Goal: Information Seeking & Learning: Compare options

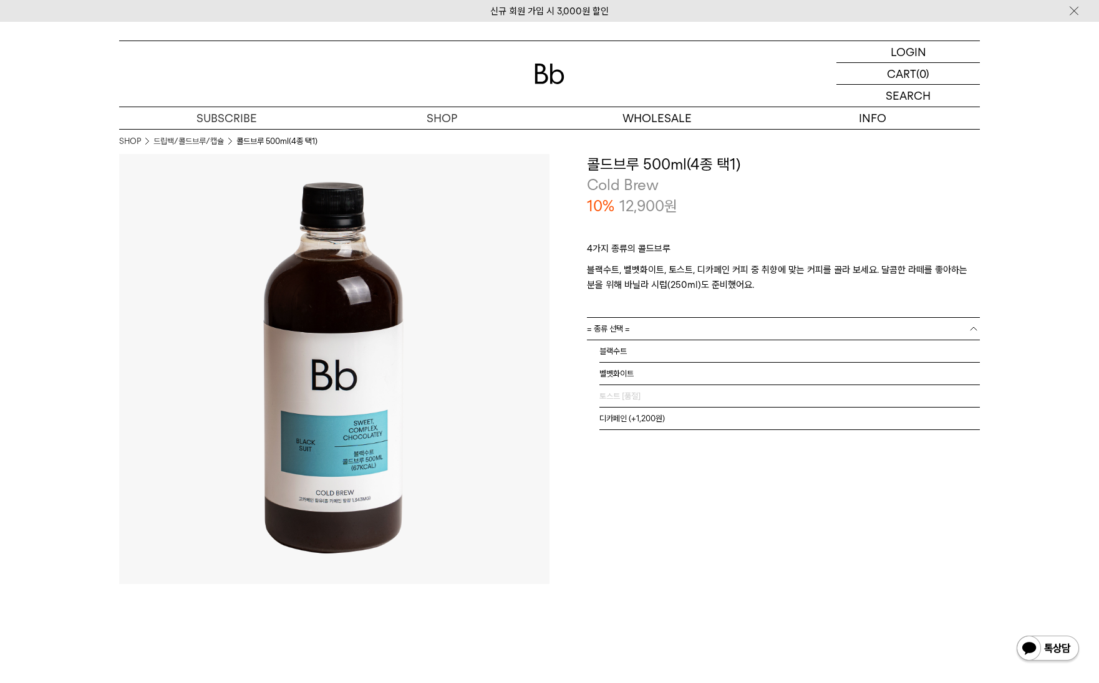
click at [766, 327] on link "= 종류 선택 =" at bounding box center [783, 329] width 393 height 22
drag, startPoint x: 654, startPoint y: 511, endPoint x: 572, endPoint y: 346, distance: 184.6
click at [654, 510] on div "**********" at bounding box center [764, 369] width 430 height 430
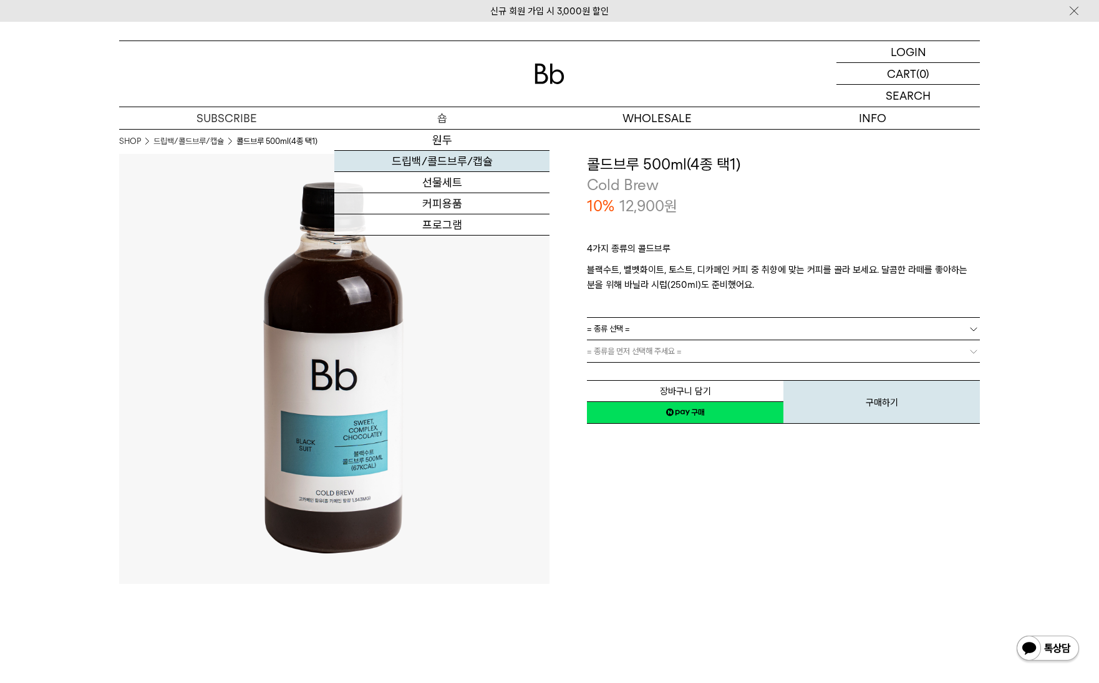
click at [438, 163] on link "드립백/콜드브루/캡슐" at bounding box center [441, 161] width 215 height 21
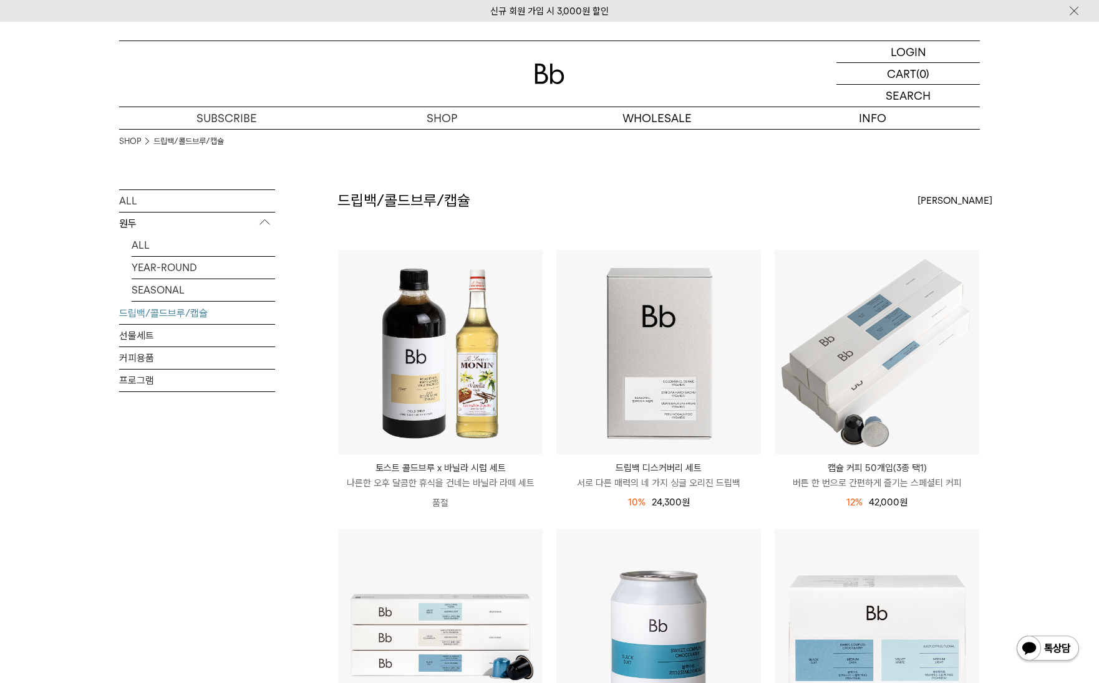
click at [551, 205] on div "드립백/콜드브루/캡슐 상품 9 개 최신순 최신순 인기순 낮은가격순 높은가격순" at bounding box center [658, 220] width 642 height 60
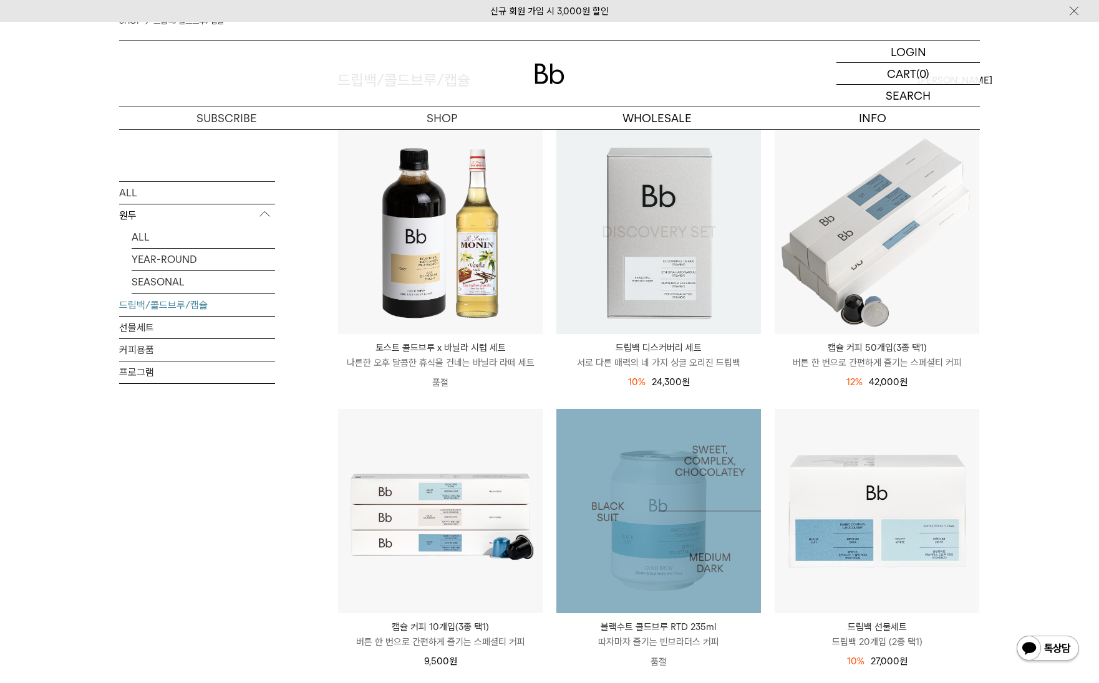
scroll to position [374, 0]
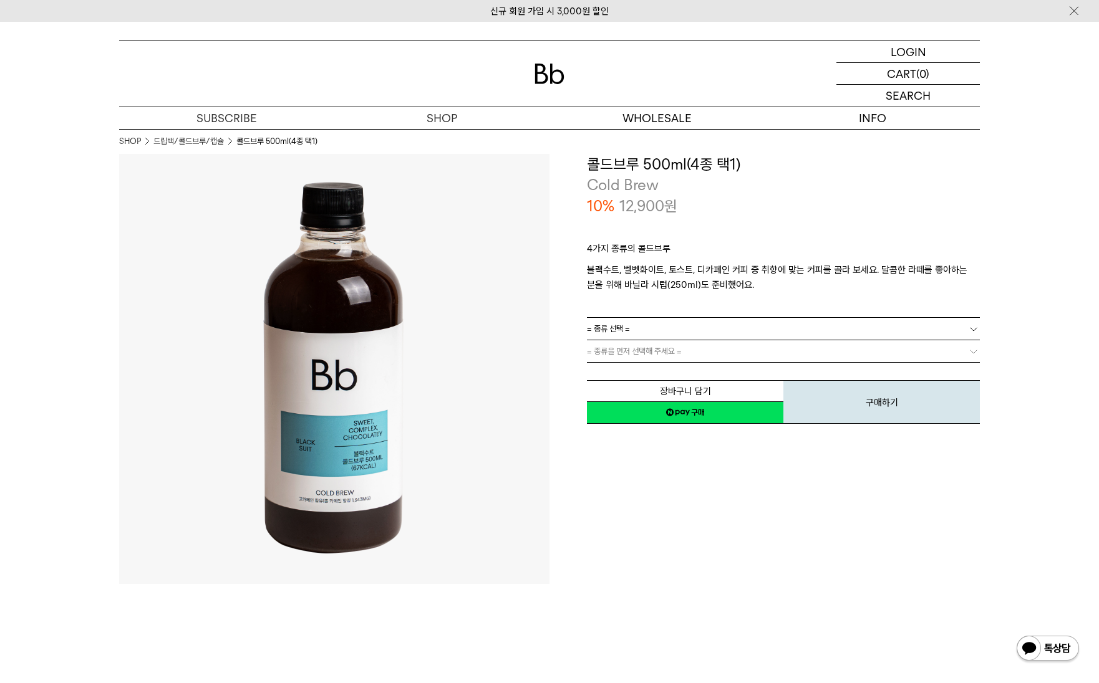
click at [712, 326] on link "= 종류 선택 =" at bounding box center [783, 329] width 393 height 22
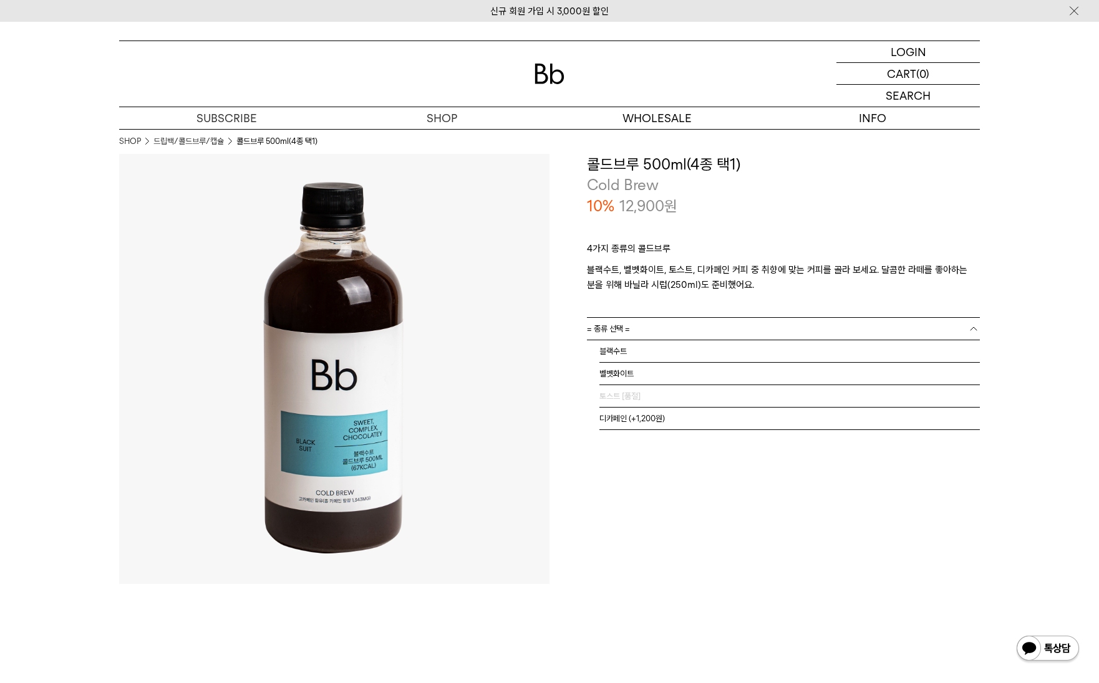
drag, startPoint x: 632, startPoint y: 561, endPoint x: 533, endPoint y: 579, distance: 100.7
click at [630, 563] on div "**********" at bounding box center [764, 369] width 430 height 430
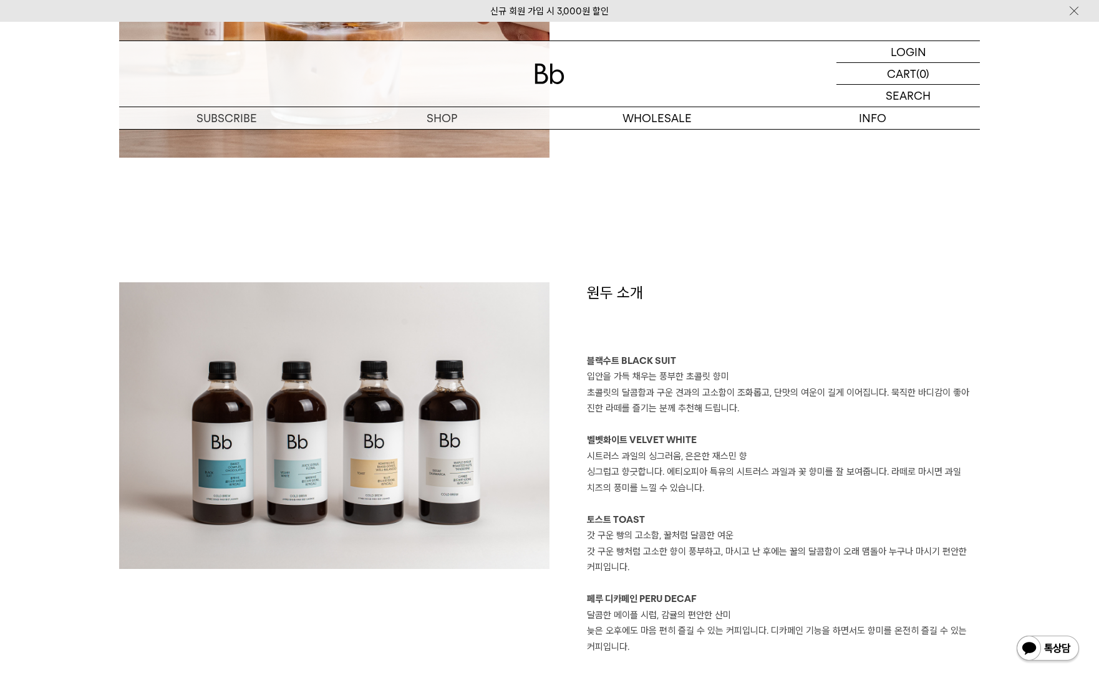
scroll to position [935, 0]
drag, startPoint x: 735, startPoint y: 381, endPoint x: 590, endPoint y: 376, distance: 144.8
click at [590, 376] on p "입안을 가득 채우는 풍부한 초콜릿 향미" at bounding box center [783, 378] width 393 height 16
copy p "입안을 가득 채우는 풍부한 초콜릿 향미"
click at [720, 462] on p "시트러스 과일의 싱그러움, 은은한 재스민 향" at bounding box center [783, 458] width 393 height 16
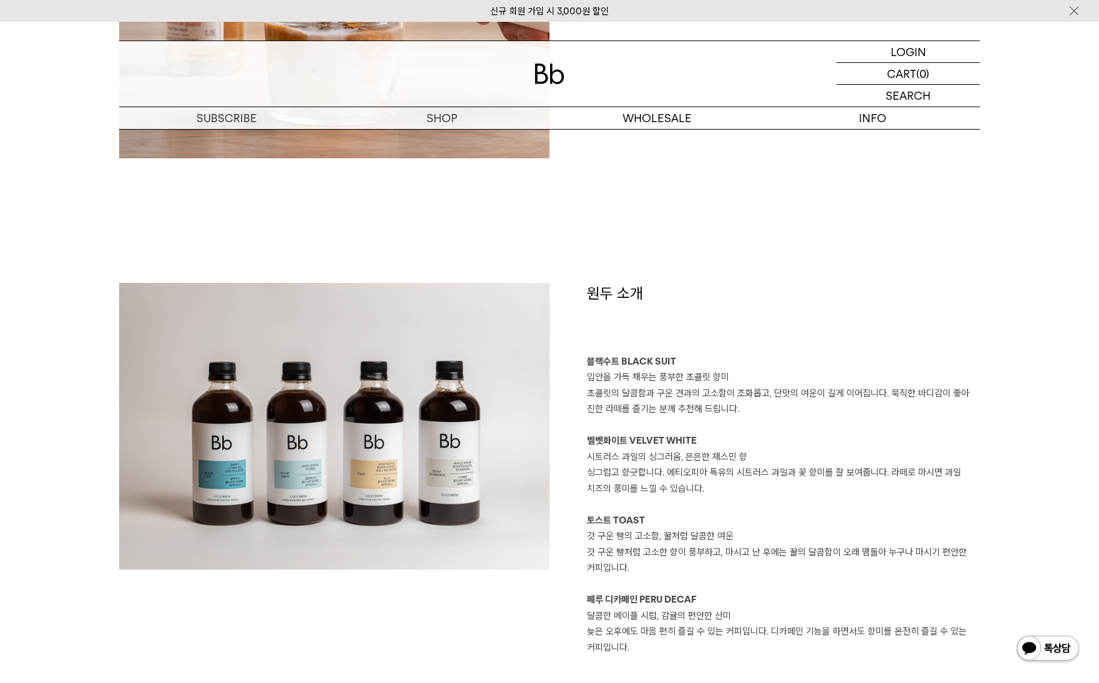
click at [626, 454] on p "시트러스 과일의 싱그러움, 은은한 재스민 향" at bounding box center [783, 458] width 393 height 16
copy p "시트러스 과일의 싱그러움, 은은한 재스민 향"
click at [815, 524] on p "토스트 TOAST" at bounding box center [783, 521] width 393 height 16
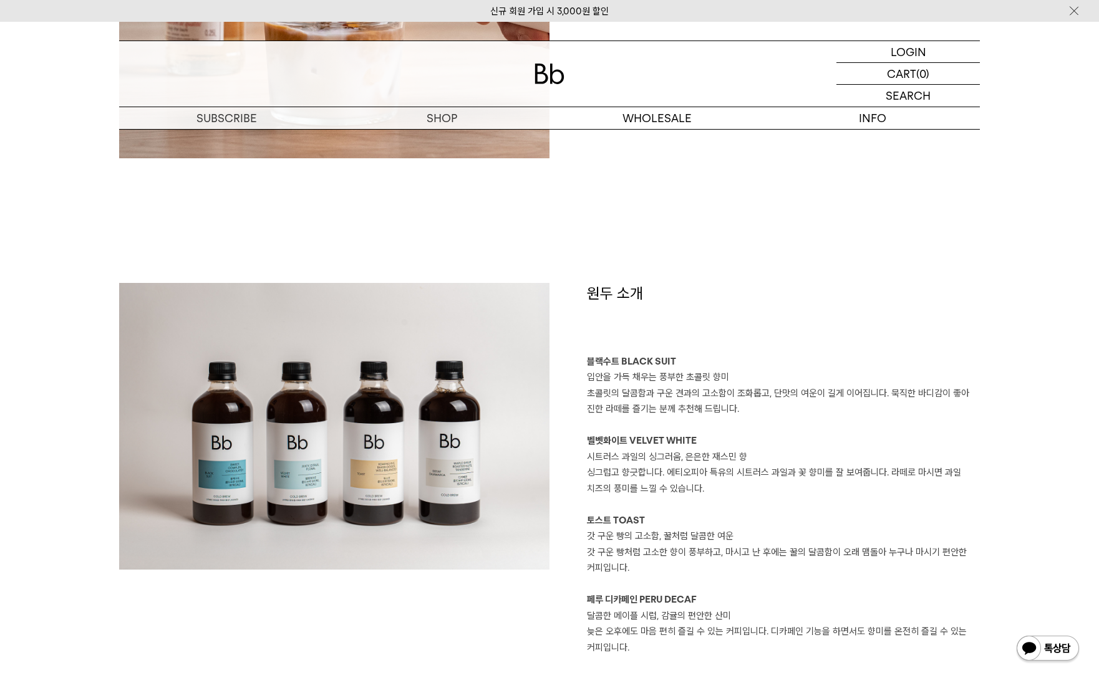
click at [632, 536] on p "갓 구운 빵의 고소함, 꿀처럼 달콤한 여운" at bounding box center [783, 537] width 393 height 16
copy p "갓 구운 빵의 고소함, 꿀처럼 달콤한 여운"
click at [672, 620] on p "달콤한 메이플 시럽, 감귤의 편안한 산미" at bounding box center [783, 617] width 393 height 16
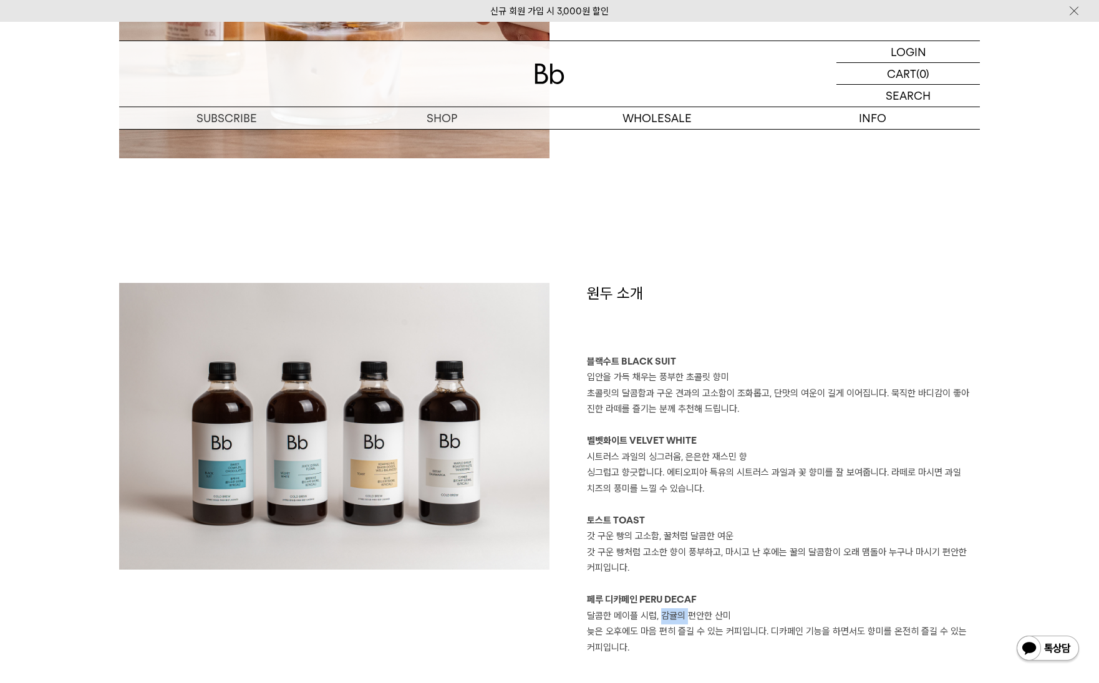
click at [672, 620] on p "달콤한 메이플 시럽, 감귤의 편안한 산미" at bounding box center [783, 617] width 393 height 16
click at [672, 619] on p "달콤한 메이플 시럽, 감귤의 편안한 산미" at bounding box center [783, 617] width 393 height 16
copy p "달콤한 메이플 시럽, 감귤의 편안한 산미"
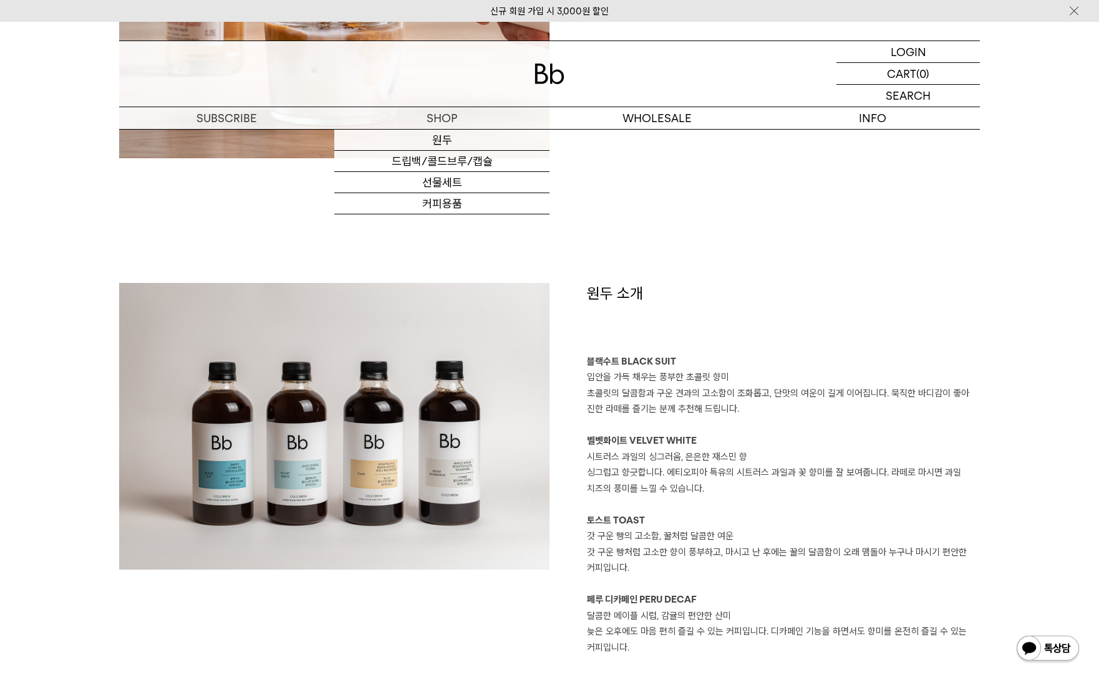
click at [491, 259] on div "카페에서 즐겼던 커피를 집에서도 콜드브루만 있으면 집에서도 아이스 커피 또는 라떼를 만들어 마실 수 있어요. 냉장고에서 바로 꺼내, 물이나 우…" at bounding box center [549, 60] width 861 height 448
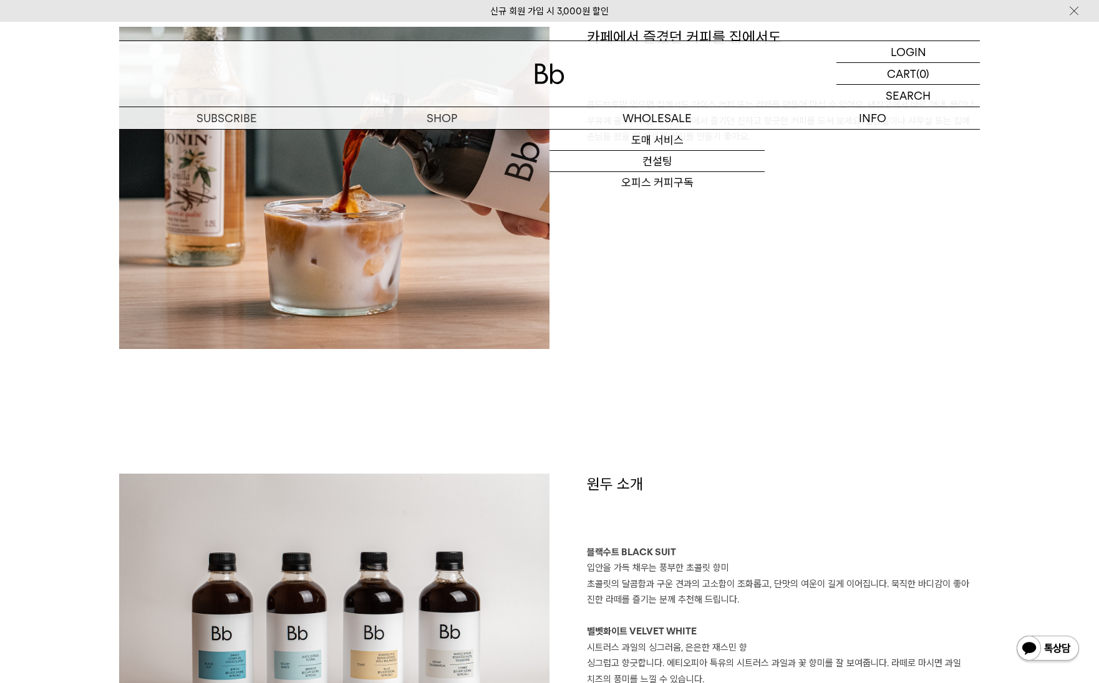
scroll to position [561, 0]
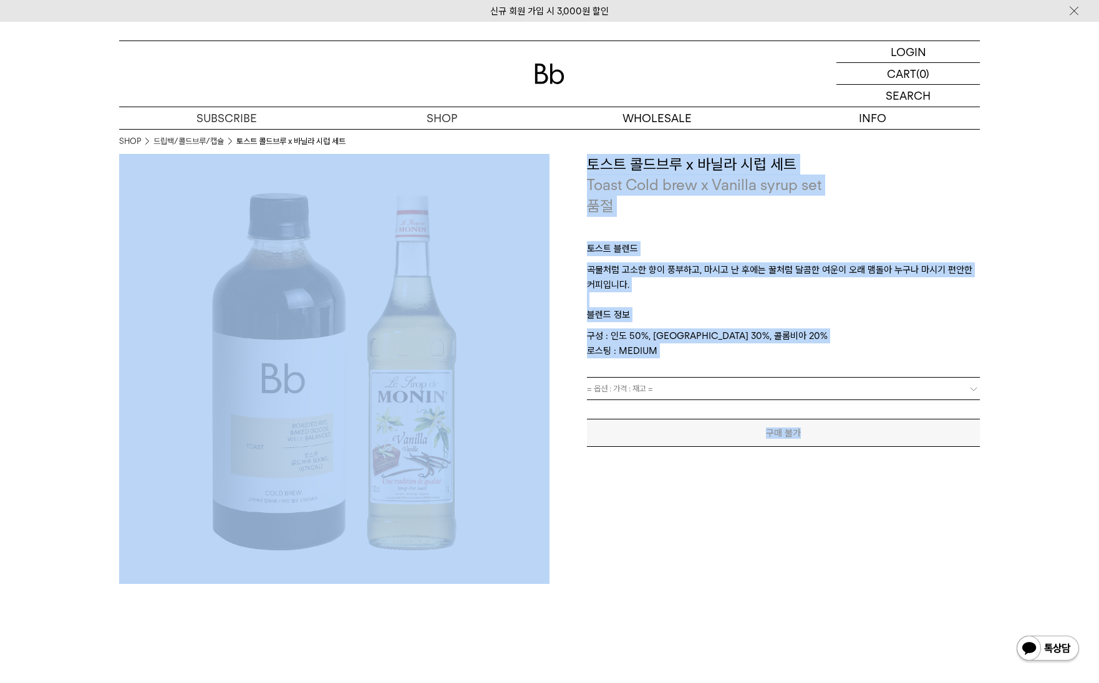
drag, startPoint x: 507, startPoint y: 608, endPoint x: 500, endPoint y: 493, distance: 114.9
click at [642, 529] on div "**********" at bounding box center [764, 369] width 430 height 430
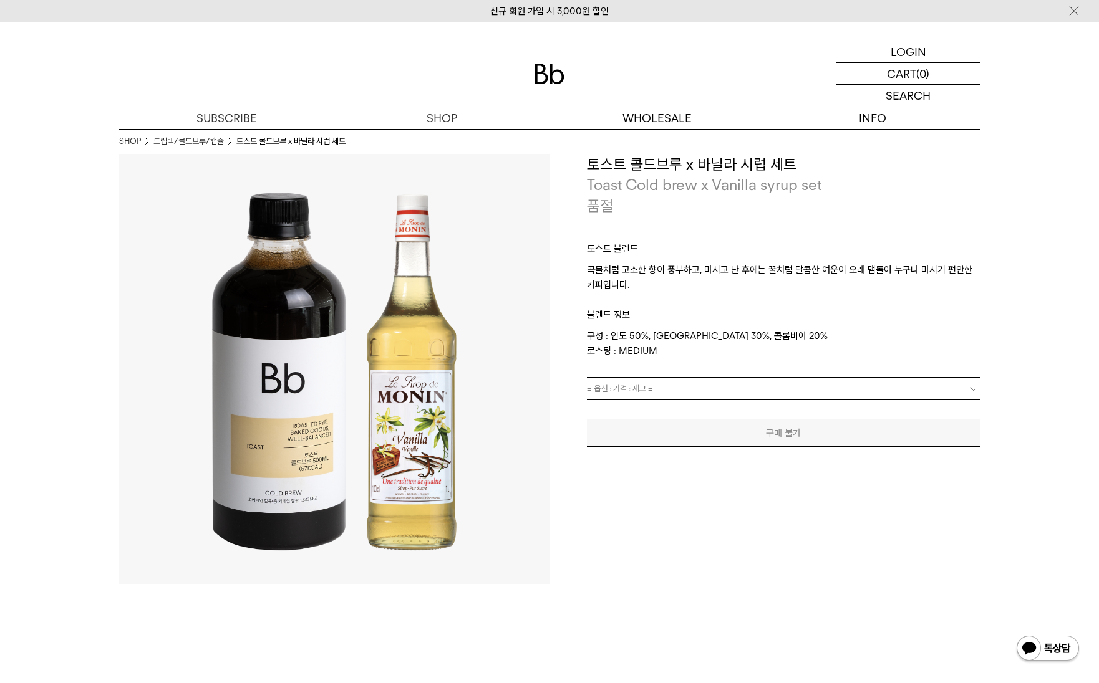
drag, startPoint x: 79, startPoint y: 500, endPoint x: 429, endPoint y: 499, distance: 349.8
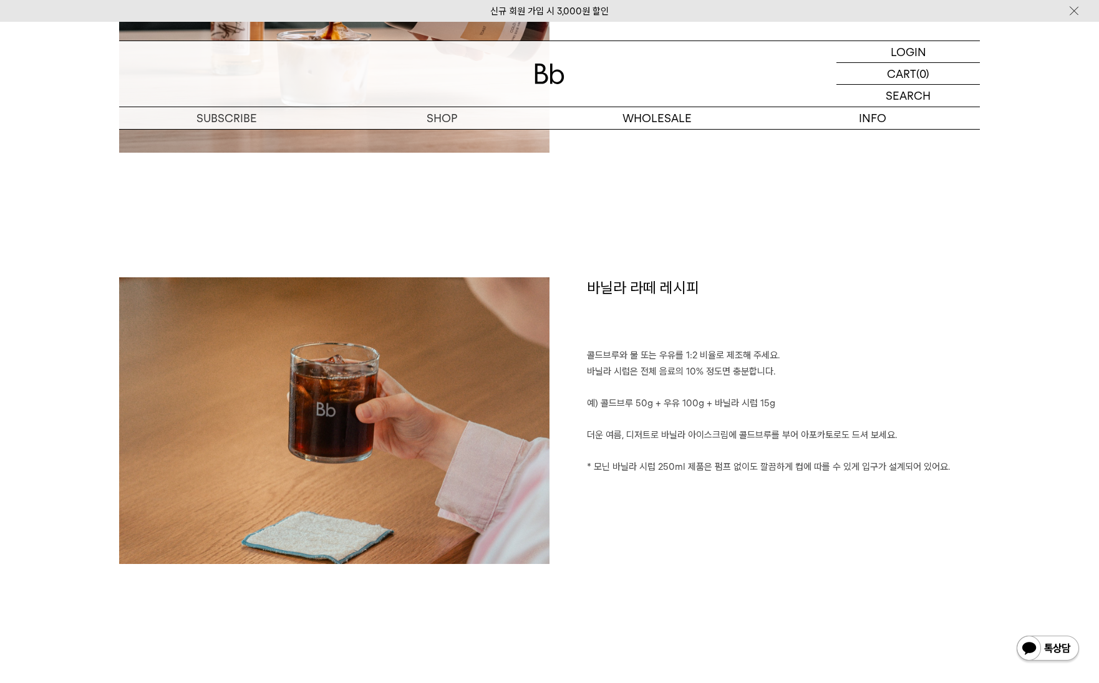
scroll to position [935, 0]
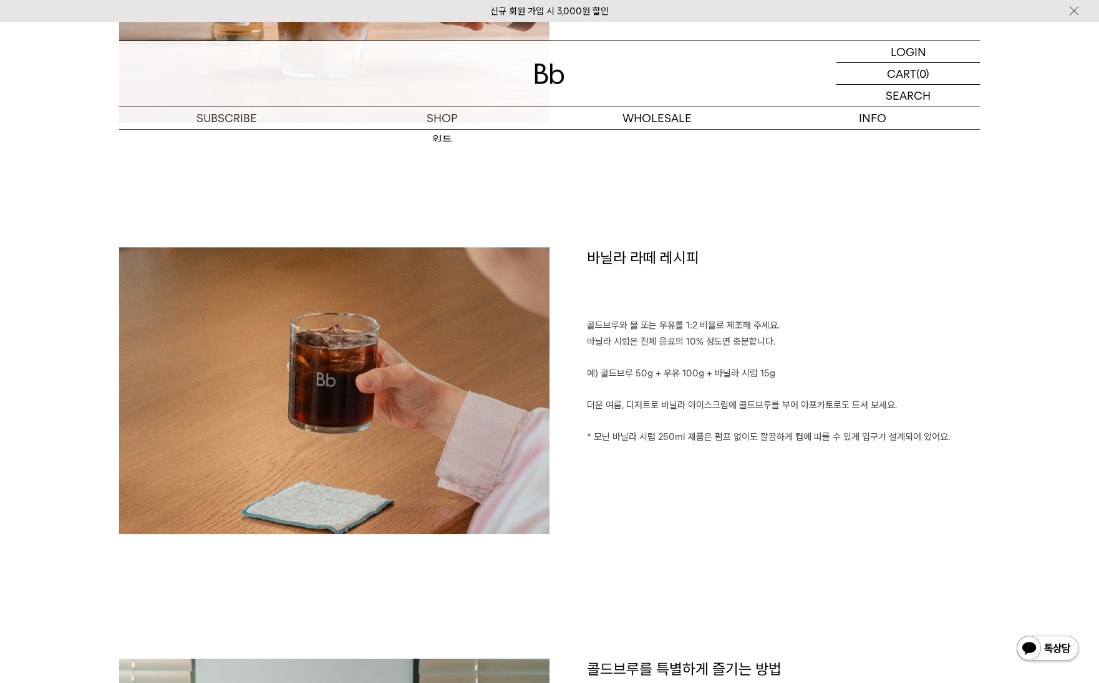
click at [553, 191] on div "집에서도 간편하게 즐기는 달콤한 라떼 커피 머신이 없어도 바닐라 라떼를 집에서도 간편하게 드셔 보세요. 냉장고에서 바로 꺼내, 우유에 콜드브루…" at bounding box center [549, 42] width 861 height 412
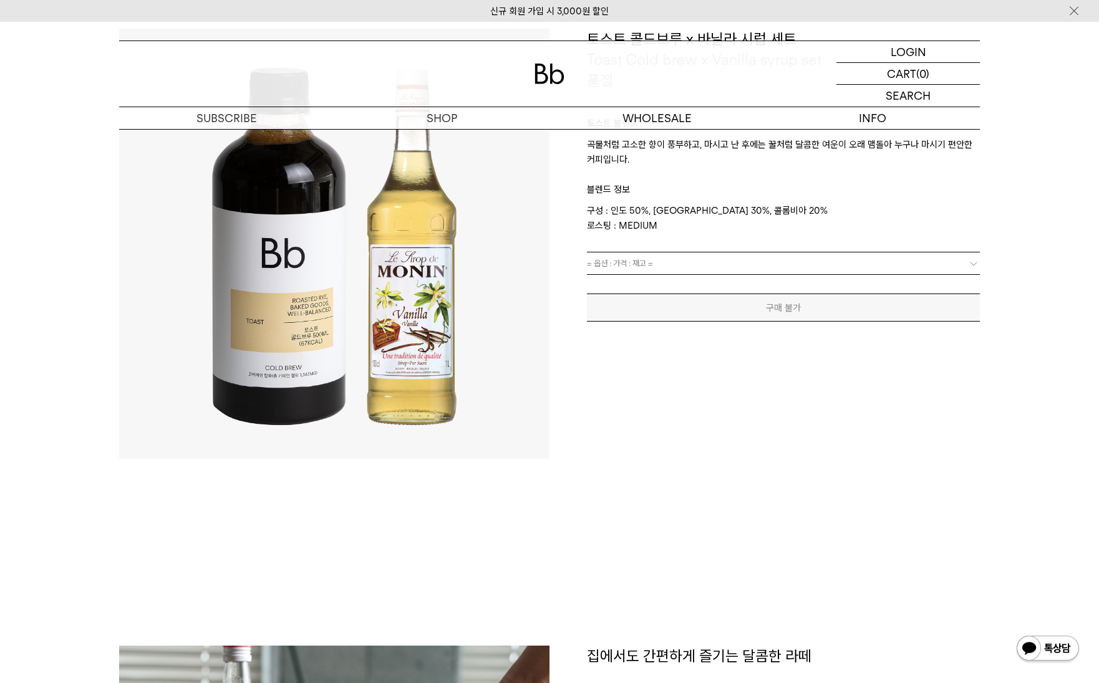
scroll to position [0, 0]
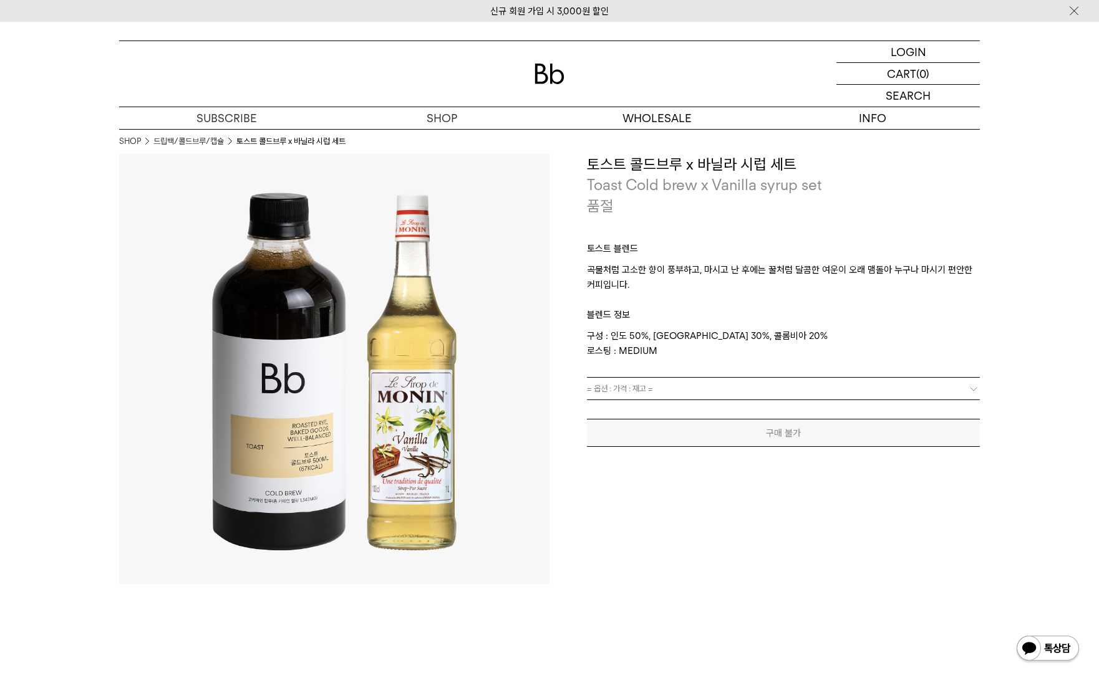
click at [768, 320] on p "블렌드 정보" at bounding box center [783, 310] width 393 height 36
click at [661, 525] on div "**********" at bounding box center [764, 369] width 430 height 430
click at [702, 312] on p "블렌드 정보" at bounding box center [783, 310] width 393 height 36
click at [731, 293] on p "블렌드 정보" at bounding box center [783, 310] width 393 height 36
drag, startPoint x: 679, startPoint y: 282, endPoint x: 584, endPoint y: 273, distance: 95.9
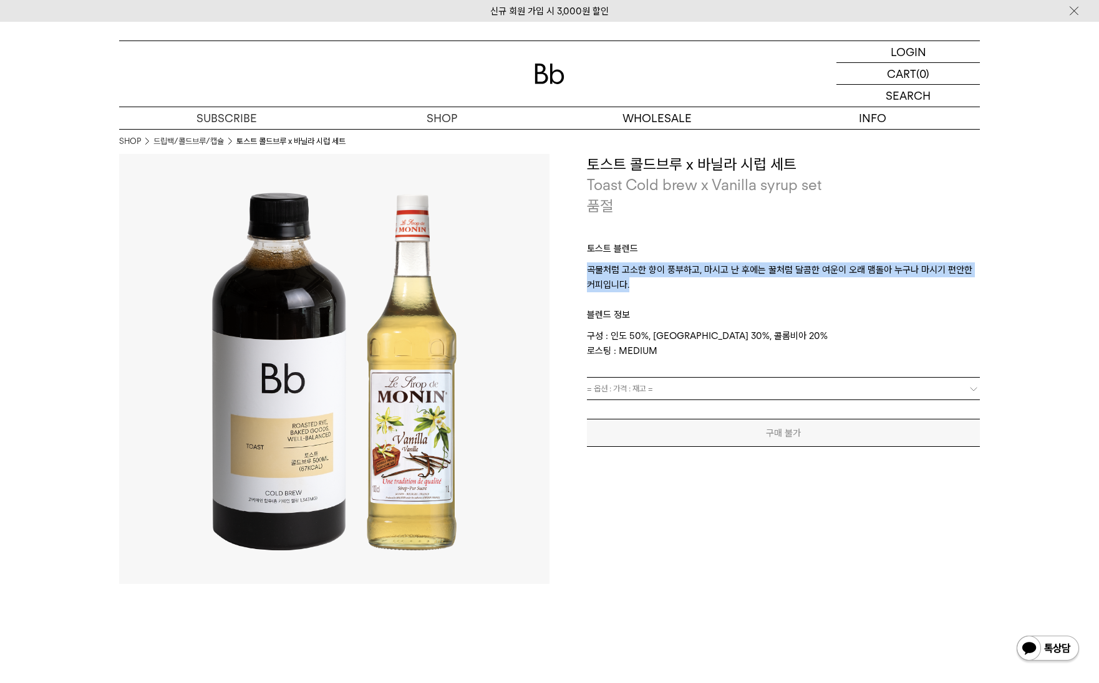
click at [584, 273] on div "**********" at bounding box center [764, 301] width 430 height 294
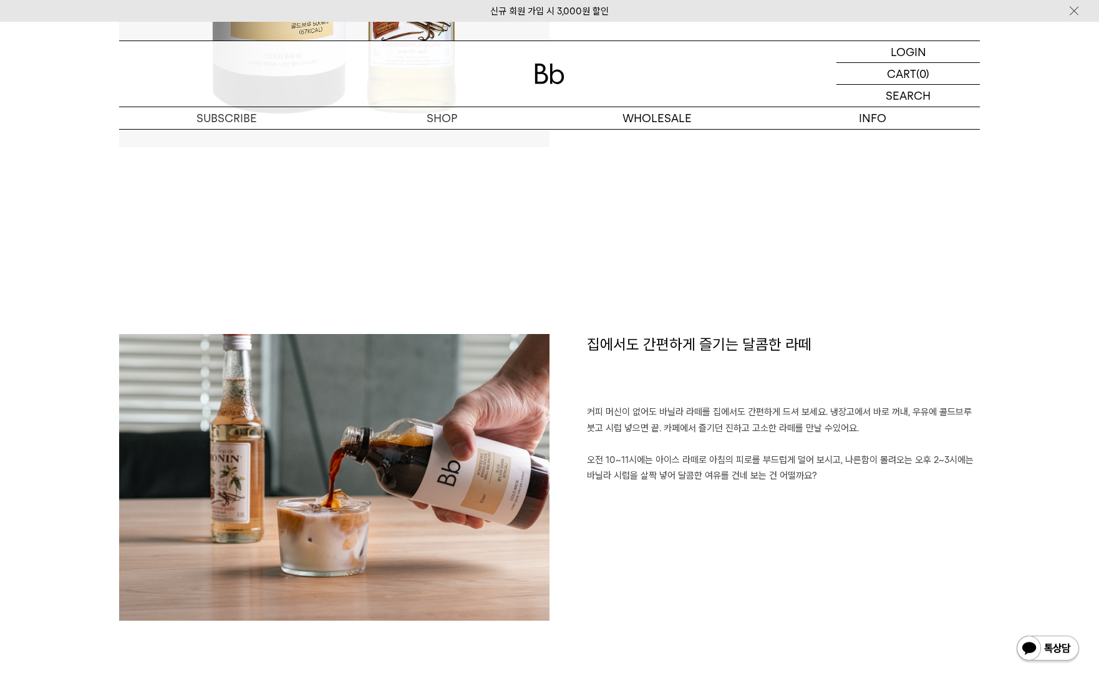
scroll to position [873, 0]
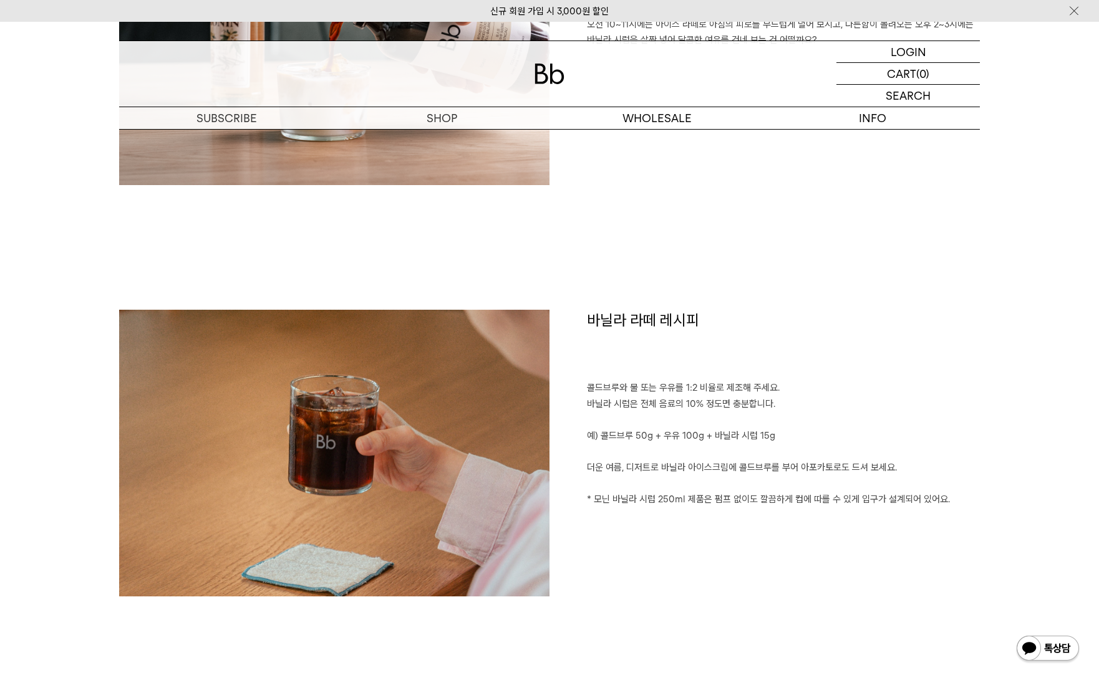
click at [709, 389] on p "콜드브루와 물 또는 우유를 1:2 비율로 제조해 주세요." at bounding box center [783, 388] width 393 height 16
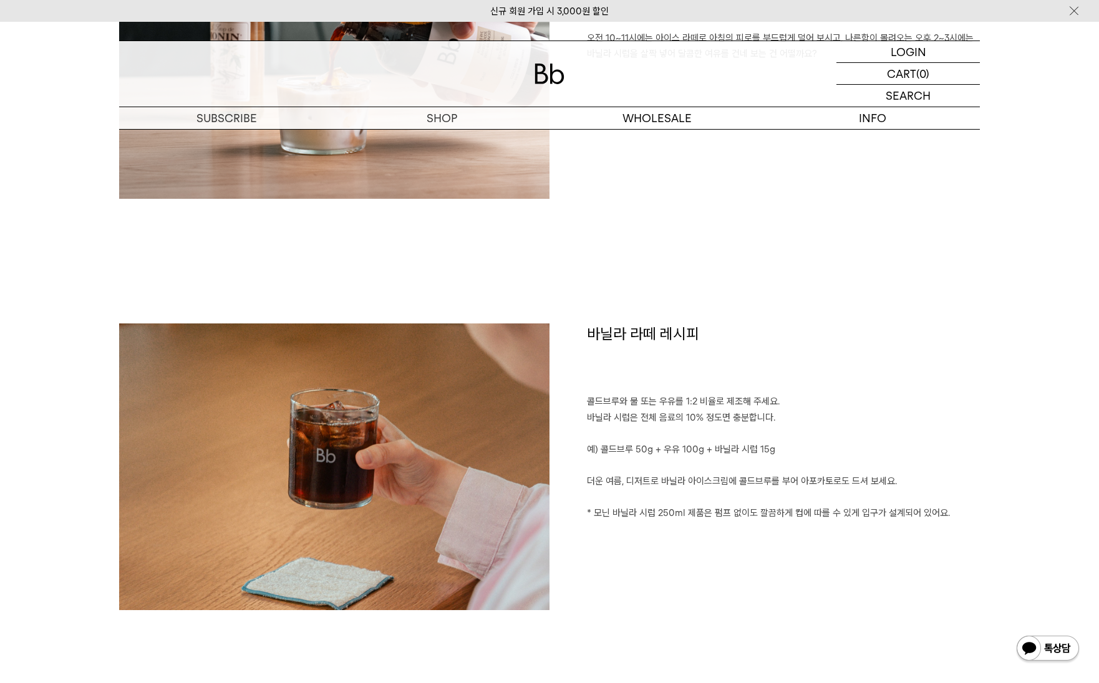
scroll to position [561, 0]
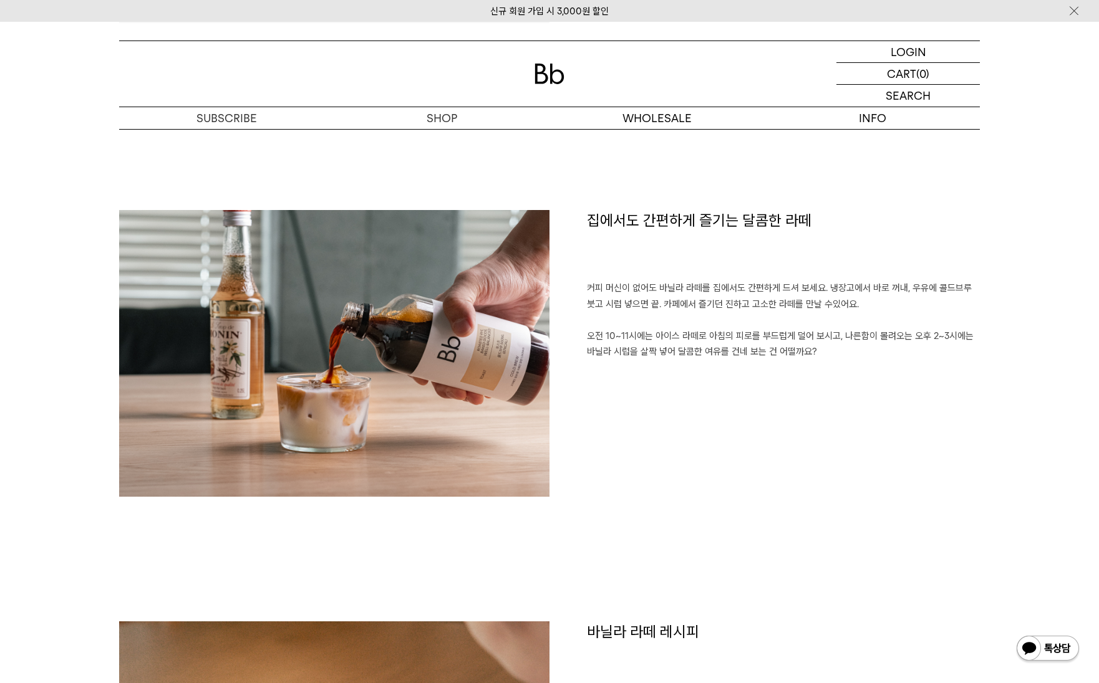
click at [725, 349] on p "오전 10~11시에는 아이스 라떼로 아침의 피로를 부드럽게 덜어 보시고, 나른함이 몰려오는 오후 2~3시에는 바닐라 시럽을 살짝 넣어 달콤한 …" at bounding box center [783, 345] width 393 height 32
click at [782, 382] on div "집에서도 간편하게 즐기는 달콤한 라떼 커피 머신이 없어도 바닐라 라떼를 집에서도 간편하게 드셔 보세요. 냉장고에서 바로 꺼내, 우유에 콜드브루…" at bounding box center [764, 353] width 430 height 287
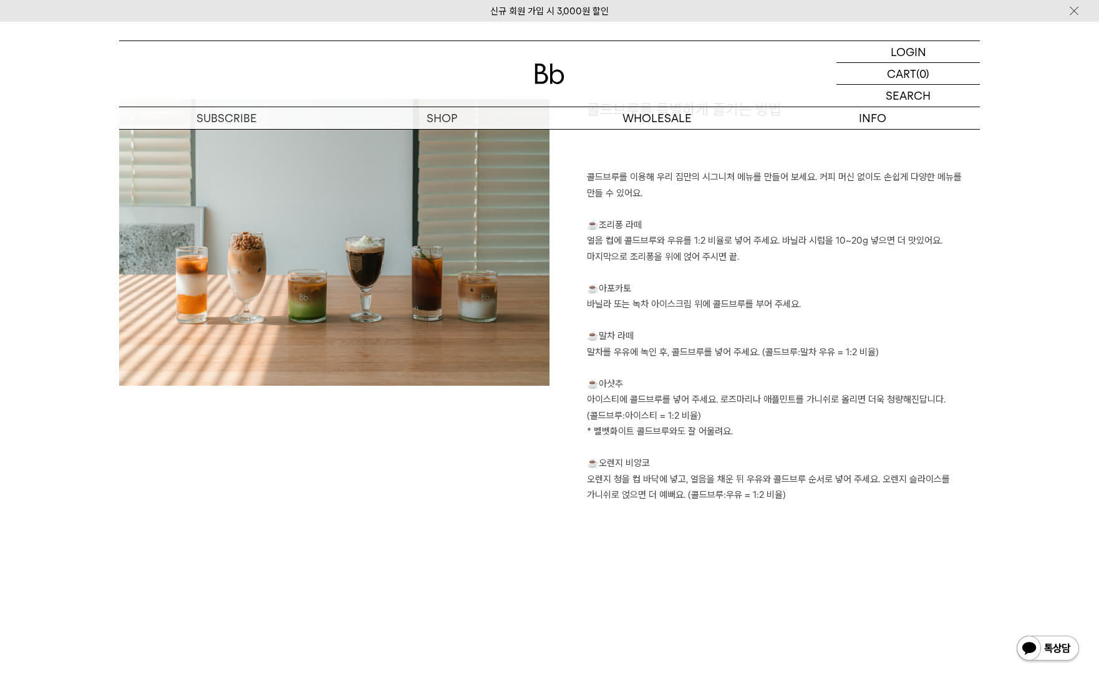
scroll to position [1808, 0]
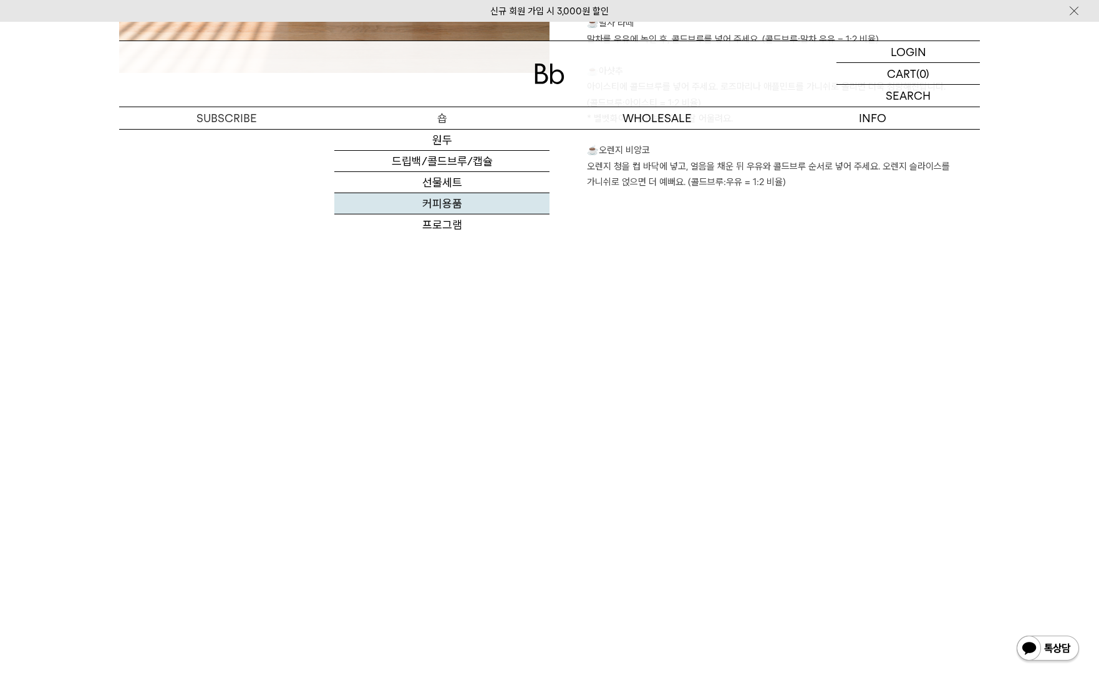
click at [503, 198] on link "커피용품" at bounding box center [441, 203] width 215 height 21
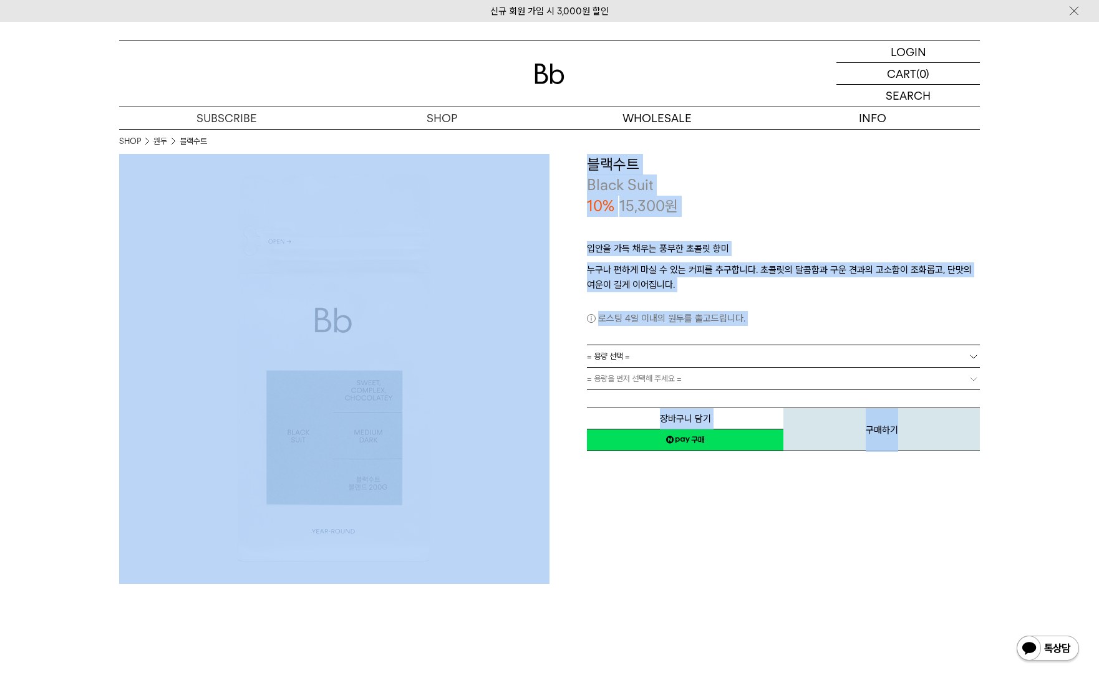
drag, startPoint x: 523, startPoint y: 630, endPoint x: 301, endPoint y: 466, distance: 276.0
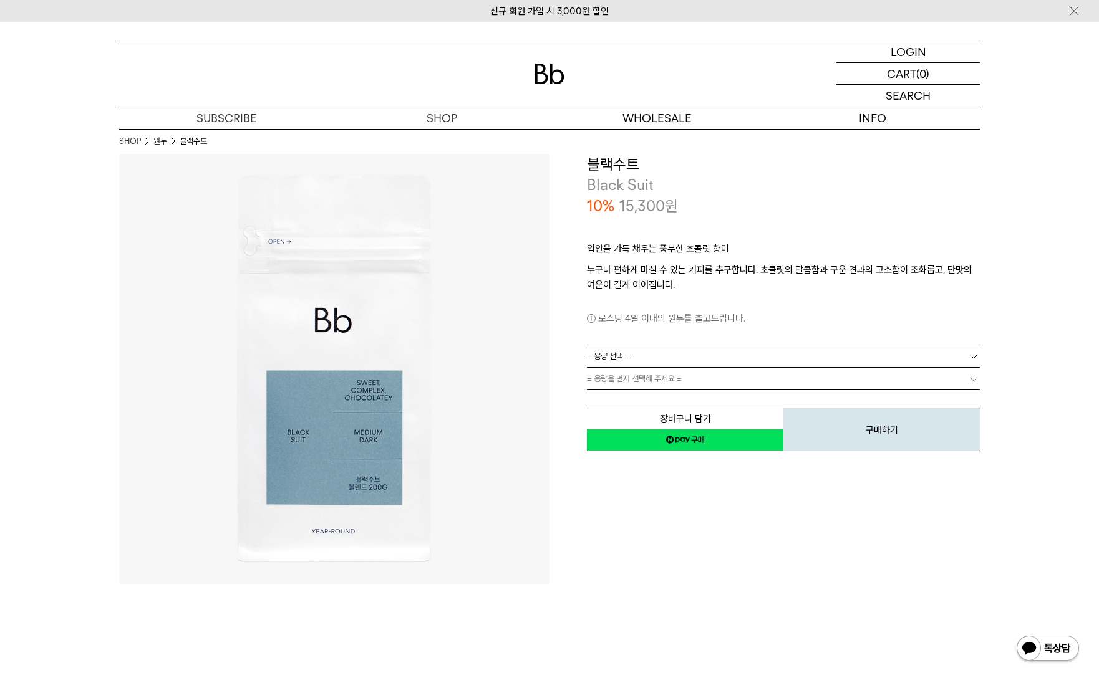
drag, startPoint x: 71, startPoint y: 339, endPoint x: 344, endPoint y: 455, distance: 297.0
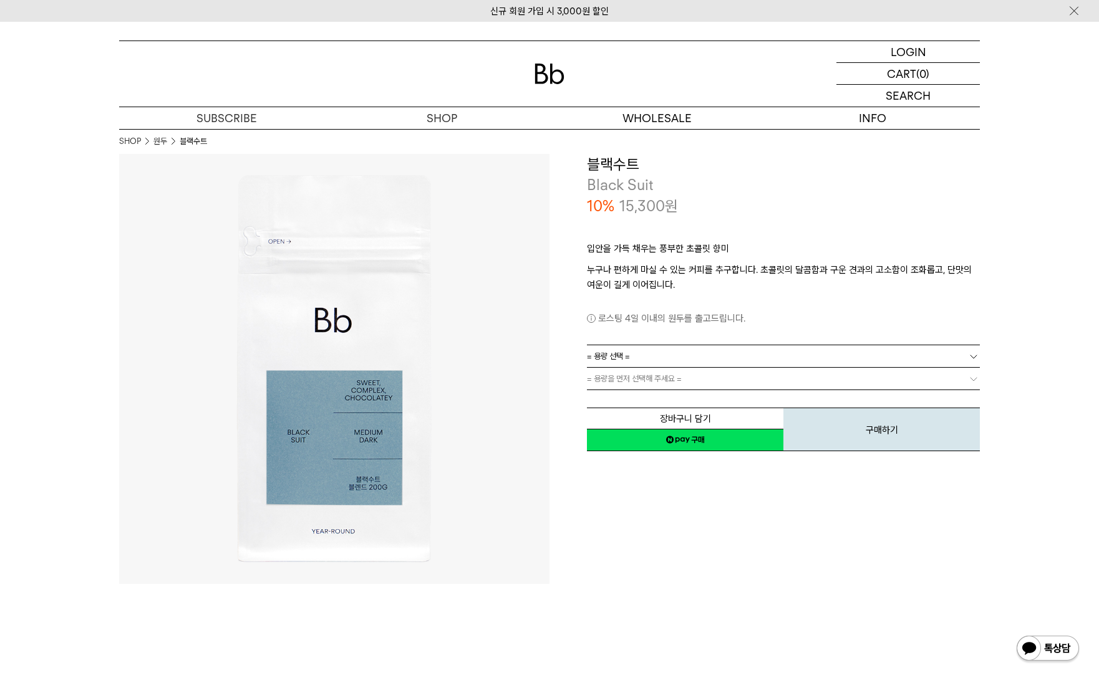
click at [889, 565] on div "**********" at bounding box center [764, 369] width 430 height 430
click at [873, 278] on p "누구나 편하게 마실 수 있는 커피를 추구합니다. 초콜릿의 달콤함과 구운 견과의 고소함이 조화롭고, 단맛의 여운이 길게 이어집니다." at bounding box center [783, 278] width 393 height 30
click at [735, 553] on div "**********" at bounding box center [764, 369] width 430 height 430
click at [729, 497] on div "**********" at bounding box center [764, 369] width 430 height 430
drag, startPoint x: 849, startPoint y: 569, endPoint x: 733, endPoint y: 558, distance: 116.5
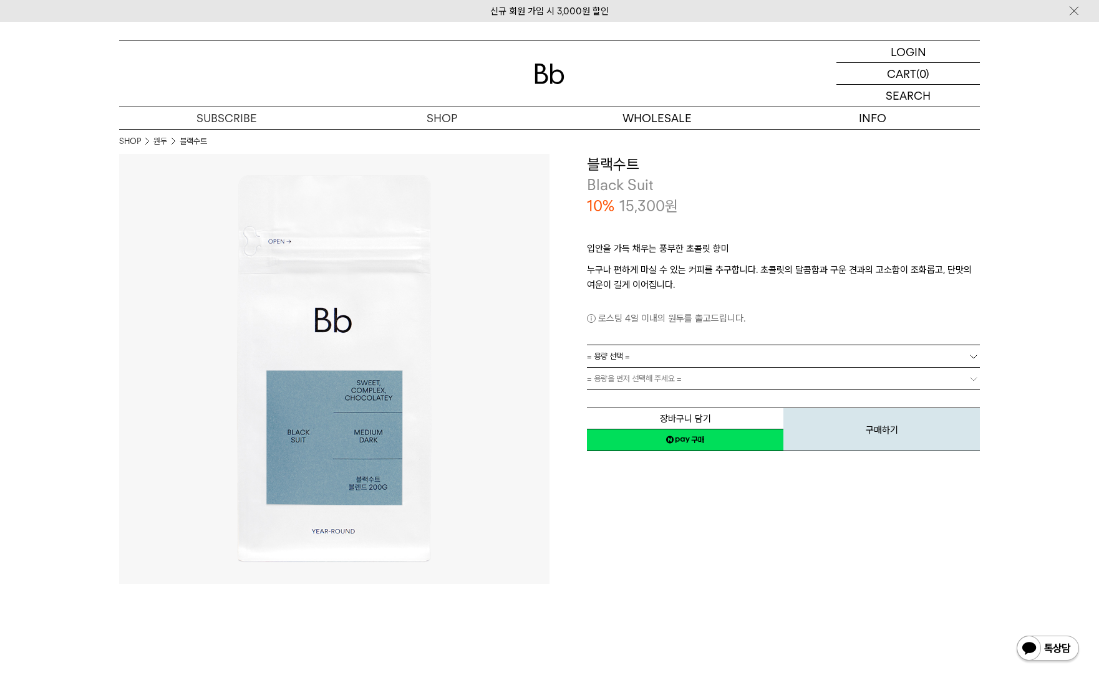
click at [850, 569] on div "**********" at bounding box center [764, 369] width 430 height 430
click at [909, 520] on div "**********" at bounding box center [764, 369] width 430 height 430
drag, startPoint x: 700, startPoint y: 586, endPoint x: 694, endPoint y: 584, distance: 6.5
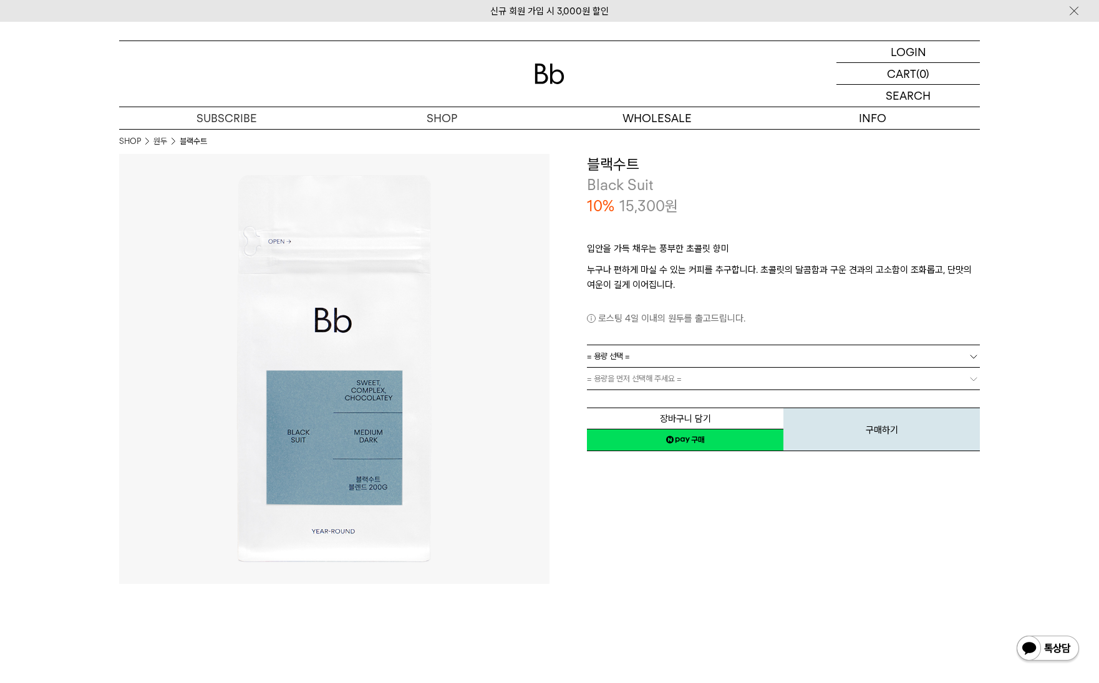
click at [677, 262] on p "입안을 가득 채우는 풍부한 초콜릿 향미" at bounding box center [783, 251] width 393 height 21
click at [682, 243] on p "입안을 가득 채우는 풍부한 초콜릿 향미" at bounding box center [783, 251] width 393 height 21
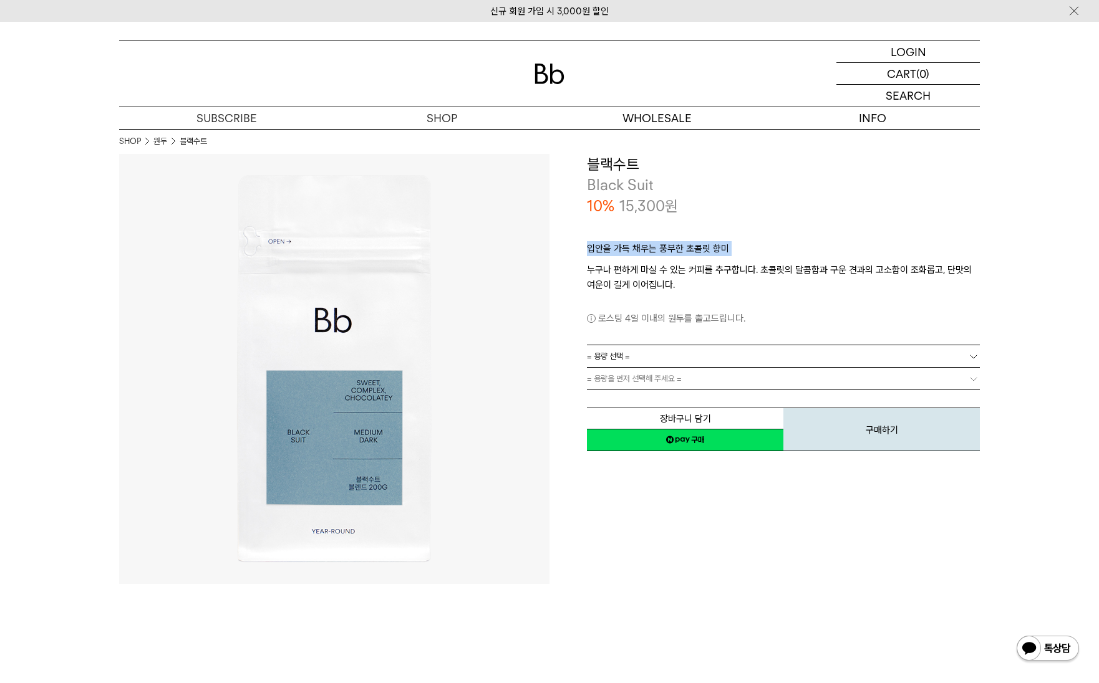
copy div "입안을 가득 채우는 풍부한 초콜릿 향미"
click at [698, 291] on p "누구나 편하게 마실 수 있는 커피를 추구합니다. 초콜릿의 달콤함과 구운 견과의 고소함이 조화롭고, 단맛의 여운이 길게 이어집니다." at bounding box center [783, 278] width 393 height 30
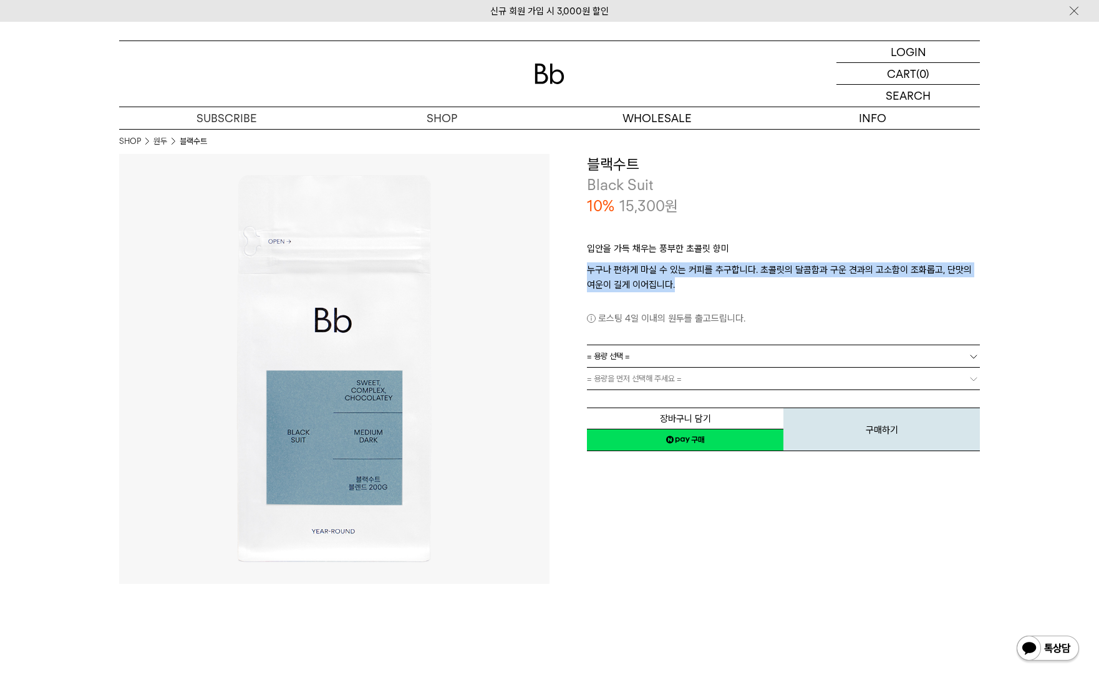
drag, startPoint x: 670, startPoint y: 283, endPoint x: 587, endPoint y: 269, distance: 84.7
click at [587, 269] on p "누구나 편하게 마실 수 있는 커피를 추구합니다. 초콜릿의 달콤함과 구운 견과의 고소함이 조화롭고, 단맛의 여운이 길게 이어집니다." at bounding box center [783, 278] width 393 height 30
copy p "누구나 편하게 마실 수 있는 커피를 추구합니다. 초콜릿의 달콤함과 구운 견과의 고소함이 조화롭고, 단맛의 여운이 길게 이어집니다."
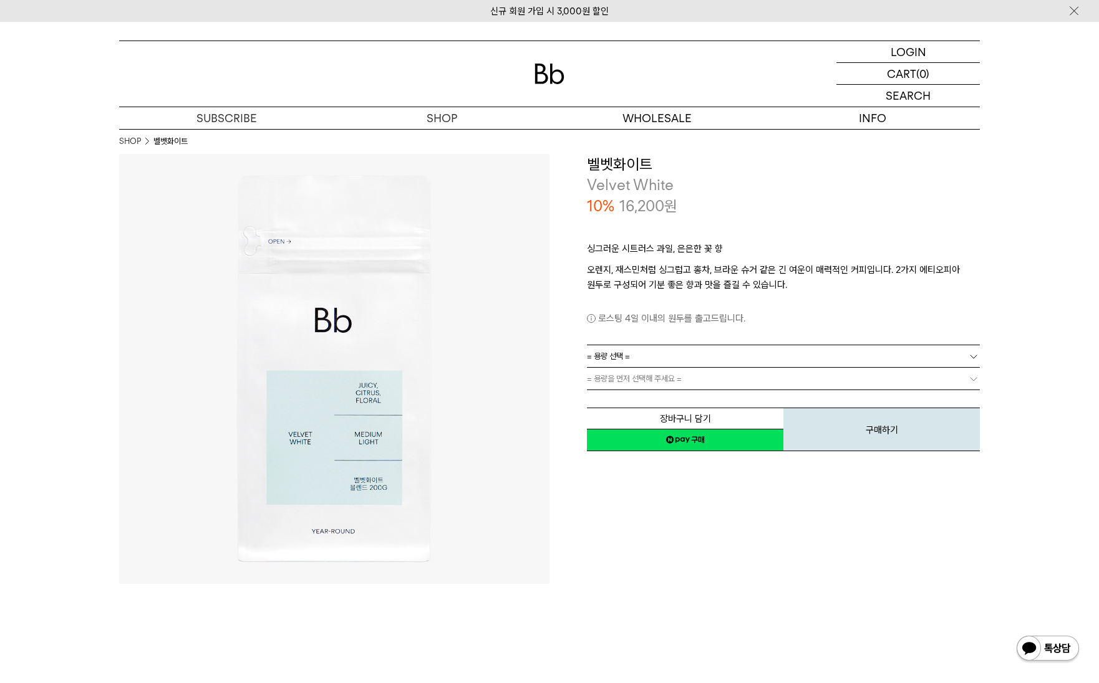
click at [635, 165] on h3 "벨벳화이트" at bounding box center [783, 164] width 393 height 21
click at [634, 165] on h3 "벨벳화이트" at bounding box center [783, 164] width 393 height 21
copy div "벨벳화이트"
click at [734, 248] on p "싱그러운 시트러스 과일, 은은한 꽃 향" at bounding box center [783, 251] width 393 height 21
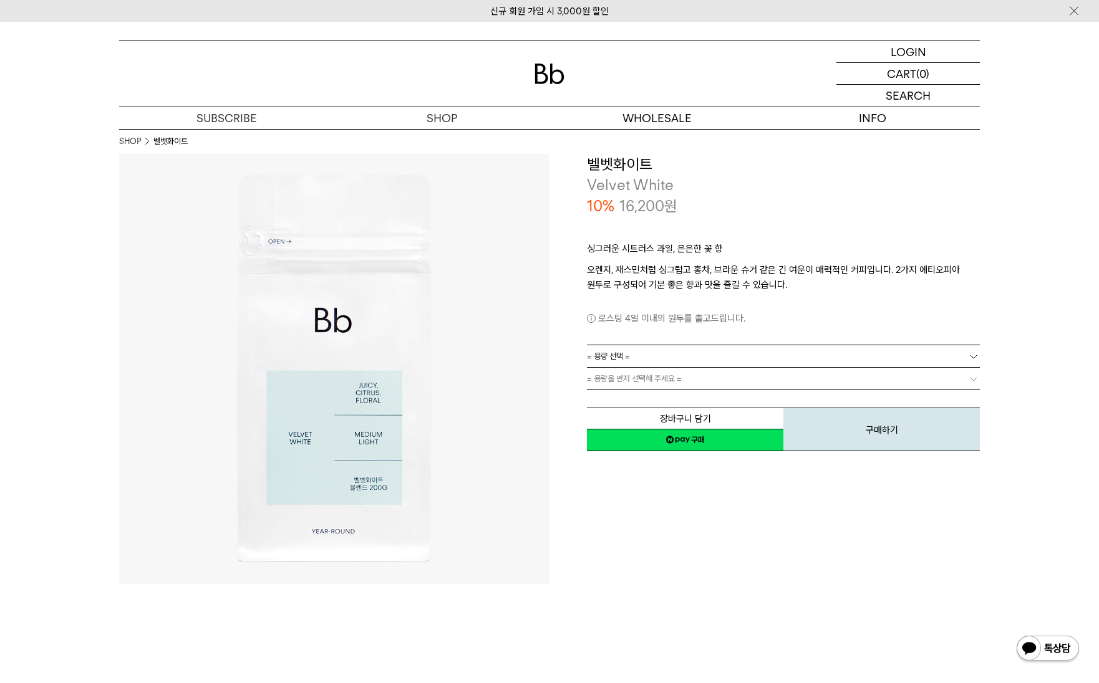
click at [702, 241] on p "싱그러운 시트러스 과일, 은은한 꽃 향" at bounding box center [783, 251] width 393 height 21
click at [702, 242] on p "싱그러운 시트러스 과일, 은은한 꽃 향" at bounding box center [783, 251] width 393 height 21
click at [702, 244] on p "싱그러운 시트러스 과일, 은은한 꽃 향" at bounding box center [783, 251] width 393 height 21
click at [808, 295] on div "로스팅 4일 이내의 원두를 출고드립니다." at bounding box center [783, 309] width 393 height 34
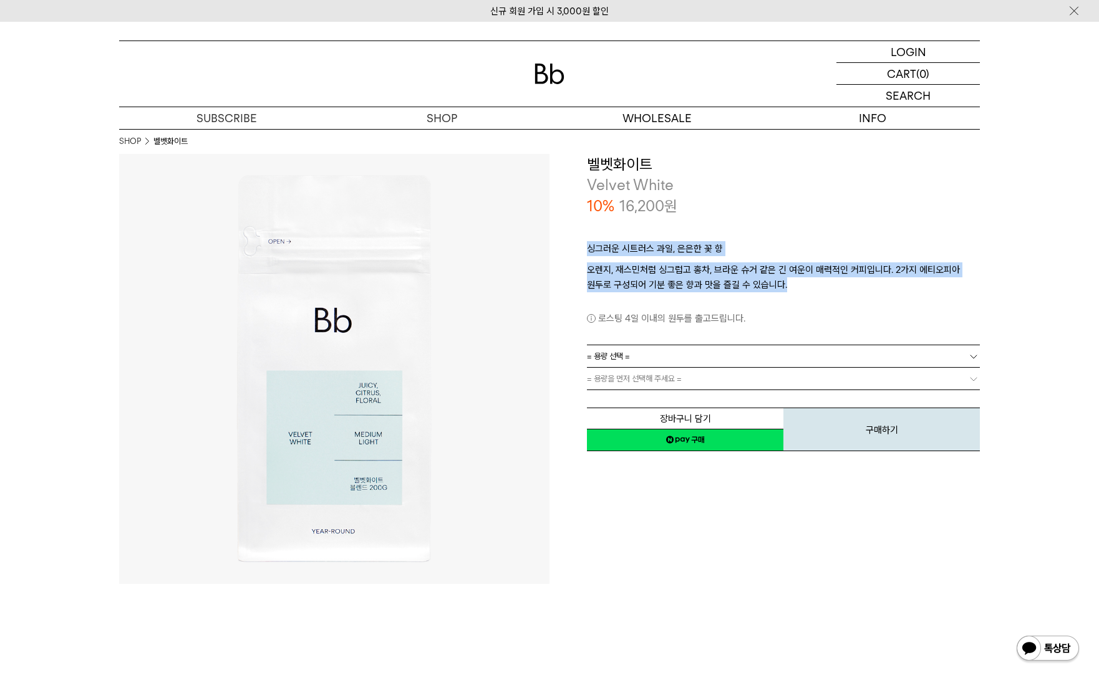
drag, startPoint x: 811, startPoint y: 287, endPoint x: 584, endPoint y: 248, distance: 230.3
click at [584, 248] on div "**********" at bounding box center [764, 303] width 430 height 299
copy div "싱그러운 시트러스 과일, 은은한 꽃 향 오렌지, 재스민처럼 싱그럽고 홍차, 브라운 슈거 같은 긴 여운이 매력적인 커피입니다. 2가지 에티오피아…"
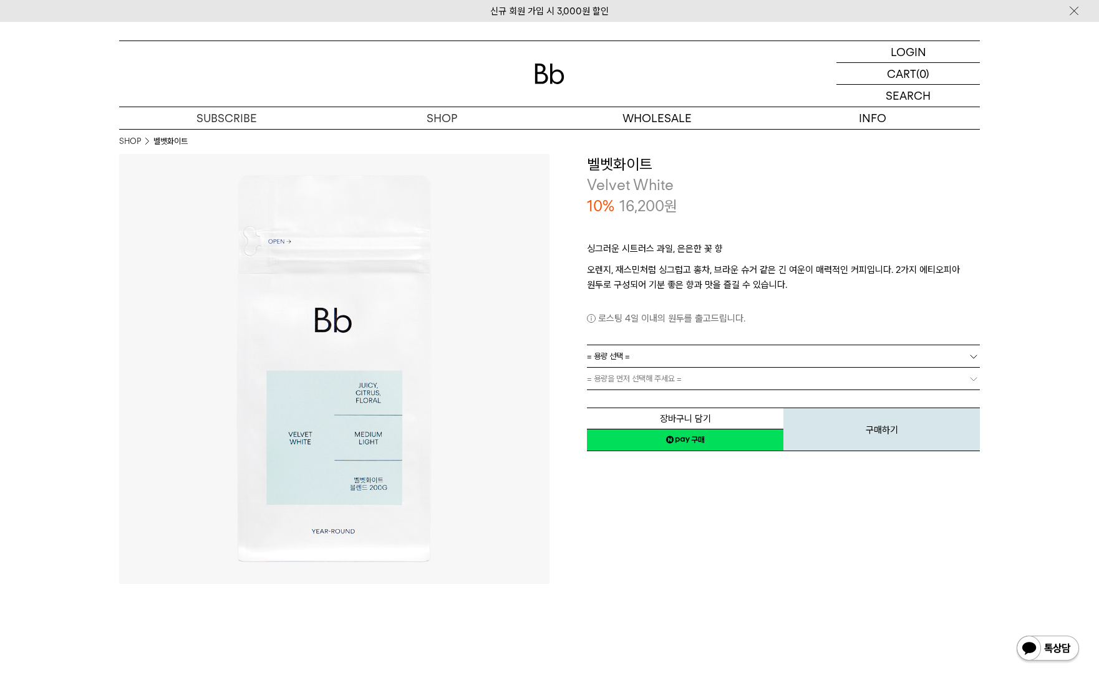
click at [579, 582] on div "**********" at bounding box center [764, 369] width 430 height 430
click at [677, 528] on div "**********" at bounding box center [764, 369] width 430 height 430
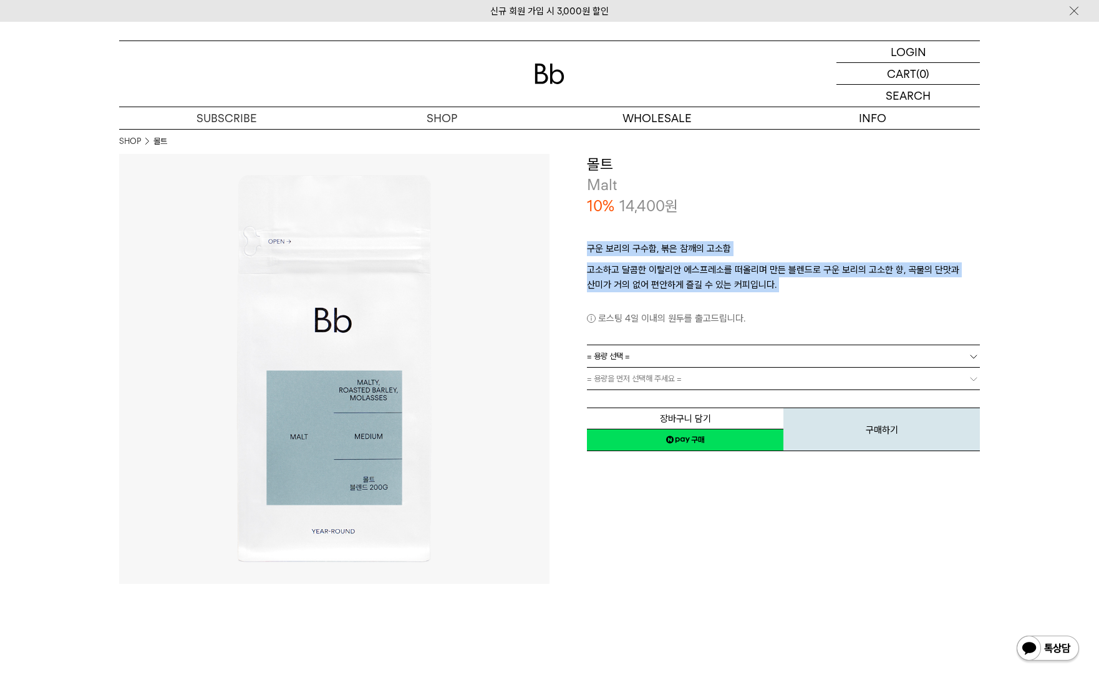
drag, startPoint x: 777, startPoint y: 289, endPoint x: 586, endPoint y: 253, distance: 194.2
click at [586, 253] on div "**********" at bounding box center [764, 303] width 430 height 299
copy div "구운 보리의 구수함, 볶은 참깨의 고소함 고소하고 달콤한 이탈리안 에스프레소를 떠올리며 만든 블렌드로 구운 보리의 고소한 향, 곡물의 단맛과 …"
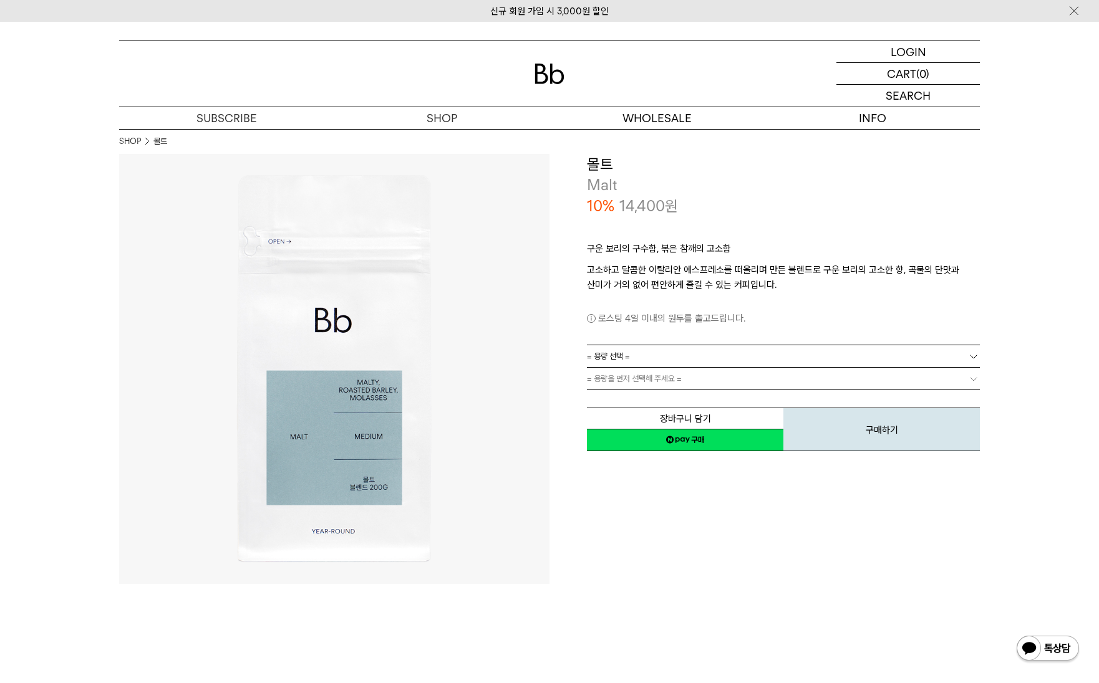
click at [636, 208] on p "14,400 원" at bounding box center [648, 206] width 59 height 21
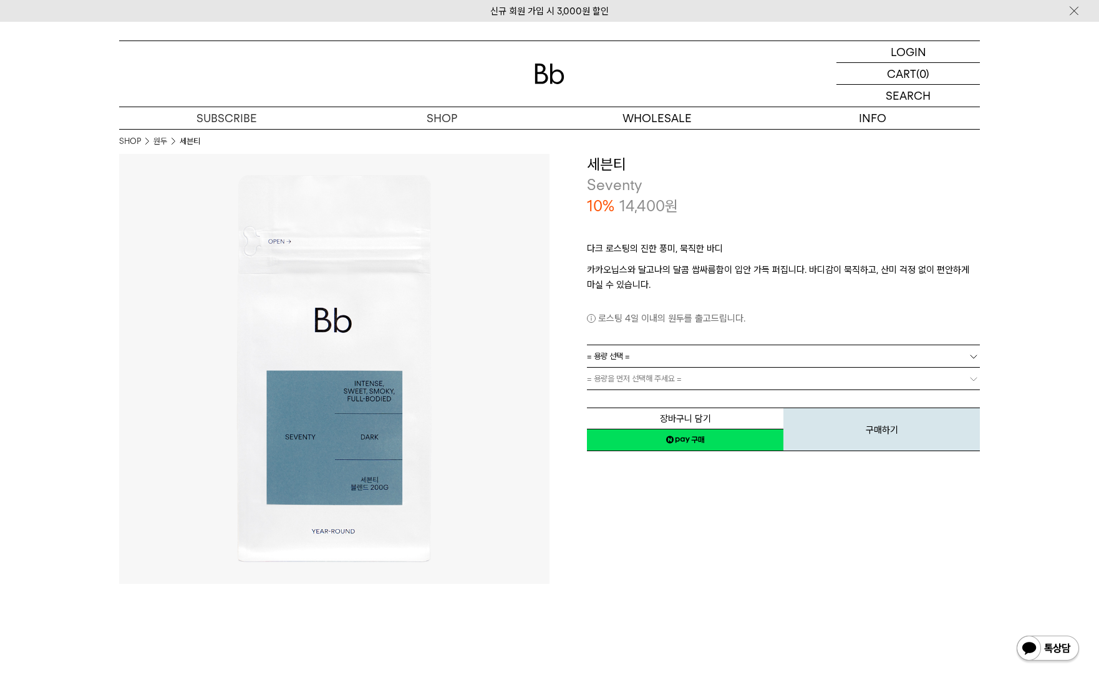
click at [750, 186] on p "Seventy" at bounding box center [783, 185] width 393 height 21
click at [683, 251] on p "다크 로스팅의 진한 풍미, 묵직한 바디" at bounding box center [783, 251] width 393 height 21
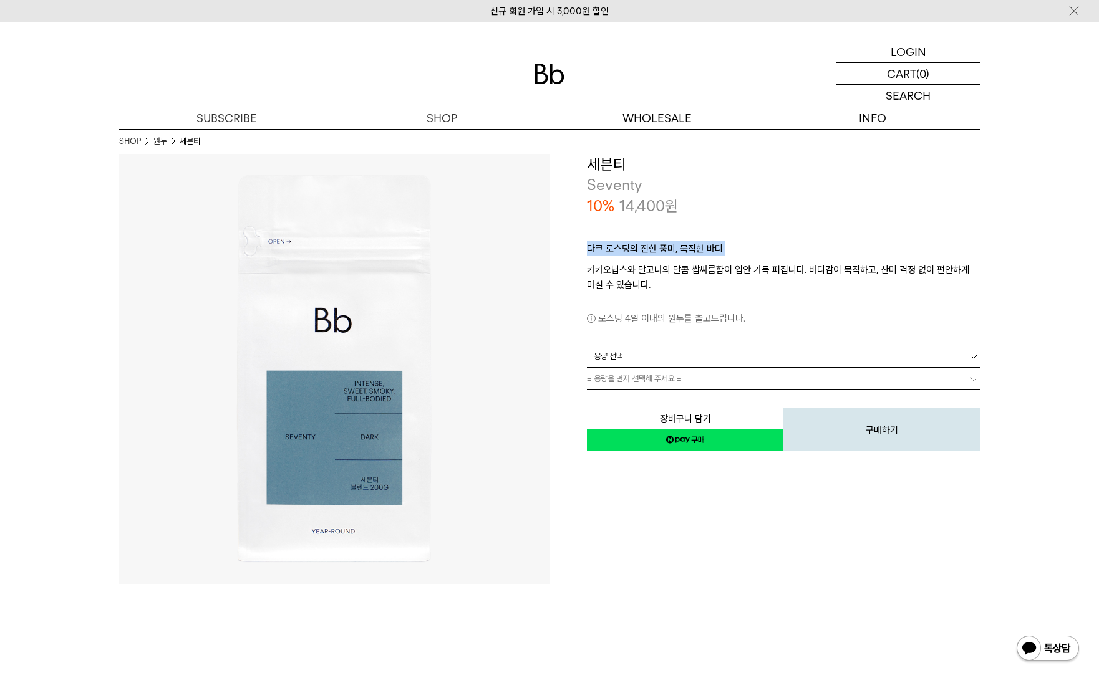
copy div "다크 로스팅의 진한 풍미, 묵직한 바디"
click at [688, 280] on p "카카오닙스와 달고나의 달콤 쌉싸름함이 입안 가득 퍼집니다. 바디감이 묵직하고, 산미 걱정 없이 편안하게 마실 수 있습니다." at bounding box center [783, 278] width 393 height 30
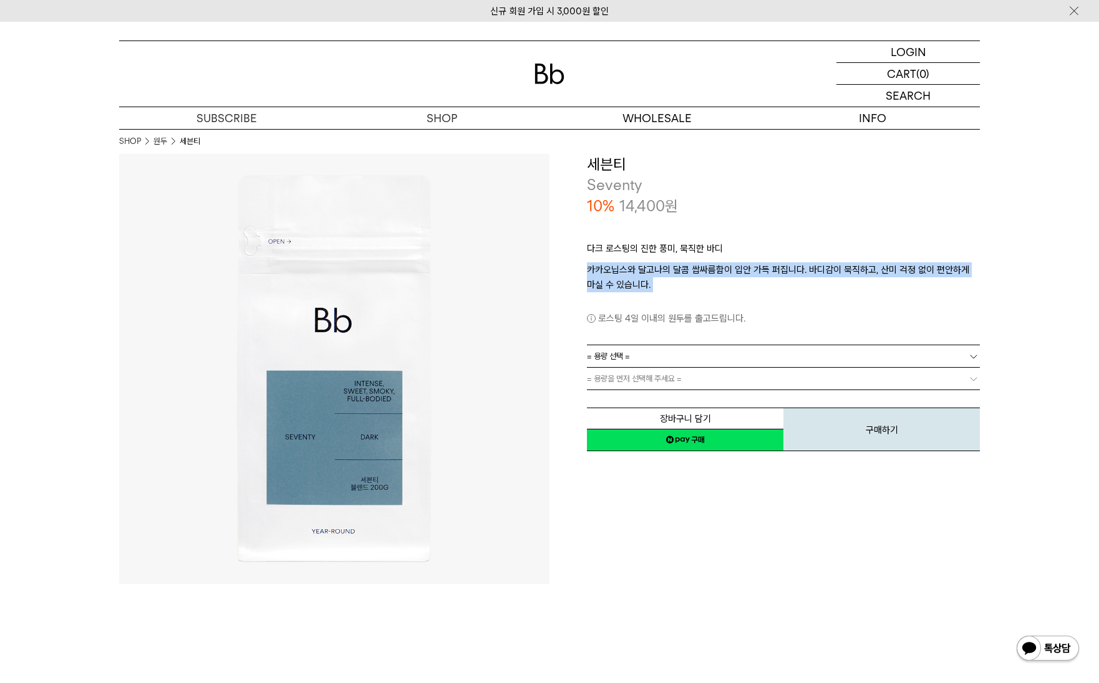
drag, startPoint x: 677, startPoint y: 293, endPoint x: 587, endPoint y: 274, distance: 91.7
click at [587, 274] on div "다크 로스팅의 진한 풍미, 묵직한 [PERSON_NAME]닙스와 달고나의 달콤 쌉싸름함이 입안 가득 퍼집니다. 바디감이 묵직하고, 산미 걱정 …" at bounding box center [783, 280] width 393 height 128
copy div "카카오닙스와 달고나의 달콤 쌉싸름함이 입안 가득 퍼집니다. 바디감이 묵직하고, 산미 걱정 없이 편안하게 마실 수 있습니다. 로스팅 일자 안내"
click at [622, 491] on div "**********" at bounding box center [764, 369] width 430 height 430
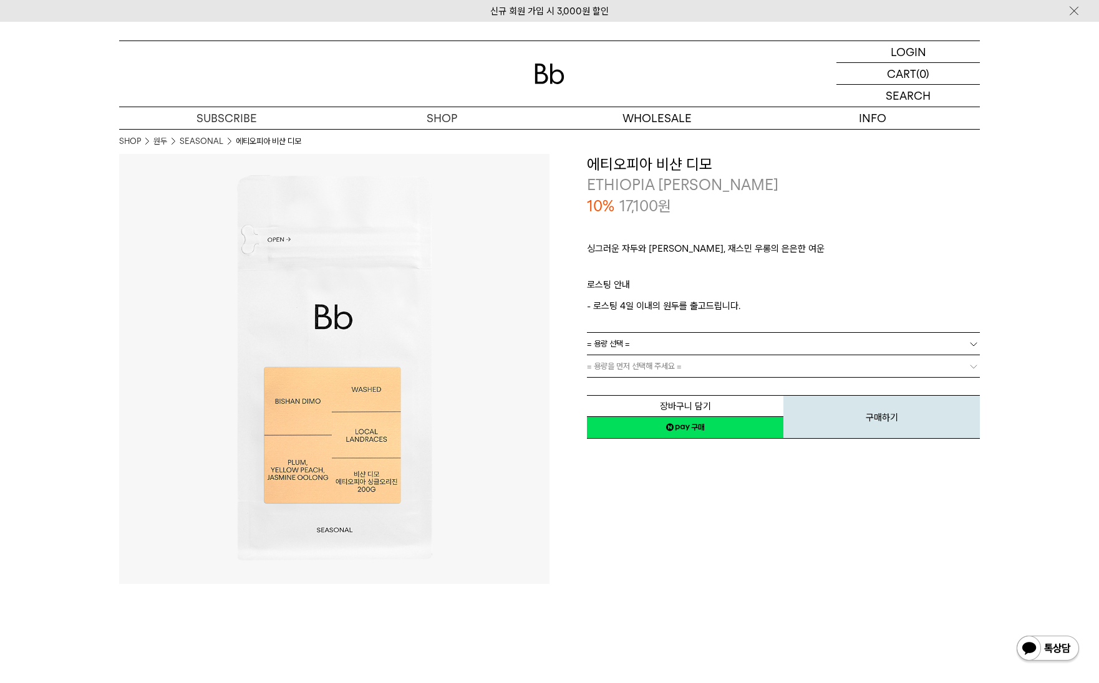
click at [892, 180] on p "ETHIOPIA [PERSON_NAME]" at bounding box center [783, 185] width 393 height 21
click at [644, 254] on p "싱그러운 자두와 [PERSON_NAME], 재스민 우롱의 은은한 여운" at bounding box center [783, 251] width 393 height 21
copy div "싱그러운 자두와 [PERSON_NAME], 재스민 우롱의 은은한 여운"
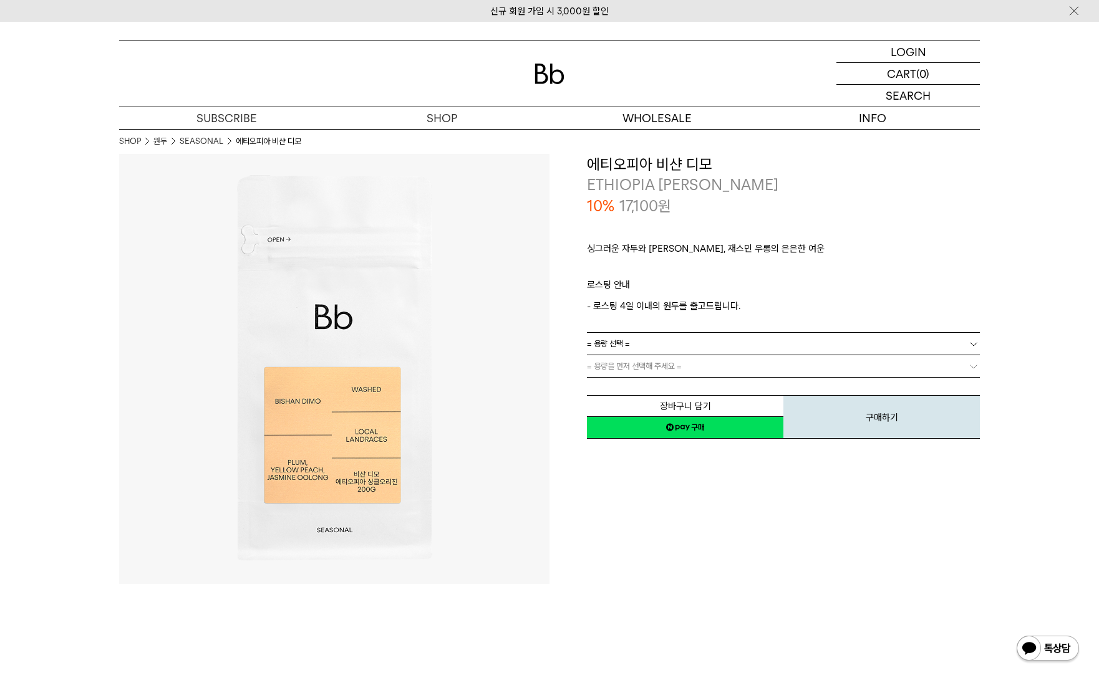
click at [867, 556] on div "**********" at bounding box center [764, 369] width 430 height 430
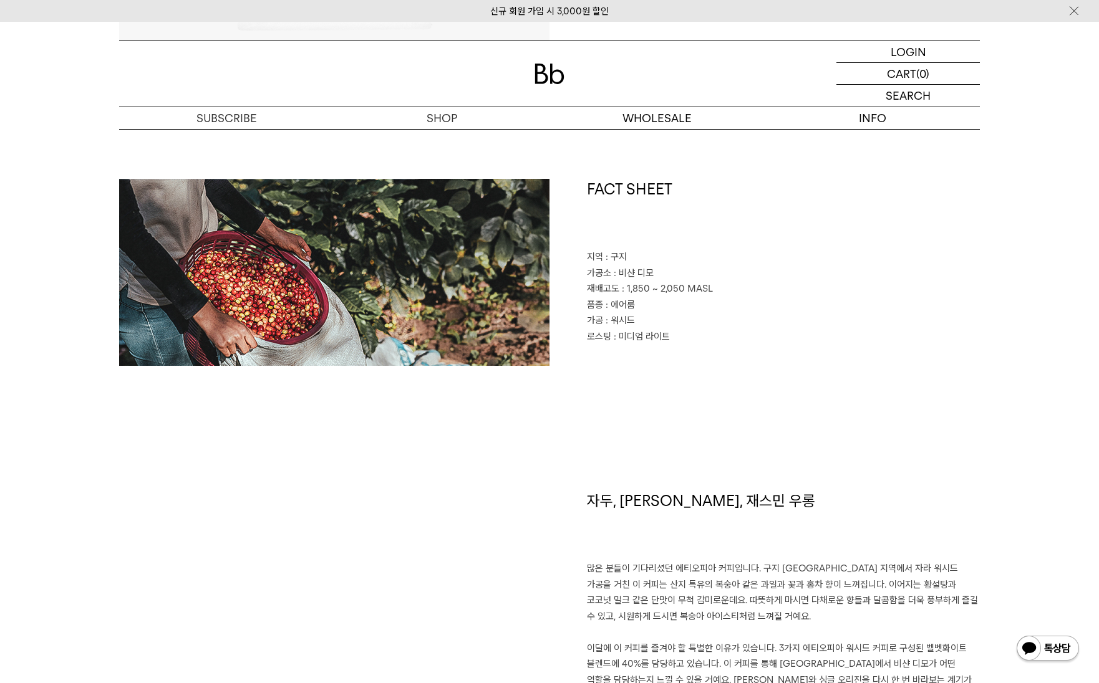
scroll to position [686, 0]
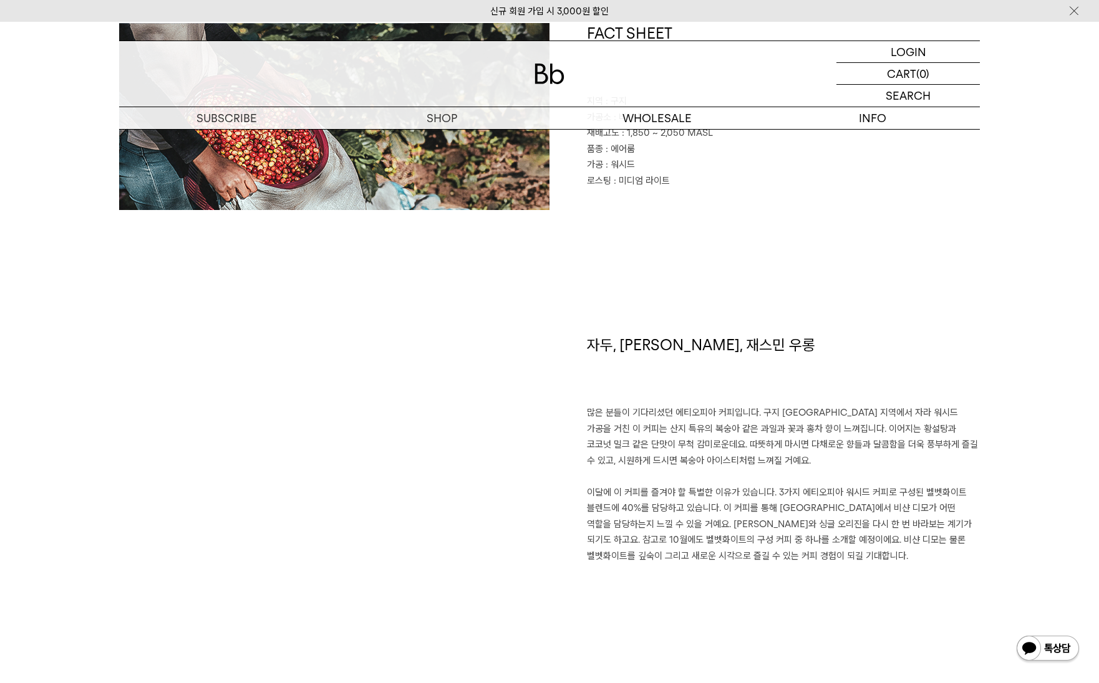
click at [649, 385] on h1 "자두, 황도, 재스민 우롱" at bounding box center [783, 370] width 393 height 71
click at [673, 475] on p "많은 분들이 기다리셨던 에티오피아 커피입니다. 구지 샤키소 지역에서 자라 워시드 가공을 거친 이 커피는 산지 특유의 복숭아 같은 과일과 꽃과 …" at bounding box center [783, 484] width 393 height 159
click at [713, 458] on p "많은 분들이 기다리셨던 에티오피아 커피입니다. 구지 샤키소 지역에서 자라 워시드 가공을 거친 이 커피는 산지 특유의 복숭아 같은 과일과 꽃과 …" at bounding box center [783, 484] width 393 height 159
click at [806, 448] on p "많은 분들이 기다리셨던 에티오피아 커피입니다. 구지 샤키소 지역에서 자라 워시드 가공을 거친 이 커피는 산지 특유의 복숭아 같은 과일과 꽃과 …" at bounding box center [783, 484] width 393 height 159
click at [778, 583] on div "자두, 황도, 재스민 우롱 많은 분들이 기다리셨던 에티오피아 커피입니다. 구지 샤키소 지역에서 자라 워시드 가공을 거친 이 커피는 산지 특유의…" at bounding box center [764, 496] width 430 height 322
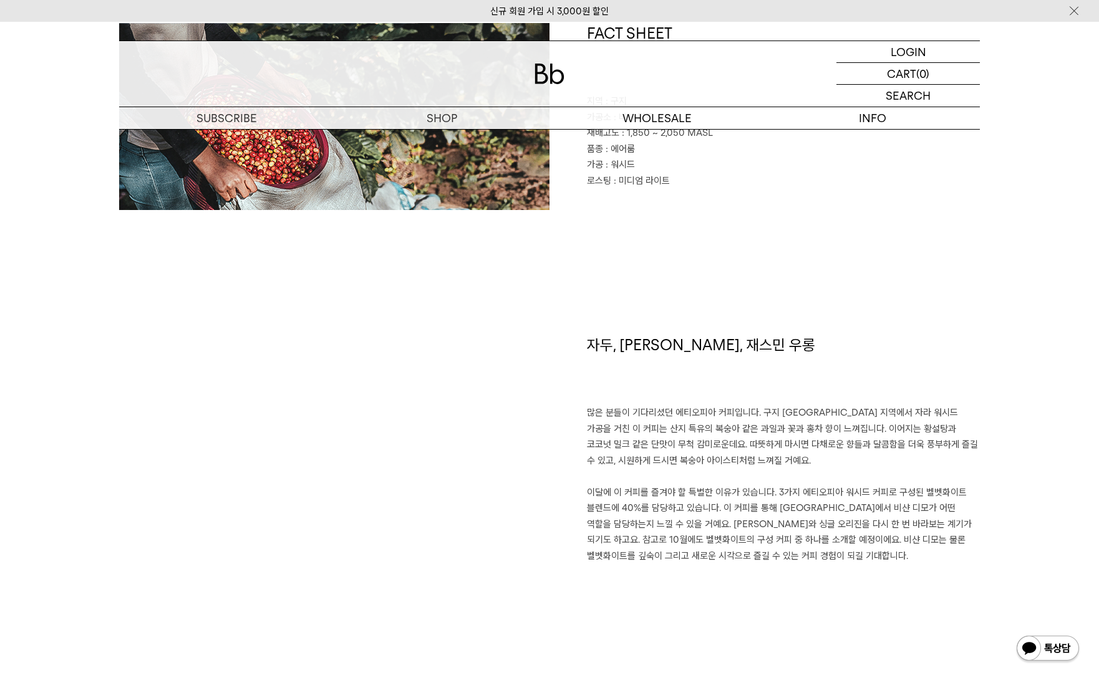
click at [827, 480] on p "많은 분들이 기다리셨던 에티오피아 커피입니다. 구지 샤키소 지역에서 자라 워시드 가공을 거친 이 커피는 산지 특유의 복숭아 같은 과일과 꽃과 …" at bounding box center [783, 484] width 393 height 159
click at [643, 347] on h1 "자두, 황도, 재스민 우롱" at bounding box center [783, 370] width 393 height 71
click at [580, 597] on div "자두, 황도, 재스민 우롱 많은 분들이 기다리셨던 에티오피아 커피입니다. 구지 샤키소 지역에서 자라 워시드 가공을 거친 이 커피는 산지 특유의…" at bounding box center [764, 496] width 430 height 322
drag, startPoint x: 675, startPoint y: 517, endPoint x: 666, endPoint y: 515, distance: 9.5
click at [674, 517] on p "많은 분들이 기다리셨던 에티오피아 커피입니다. 구지 샤키소 지역에서 자라 워시드 가공을 거친 이 커피는 산지 특유의 복숭아 같은 과일과 꽃과 …" at bounding box center [783, 484] width 393 height 159
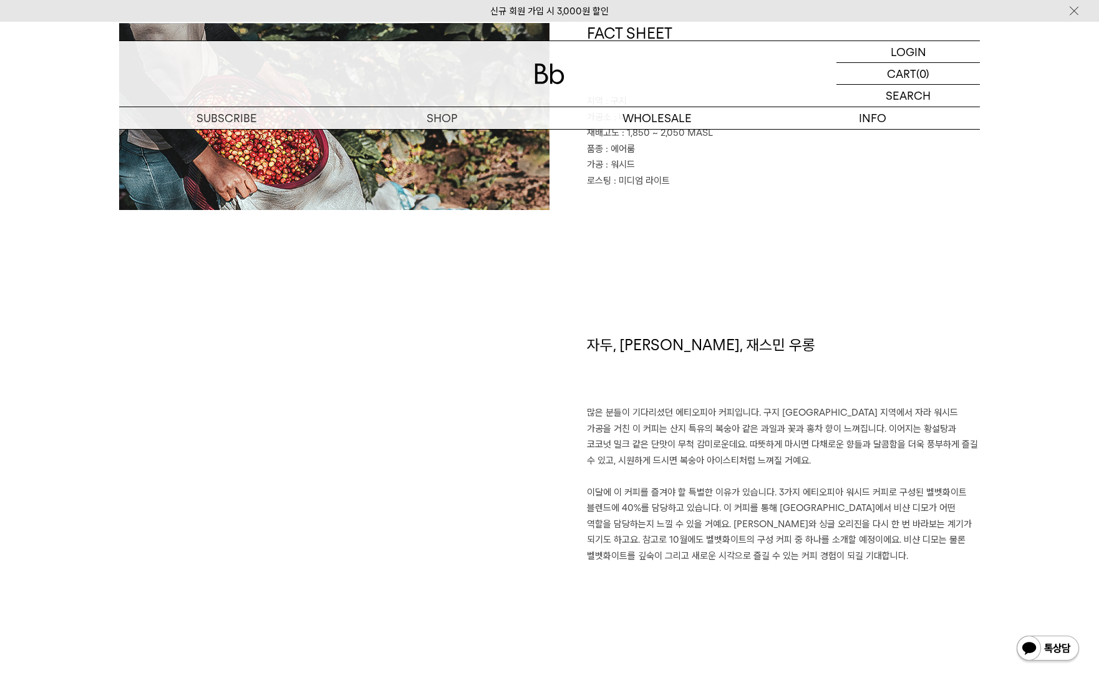
click at [677, 275] on div "FACT SHEET 지역 : 구지 가공소 : 비샨 디모 재배고도 : 1,850 ~ 2,050 MASL 품종 : 에어룸 가공 : 워시드 로스팅 …" at bounding box center [549, 179] width 861 height 312
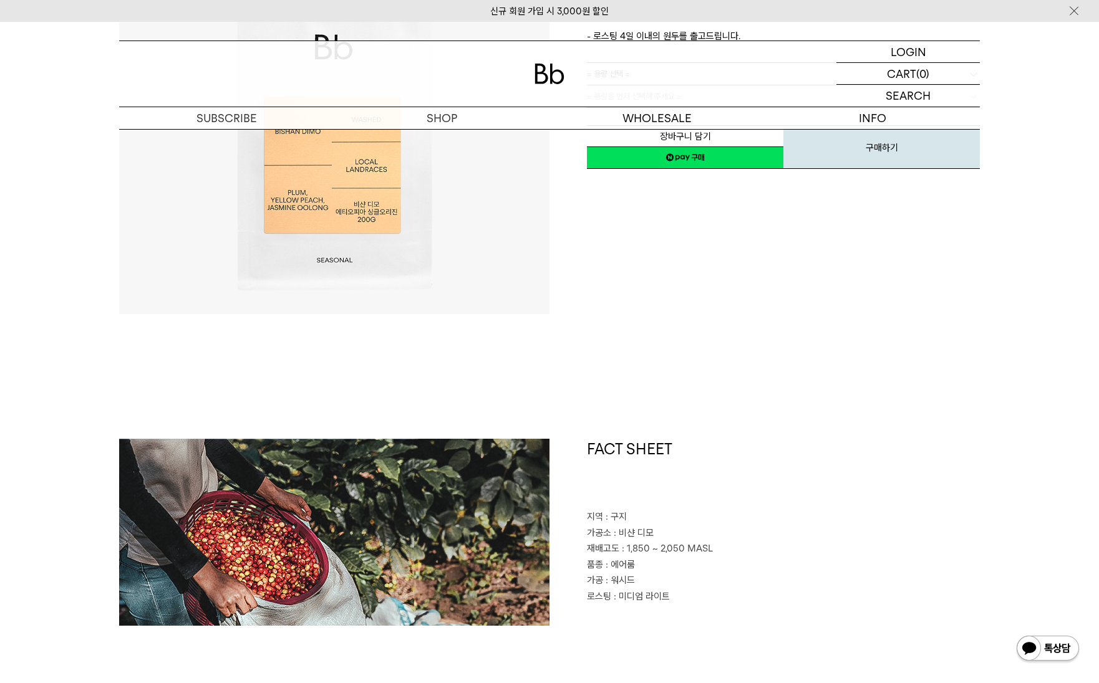
scroll to position [125, 0]
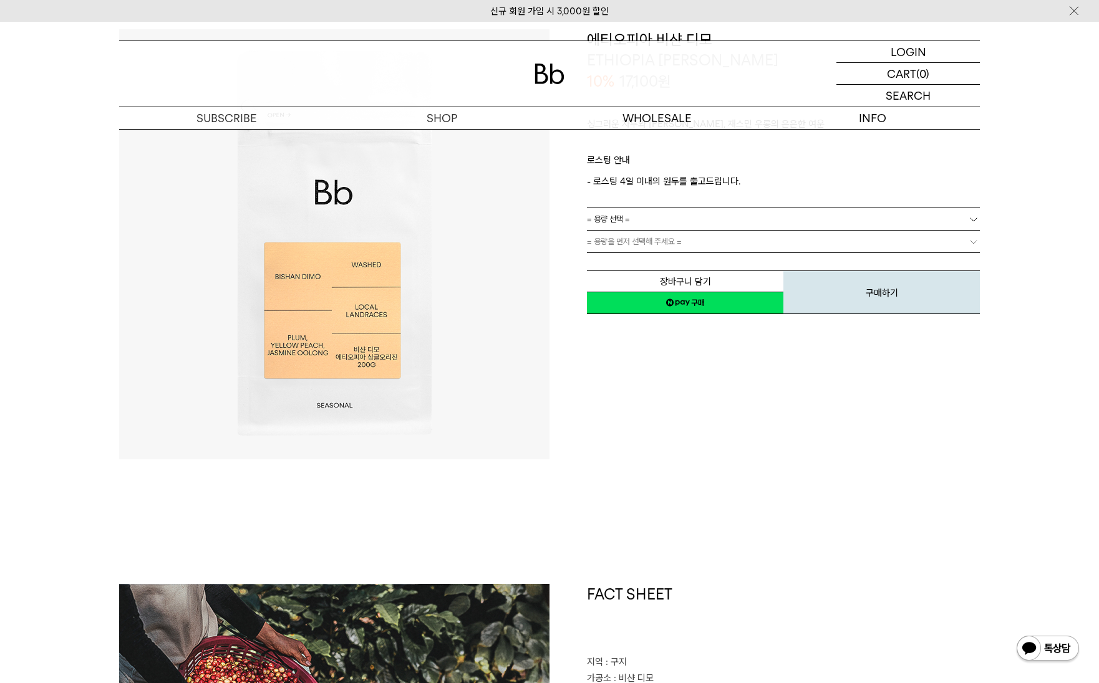
click at [695, 398] on div "**********" at bounding box center [764, 244] width 430 height 430
drag, startPoint x: 112, startPoint y: 416, endPoint x: 19, endPoint y: 408, distance: 93.2
click at [620, 364] on div "**********" at bounding box center [764, 244] width 430 height 430
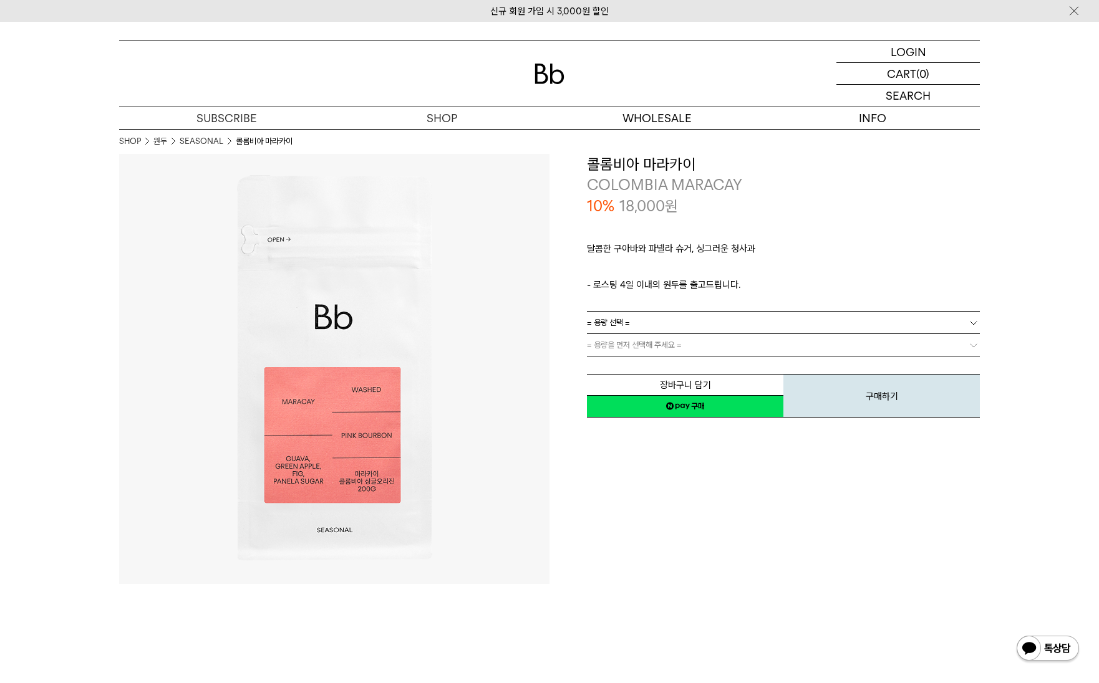
click at [641, 157] on h3 "콜롬비아 마라카이" at bounding box center [783, 164] width 393 height 21
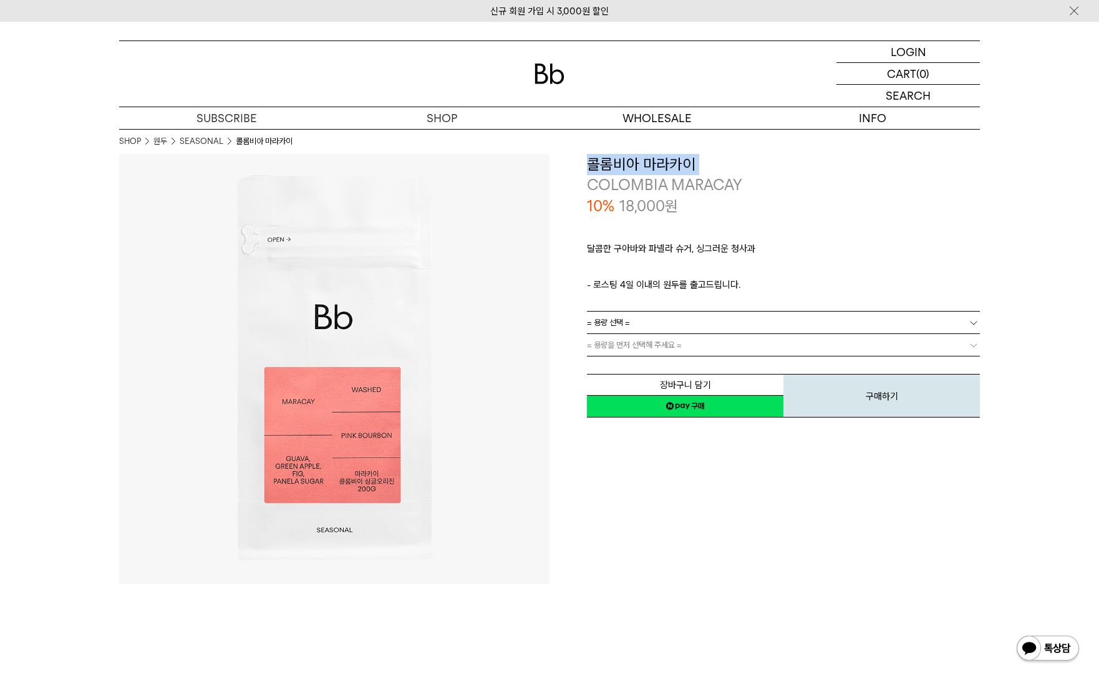
copy div "콜롬비아 마라카이"
click at [697, 481] on div "**********" at bounding box center [764, 369] width 430 height 430
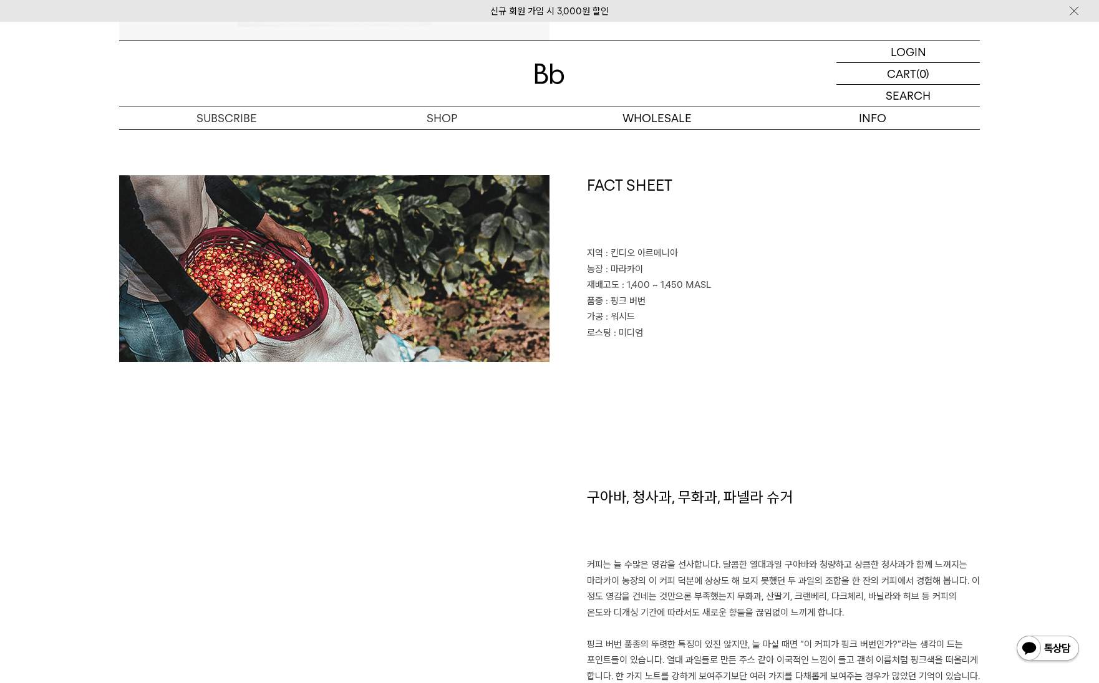
scroll to position [748, 0]
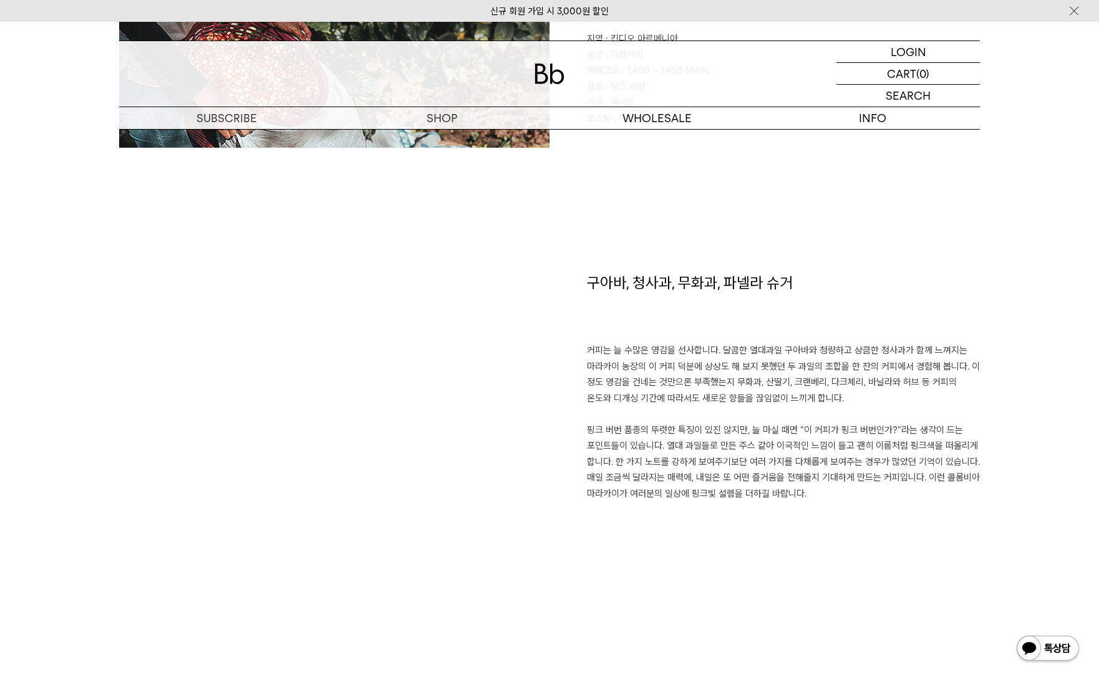
click at [627, 389] on p "커피는 늘 수많은 영감을 선사합니다. 달콤한 열대과일 구아바와 청량하고 상큼한 청사과가 함께 느껴지는 마라카이 농장의 이 커피 덕분에 상상도 …" at bounding box center [783, 422] width 393 height 159
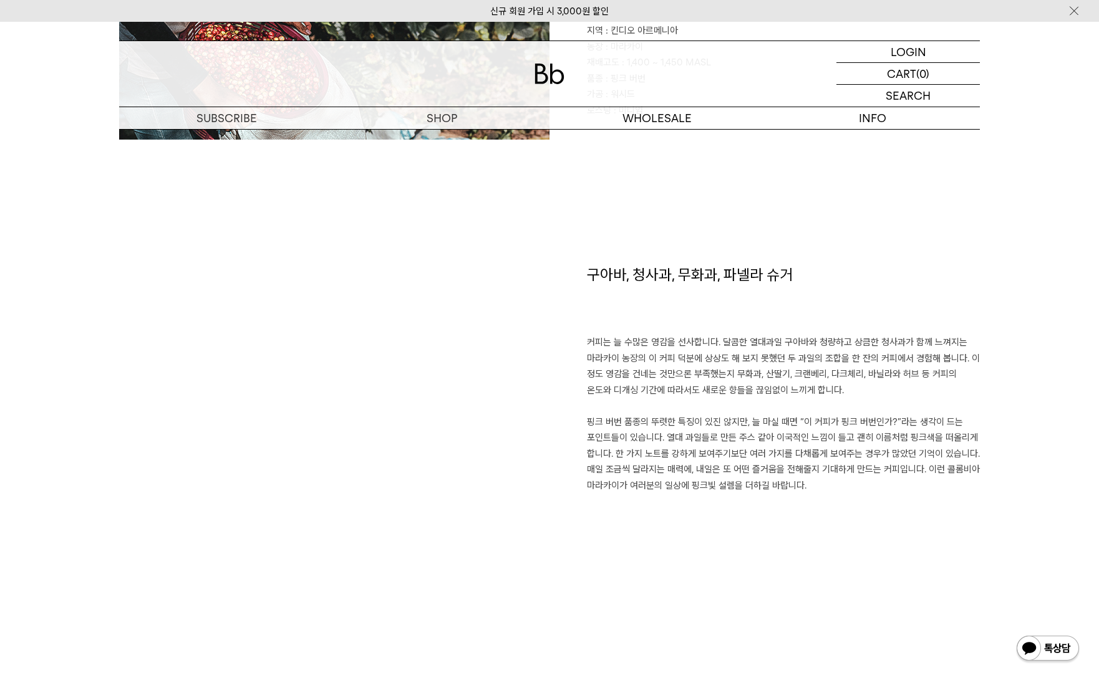
scroll to position [873, 0]
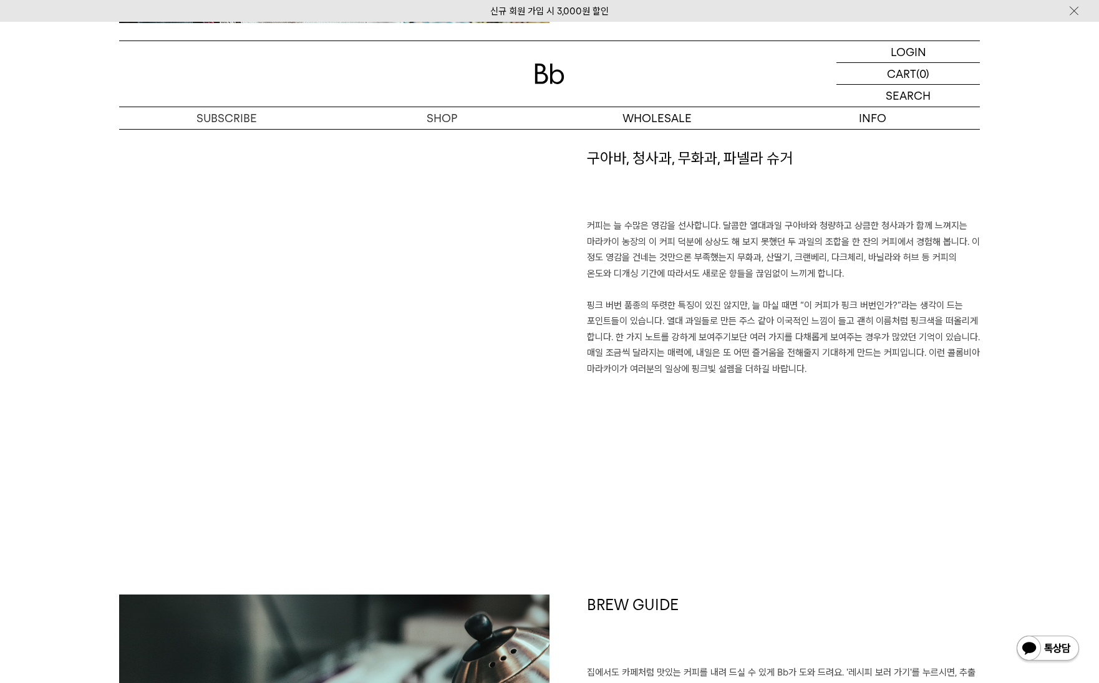
click at [641, 357] on p "커피는 늘 수많은 영감을 선사합니다. 달콤한 열대과일 구아바와 청량하고 상큼한 청사과가 함께 느껴지는 마라카이 농장의 이 커피 덕분에 상상도 …" at bounding box center [783, 297] width 393 height 159
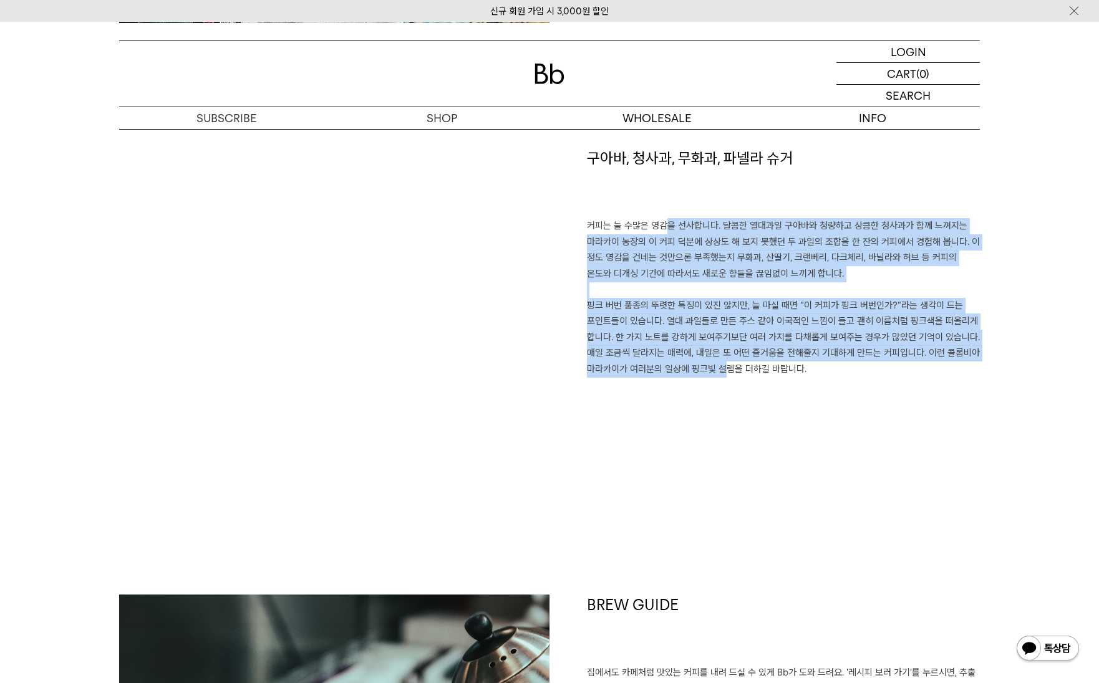
drag, startPoint x: 713, startPoint y: 376, endPoint x: 659, endPoint y: 235, distance: 151.0
click at [653, 229] on div "구아바, 청사과, 무화과, 파넬라 슈거 커피는 늘 수많은 영감을 선사합니다. 달콤한 열대과일 구아바와 청량하고 상큼한 청사과가 함께 느껴지는 …" at bounding box center [764, 309] width 430 height 322
click at [677, 324] on p "커피는 늘 수많은 영감을 선사합니다. 달콤한 열대과일 구아바와 청량하고 상큼한 청사과가 함께 느껴지는 마라카이 농장의 이 커피 덕분에 상상도 …" at bounding box center [783, 297] width 393 height 159
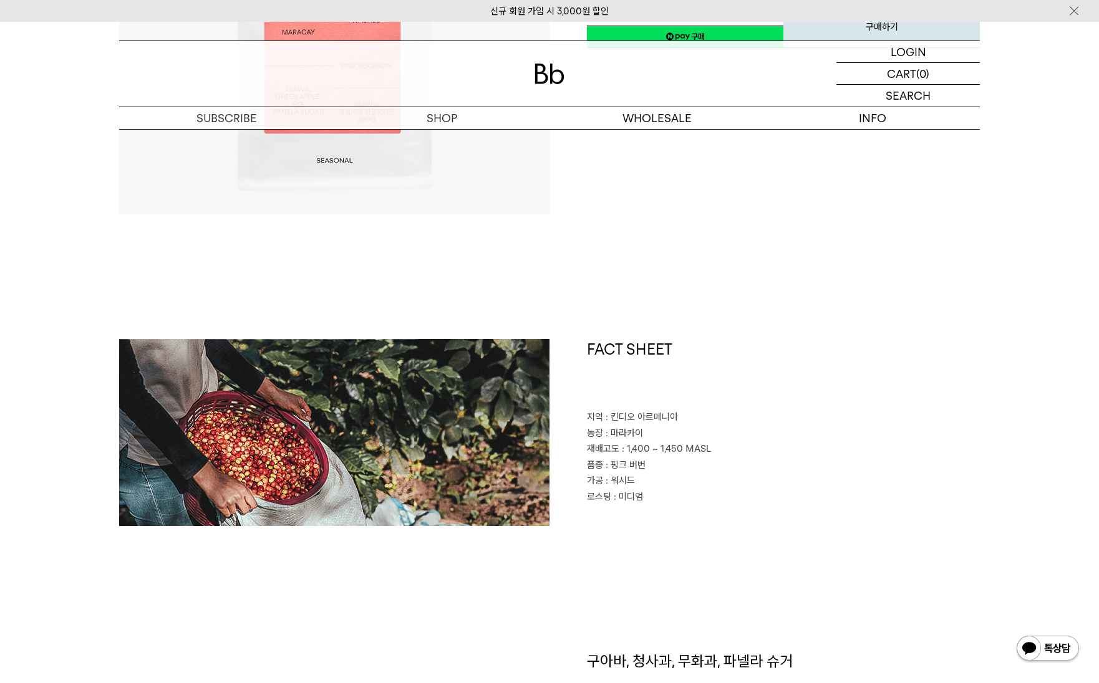
scroll to position [0, 0]
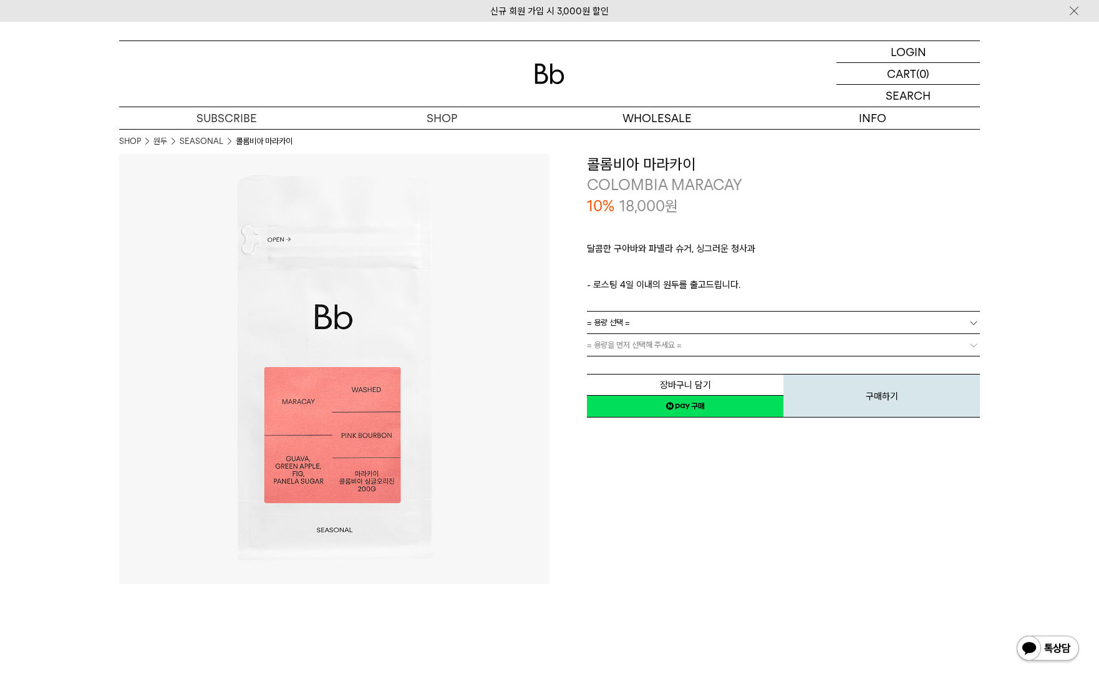
click at [690, 249] on p "달콤한 구아바와 파넬라 슈거, 싱그러운 청사과" at bounding box center [783, 251] width 393 height 21
copy div "달콤한 구아바와 파넬라 슈거, 싱그러운 청사과"
click at [881, 529] on div "**********" at bounding box center [764, 369] width 430 height 430
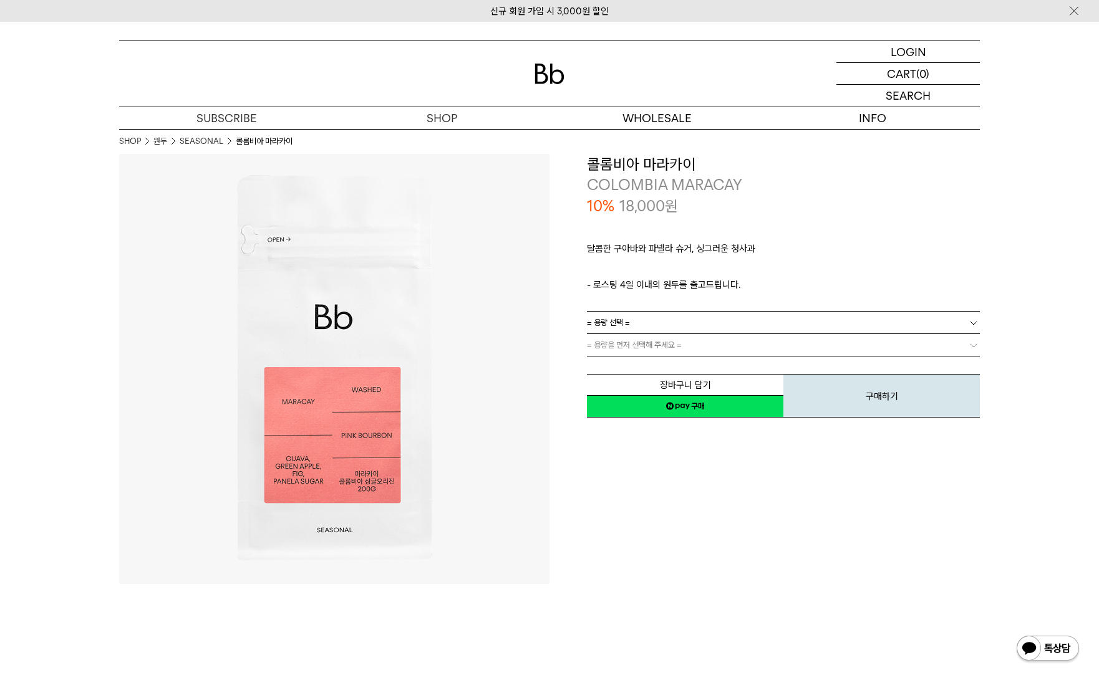
click at [620, 218] on div "달콤한 구아바와 파넬라 슈거, 싱그러운 청사과 ㅤ 로스팅 일자 안내 - 로스팅 4일 이내의 원두를 출고드립니다." at bounding box center [783, 263] width 393 height 95
click at [628, 213] on p "18,000 원" at bounding box center [648, 206] width 59 height 21
click at [698, 225] on div "달콤한 구아바와 파넬라 슈거, 싱그러운 청사과 ㅤ 로스팅 일자 안내 - 로스팅 4일 이내의 원두를 출고드립니다." at bounding box center [783, 263] width 393 height 95
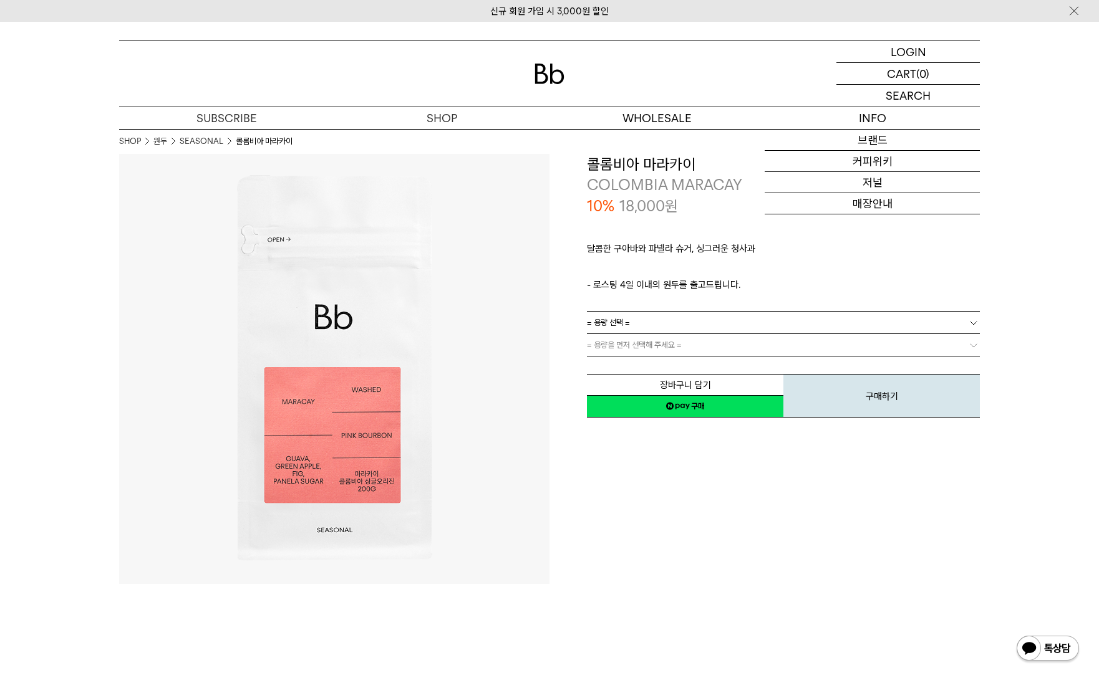
click at [690, 473] on div "**********" at bounding box center [764, 369] width 430 height 430
click at [683, 506] on div "**********" at bounding box center [764, 369] width 430 height 430
click at [675, 244] on p "달콤한 구아바와 파넬라 슈거, 싱그러운 청사과" at bounding box center [783, 251] width 393 height 21
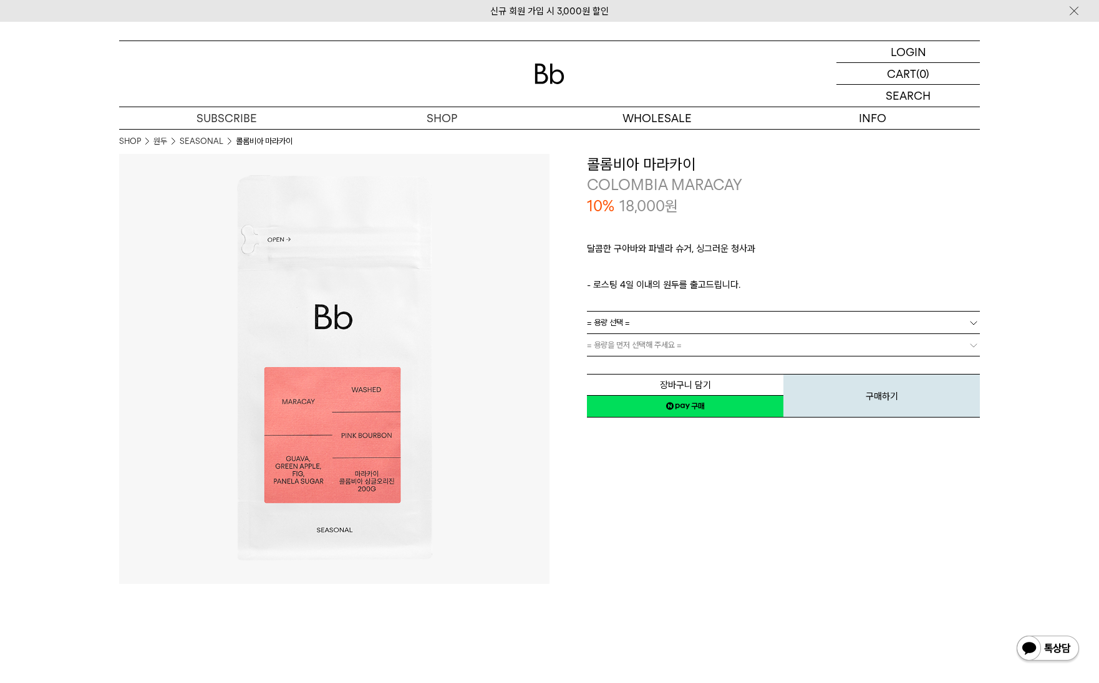
click at [788, 213] on div "10% 18,000 원" at bounding box center [783, 206] width 393 height 21
click at [613, 551] on div "**********" at bounding box center [764, 369] width 430 height 430
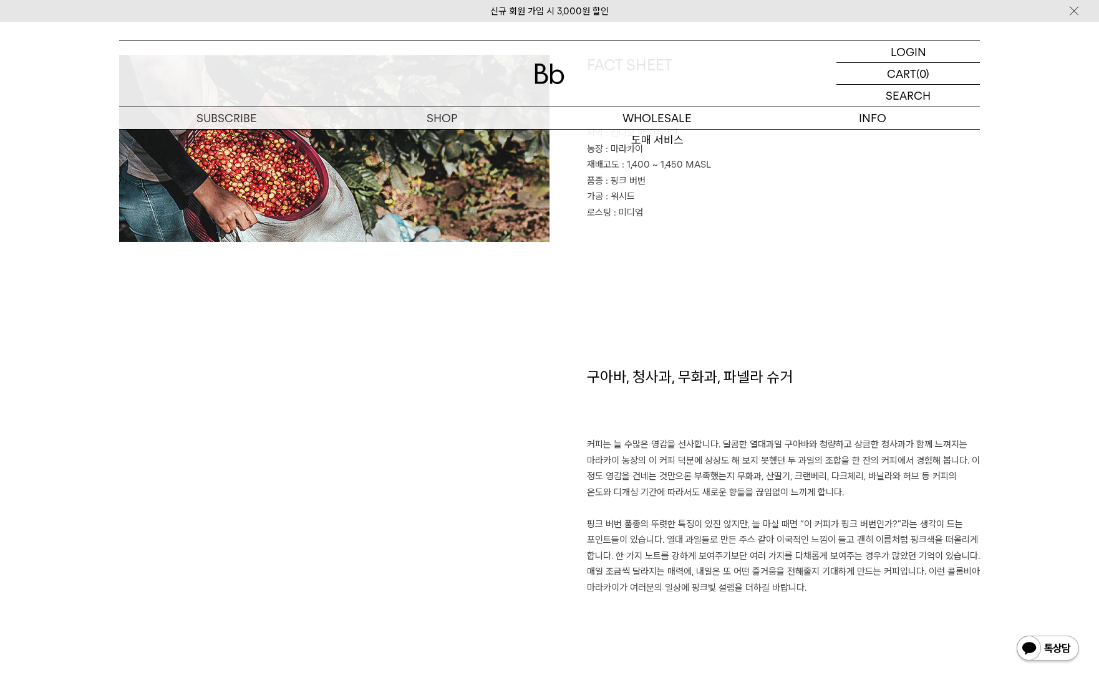
scroll to position [873, 0]
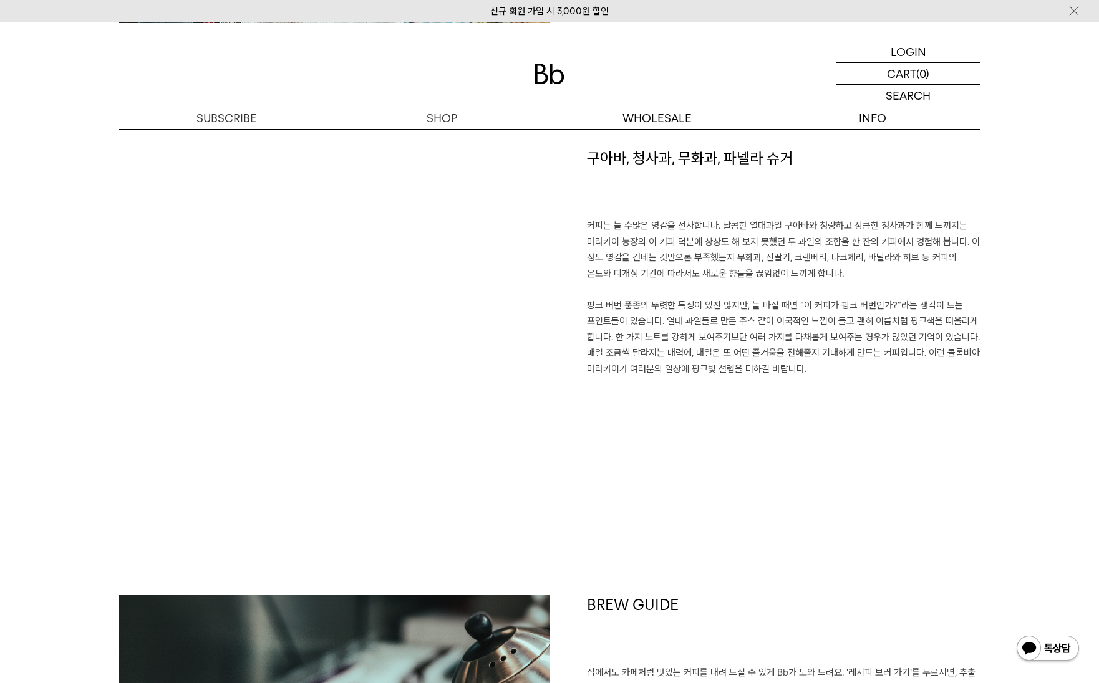
click at [675, 335] on p "커피는 늘 수많은 영감을 선사합니다. 달콤한 열대과일 구아바와 청량하고 상큼한 청사과가 함께 느껴지는 마라카이 농장의 이 커피 덕분에 상상도 …" at bounding box center [783, 297] width 393 height 159
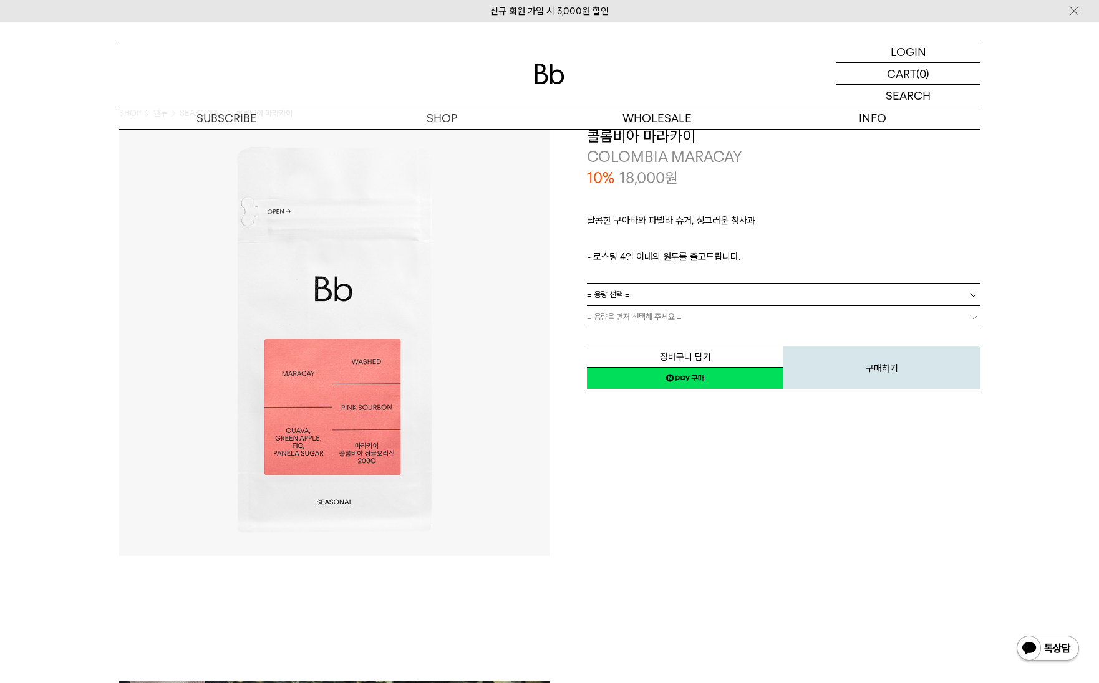
scroll to position [0, 0]
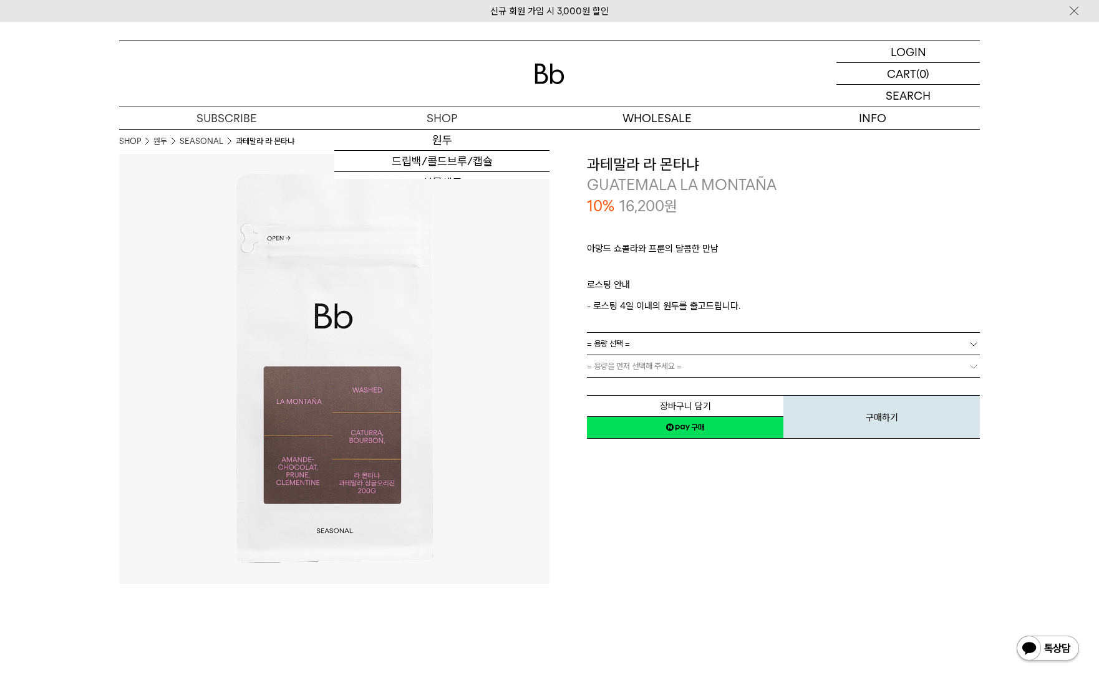
drag, startPoint x: 68, startPoint y: 459, endPoint x: 250, endPoint y: 469, distance: 182.4
drag, startPoint x: 517, startPoint y: 61, endPoint x: 509, endPoint y: 54, distance: 10.2
click at [517, 61] on div at bounding box center [549, 73] width 861 height 65
click at [812, 225] on div "아망드 쇼콜라와 프룬의 달콤한 만남 ㅤ 로스팅 안내 - 로스팅 4일 이내의 원두를 출고드립니다." at bounding box center [783, 274] width 393 height 116
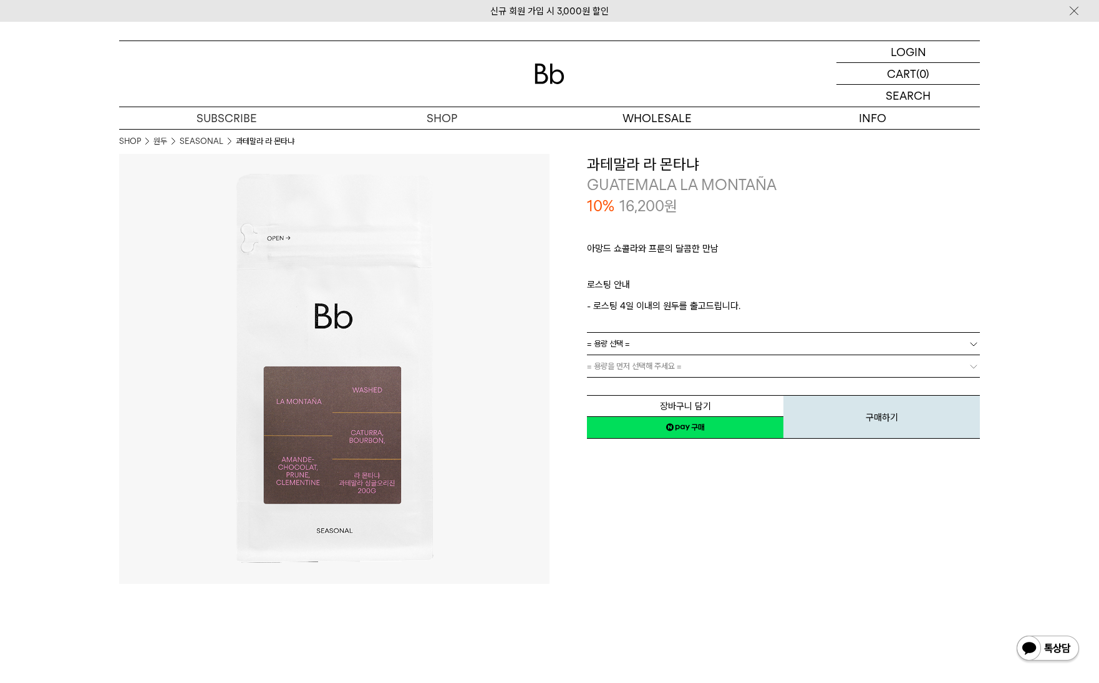
drag, startPoint x: 725, startPoint y: 247, endPoint x: 708, endPoint y: 249, distance: 16.9
click at [724, 248] on p "아망드 쇼콜라와 프룬의 달콤한 만남" at bounding box center [783, 251] width 393 height 21
click at [683, 248] on p "아망드 쇼콜라와 프룬의 달콤한 만남" at bounding box center [783, 251] width 393 height 21
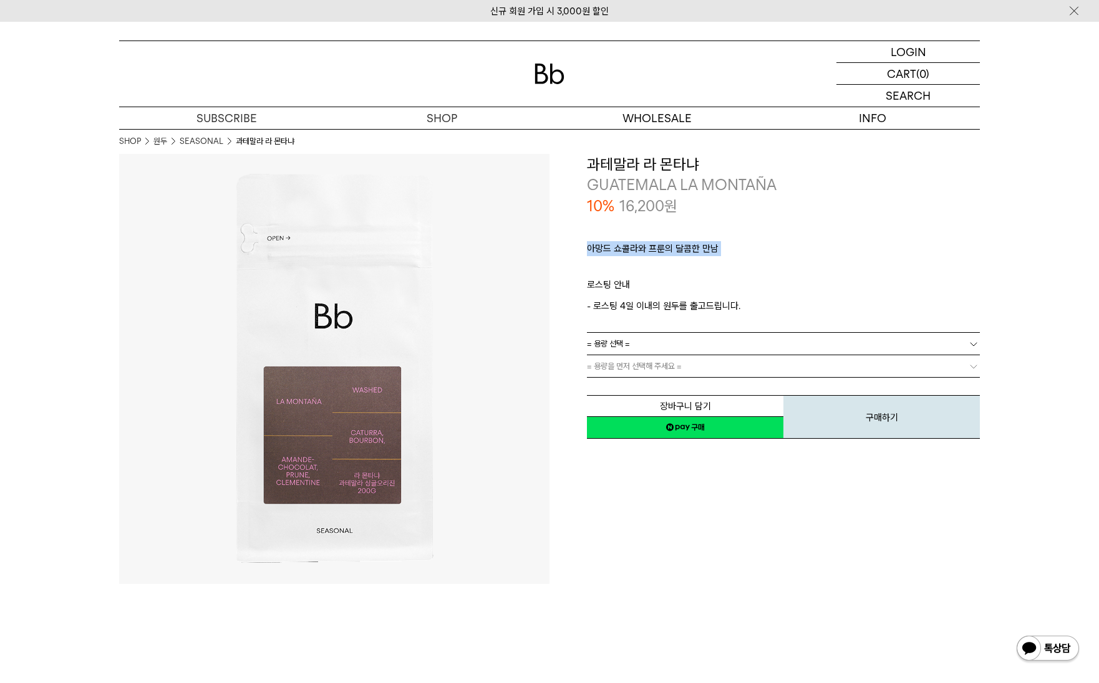
copy div "아망드 쇼콜라와 프룬의 달콤한 만남"
click at [555, 69] on img at bounding box center [549, 74] width 30 height 21
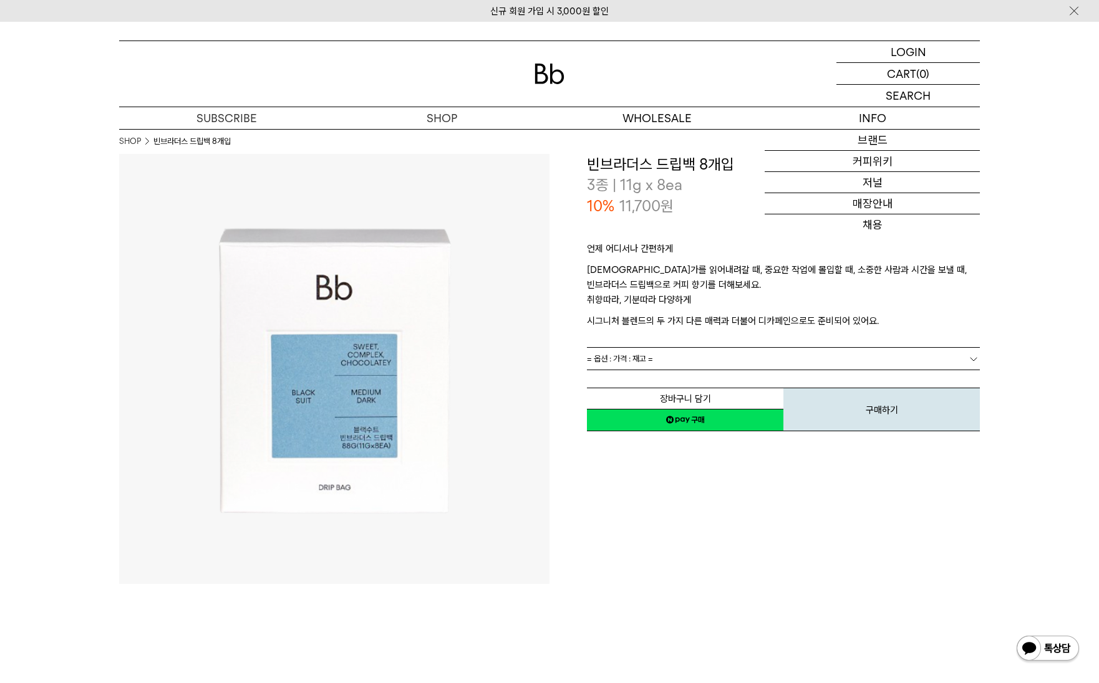
drag, startPoint x: 726, startPoint y: 283, endPoint x: 671, endPoint y: 213, distance: 89.7
click at [722, 281] on p "[DEMOGRAPHIC_DATA]가를 읽어내려갈 때, 중요한 작업에 몰입할 때, 소중한 사람과 시간을 보낼 때, 빈브라더스 드립백으로 커피 향…" at bounding box center [783, 278] width 393 height 30
click at [662, 167] on h3 "빈브라더스 드립백 8개입" at bounding box center [783, 164] width 393 height 21
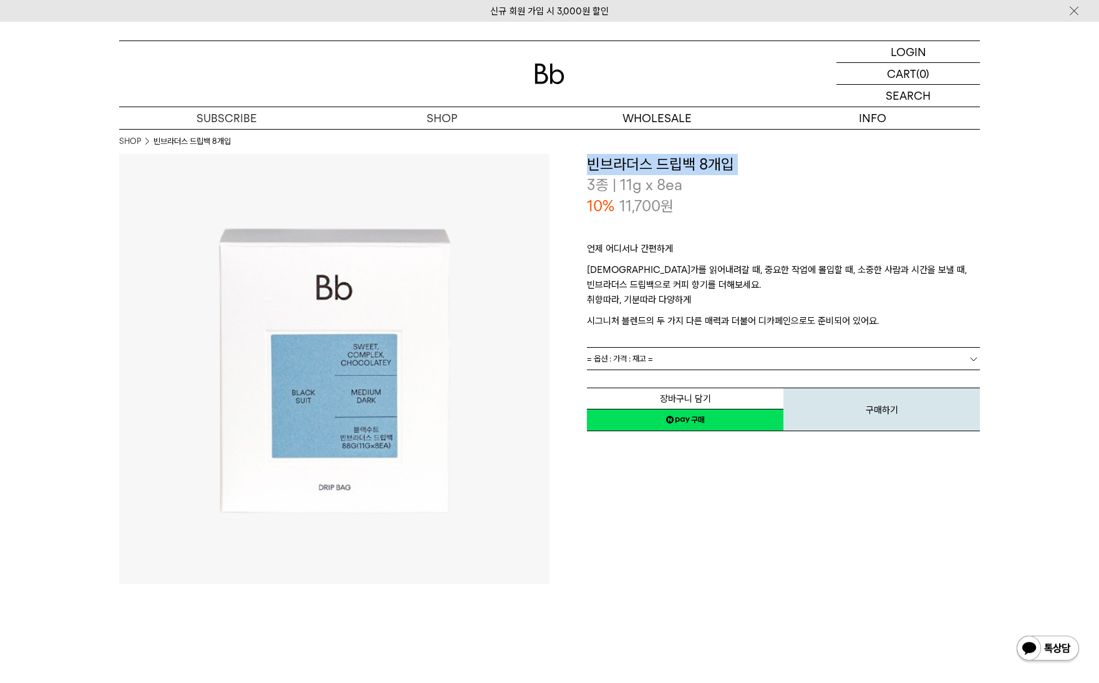
copy div "빈브라더스 드립백 8개입"
drag, startPoint x: 691, startPoint y: 257, endPoint x: 714, endPoint y: 279, distance: 32.2
click at [692, 258] on p "언제 어디서나 간편하게" at bounding box center [783, 251] width 393 height 21
click at [719, 360] on link "= 옵션 : 가격 : 재고 =" at bounding box center [783, 359] width 393 height 22
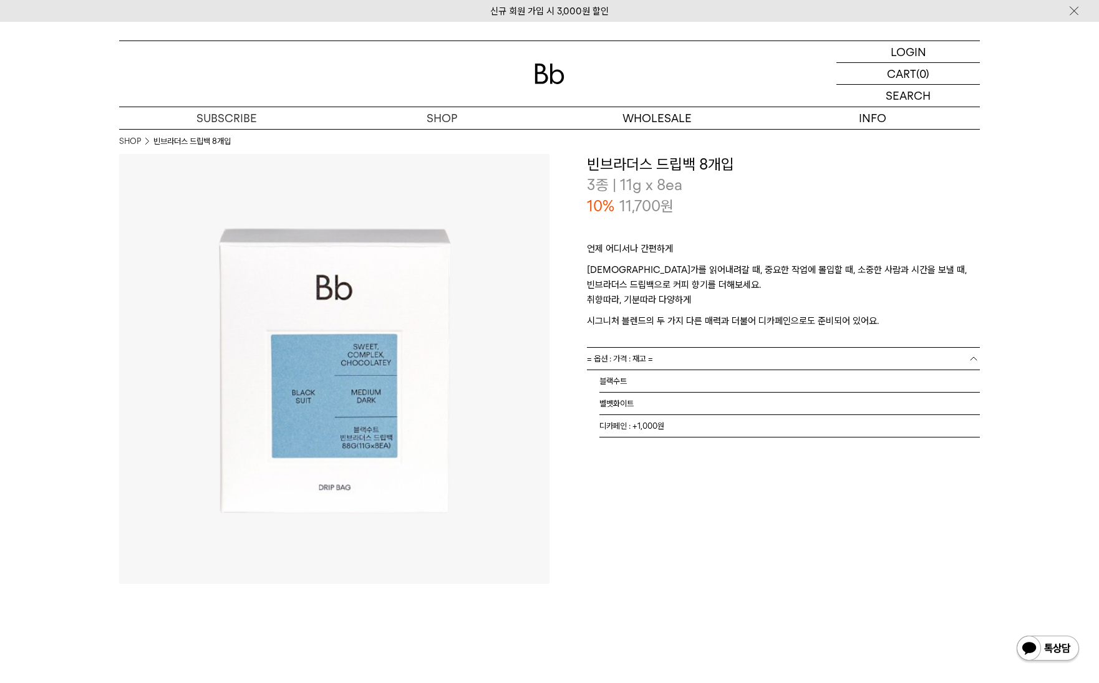
click at [723, 355] on link "= 옵션 : 가격 : 재고 =" at bounding box center [783, 359] width 393 height 22
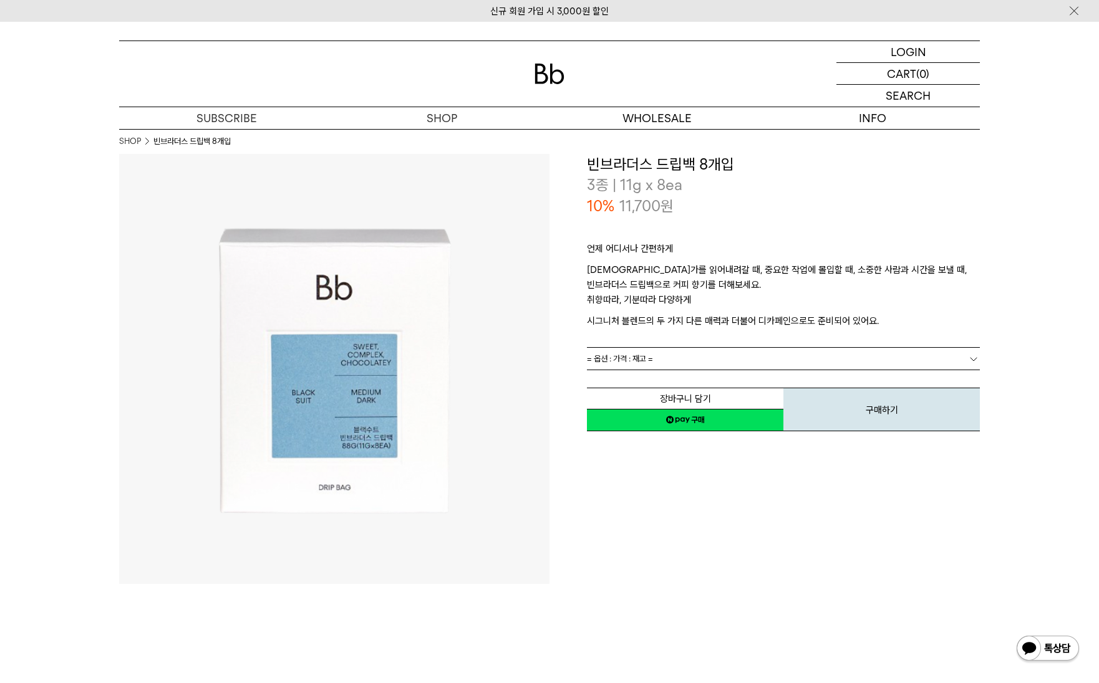
drag, startPoint x: 644, startPoint y: 645, endPoint x: 315, endPoint y: 558, distance: 340.8
click at [613, 246] on p "언제 어디서나 간편하게" at bounding box center [783, 251] width 393 height 21
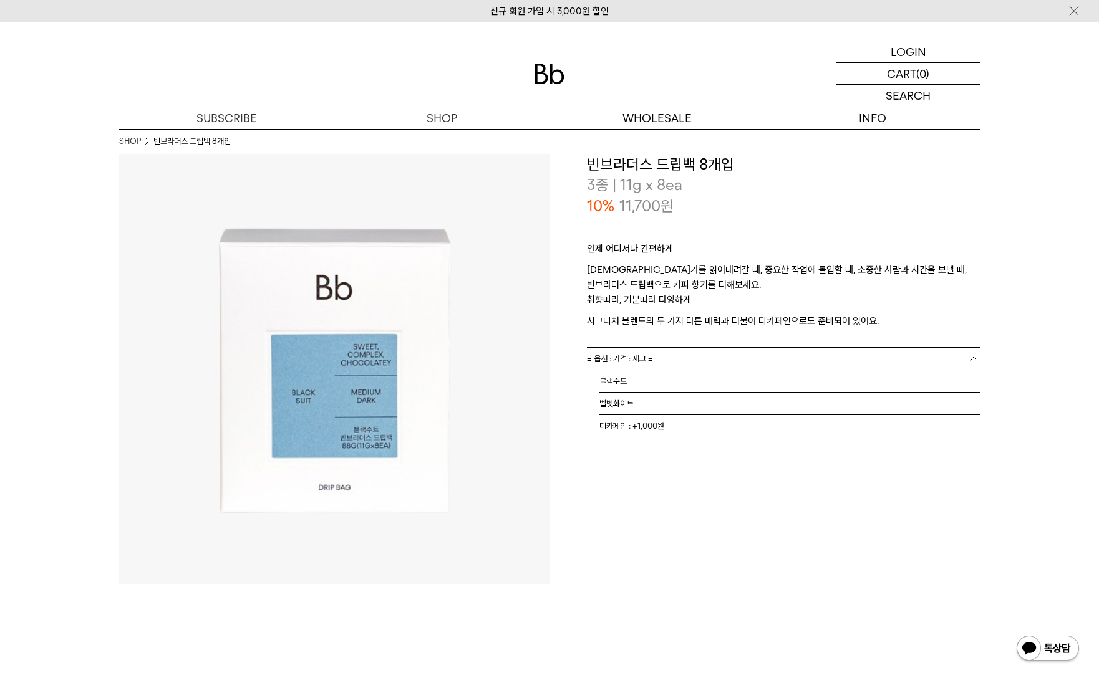
click at [738, 360] on link "= 옵션 : 가격 : 재고 =" at bounding box center [783, 359] width 393 height 22
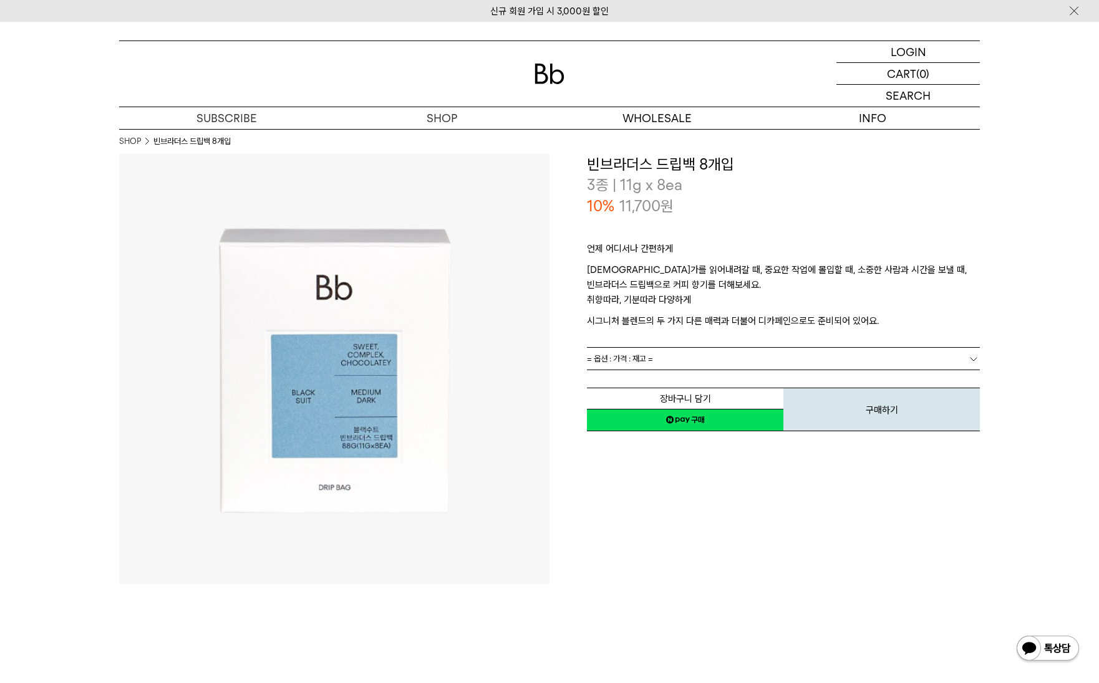
click at [644, 493] on div "**********" at bounding box center [764, 369] width 430 height 430
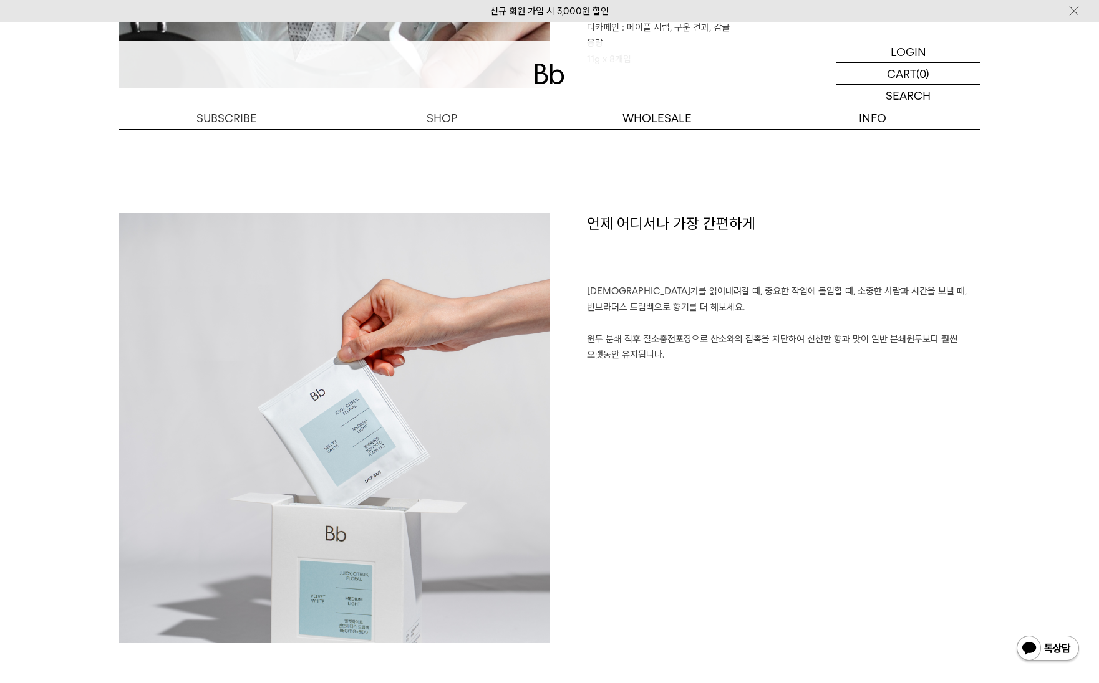
scroll to position [873, 0]
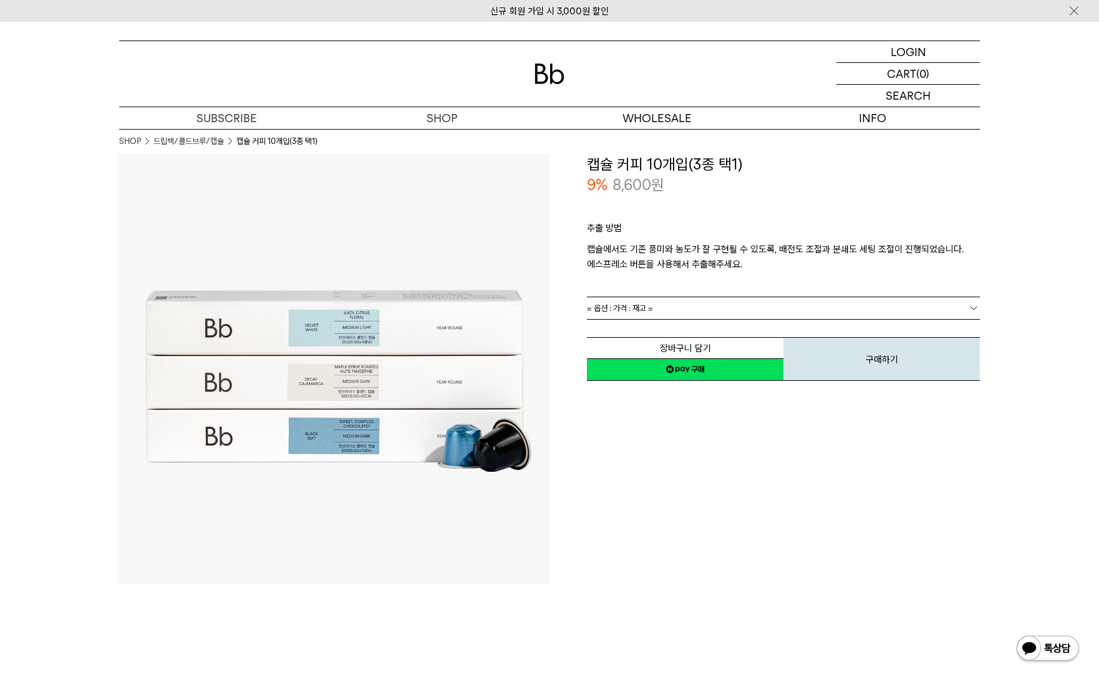
drag, startPoint x: 773, startPoint y: 609, endPoint x: 765, endPoint y: 611, distance: 8.5
click at [705, 478] on div "**********" at bounding box center [764, 369] width 430 height 430
click at [677, 303] on link "= 옵션 : 가격 : 재고 =" at bounding box center [783, 308] width 393 height 22
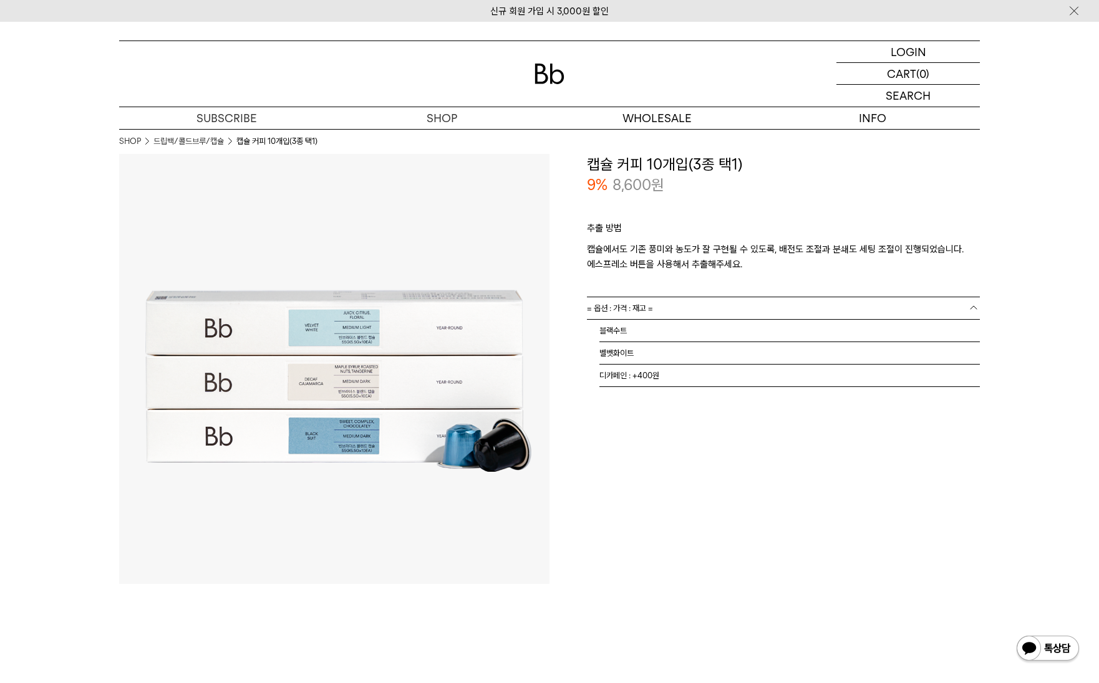
click at [676, 269] on p "캡슐에서도 기존 풍미와 농도가 잘 구현될 수 있도록, 배전도 조절과 분쇄도 세팅 조절이 진행되었습니다. 에스프레소 버튼을 사용해서 추출해주세요." at bounding box center [783, 257] width 393 height 30
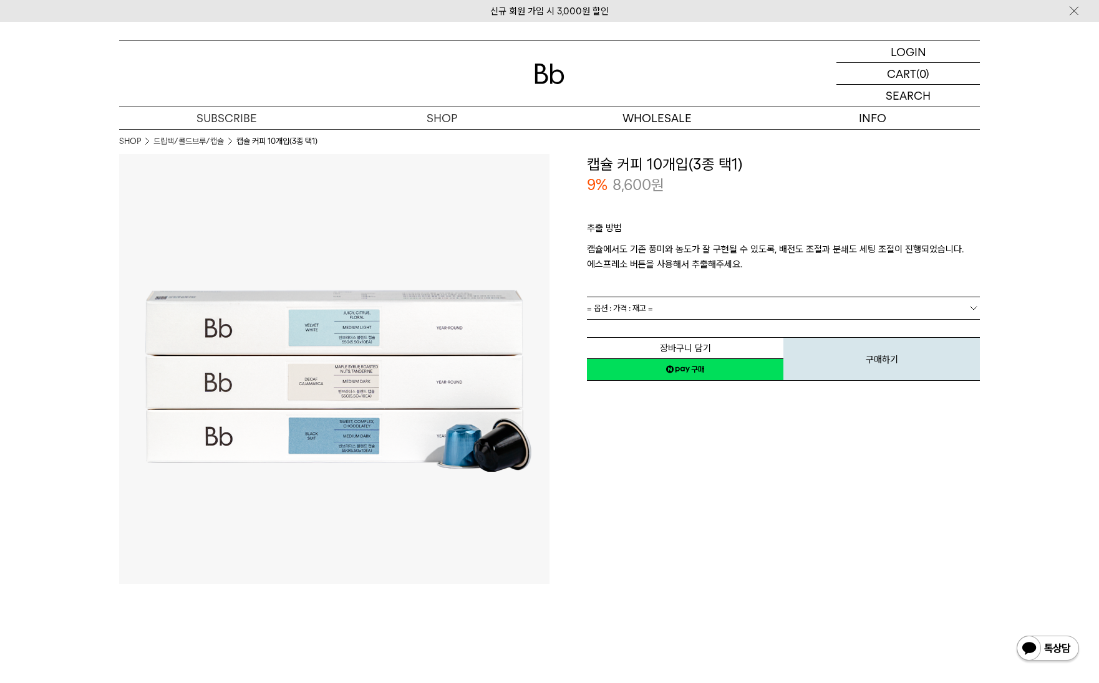
click at [631, 188] on p "8,600 원" at bounding box center [638, 185] width 52 height 21
click at [631, 189] on p "8,600 원" at bounding box center [638, 185] width 52 height 21
click at [631, 190] on p "8,600 원" at bounding box center [638, 185] width 52 height 21
click at [674, 233] on p "추출 방법" at bounding box center [783, 231] width 393 height 21
drag, startPoint x: 730, startPoint y: 311, endPoint x: 728, endPoint y: 304, distance: 6.5
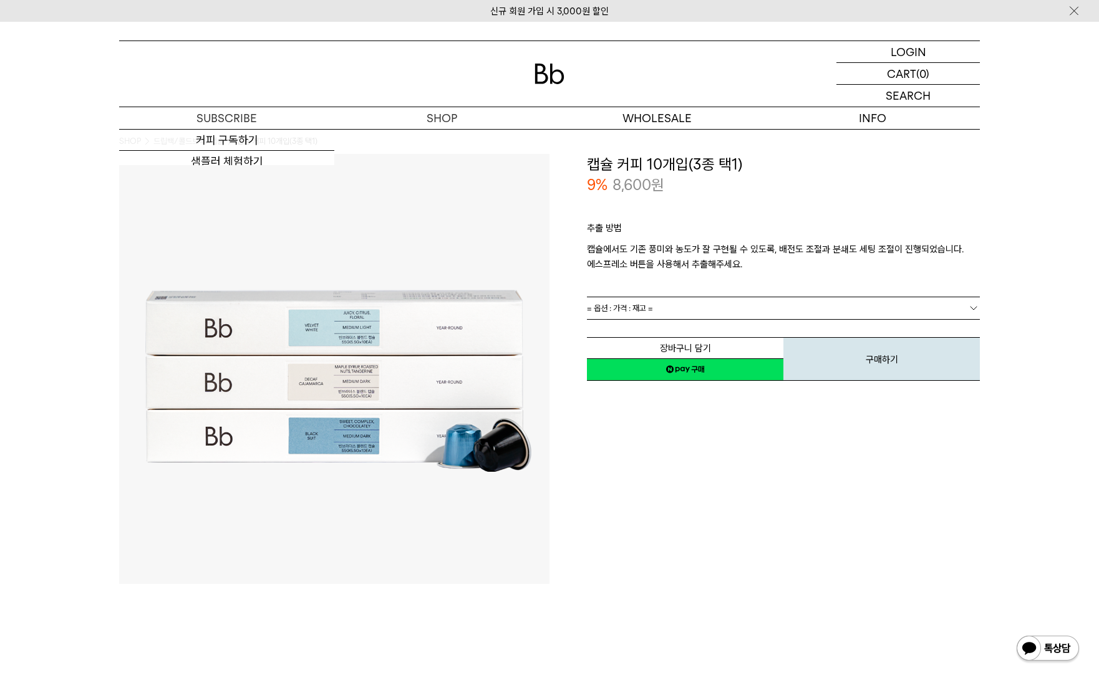
click at [730, 309] on link "= 옵션 : 가격 : 재고 =" at bounding box center [783, 308] width 393 height 22
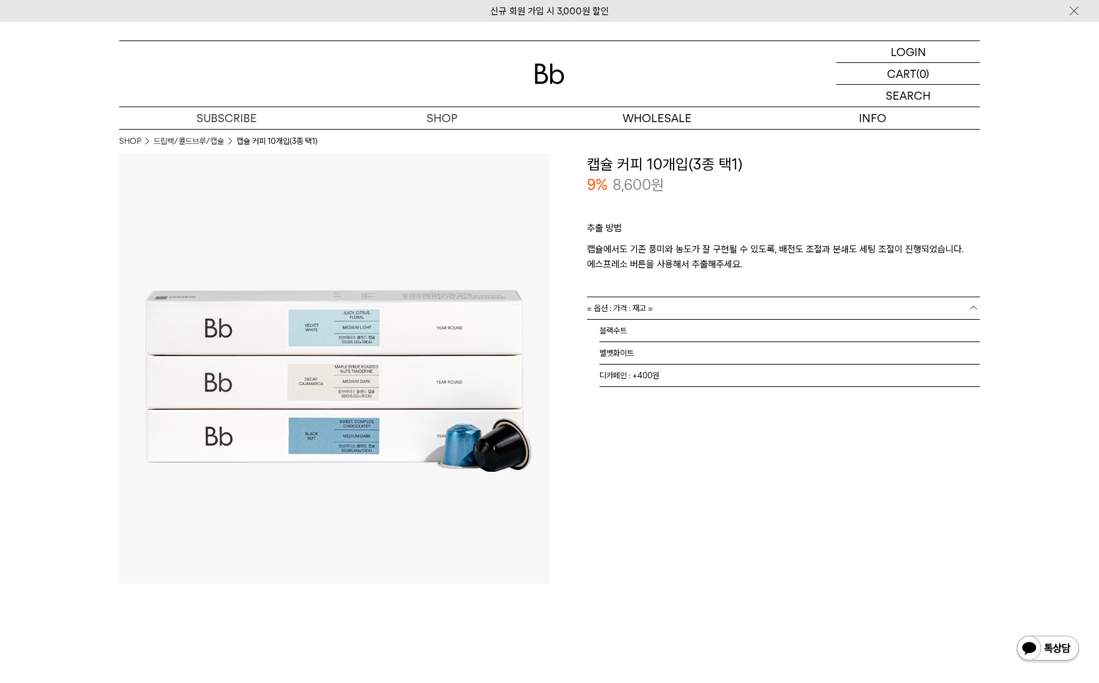
click at [745, 280] on div "추출 방법 캡슐에서도 기존 풍미와 농도가 잘 구현될 수 있도록, 배전도 조절과 분쇄도 세팅 조절이 진행되었습니다. 에스프레소 버튼을 사용해서 …" at bounding box center [783, 246] width 393 height 101
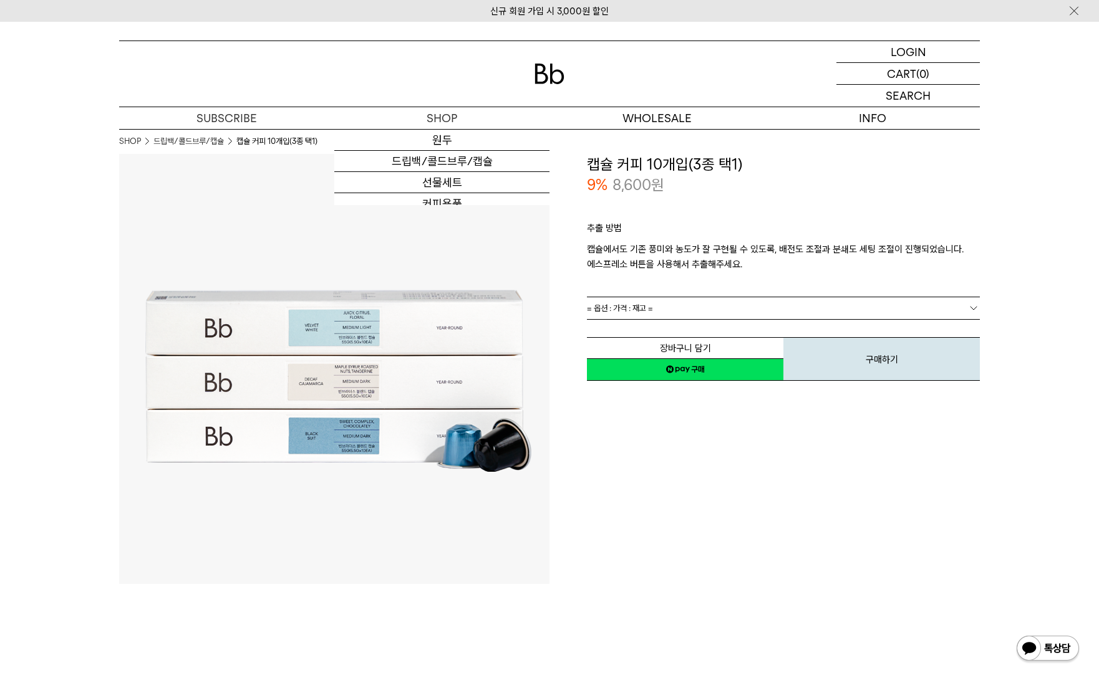
click at [537, 66] on img at bounding box center [549, 74] width 30 height 21
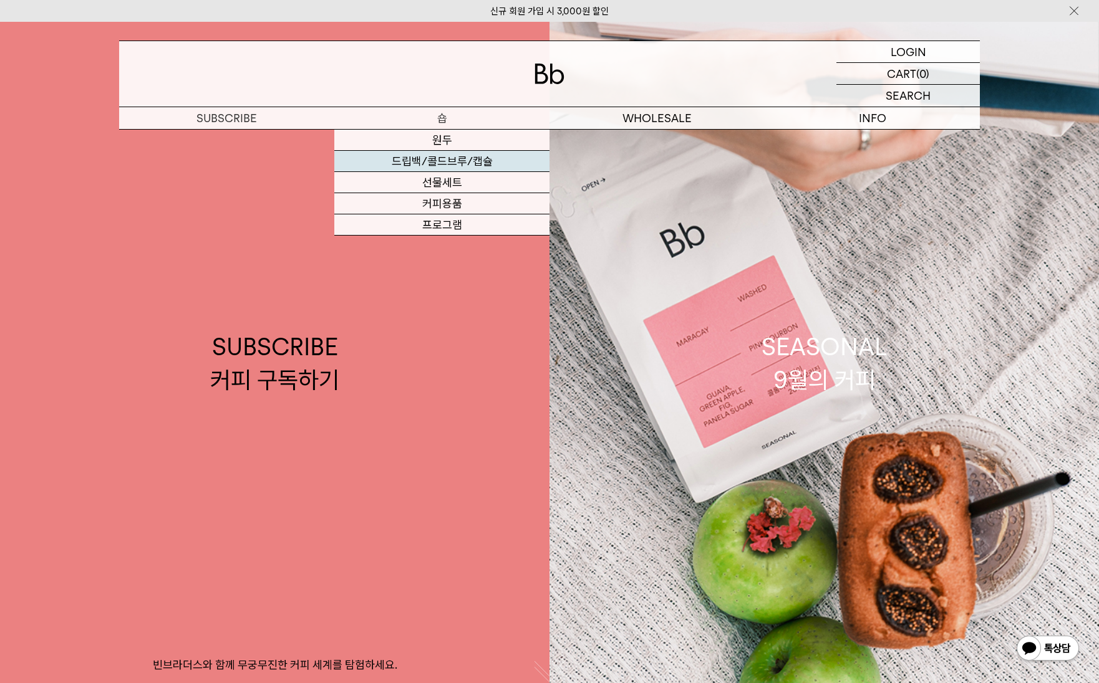
click at [459, 155] on link "드립백/콜드브루/캡슐" at bounding box center [441, 161] width 215 height 21
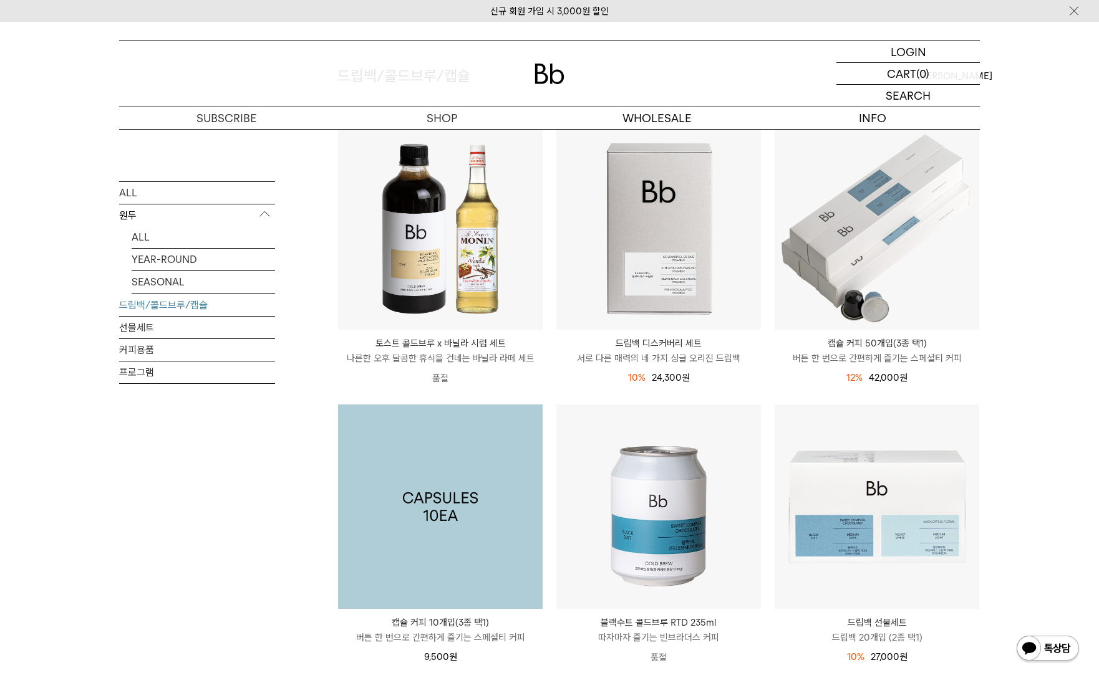
click at [385, 490] on img at bounding box center [440, 507] width 205 height 205
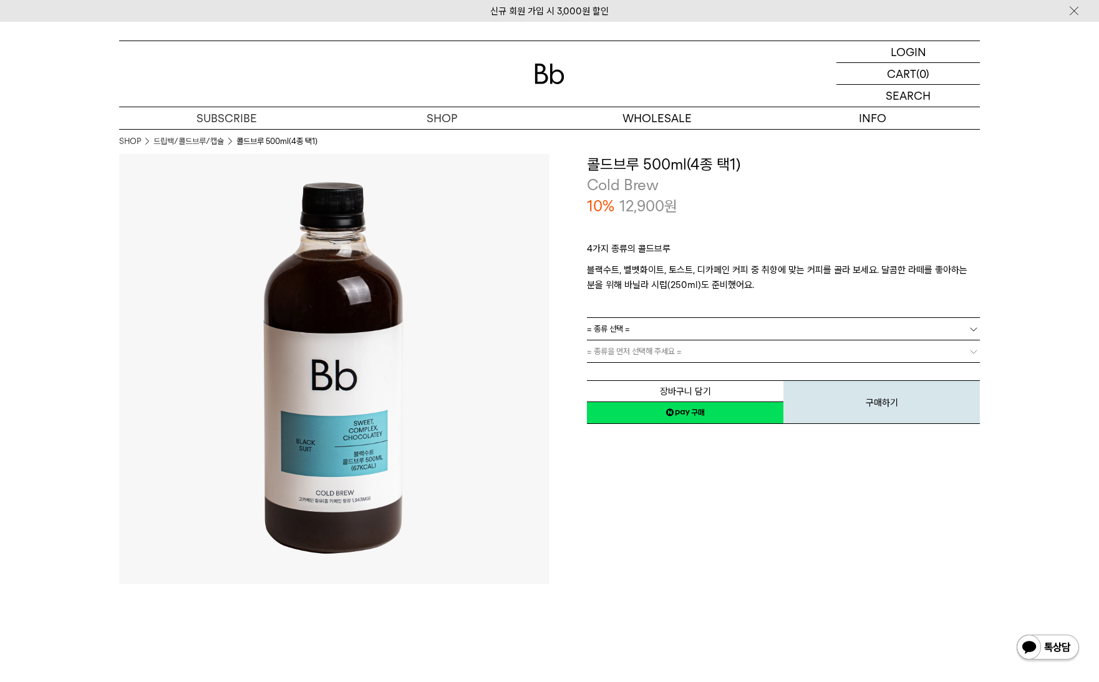
click at [685, 248] on p "4가지 종류의 콜드브루" at bounding box center [783, 251] width 393 height 21
click at [847, 329] on link "= 종류 선택 =" at bounding box center [783, 329] width 393 height 22
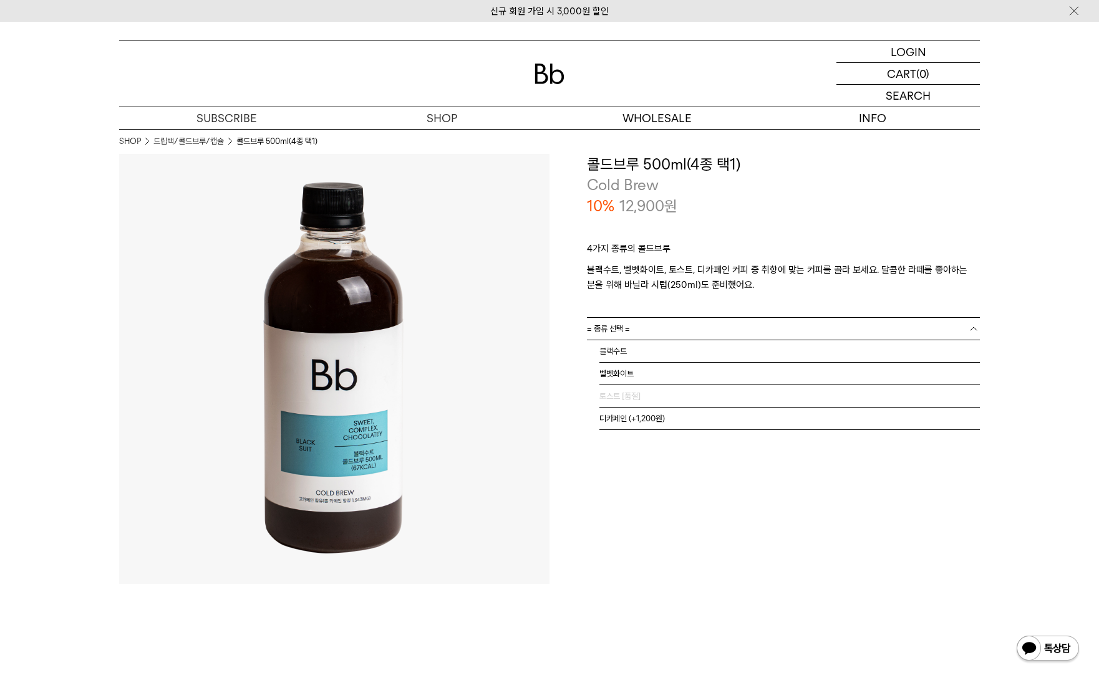
click at [715, 521] on div "**********" at bounding box center [764, 369] width 430 height 430
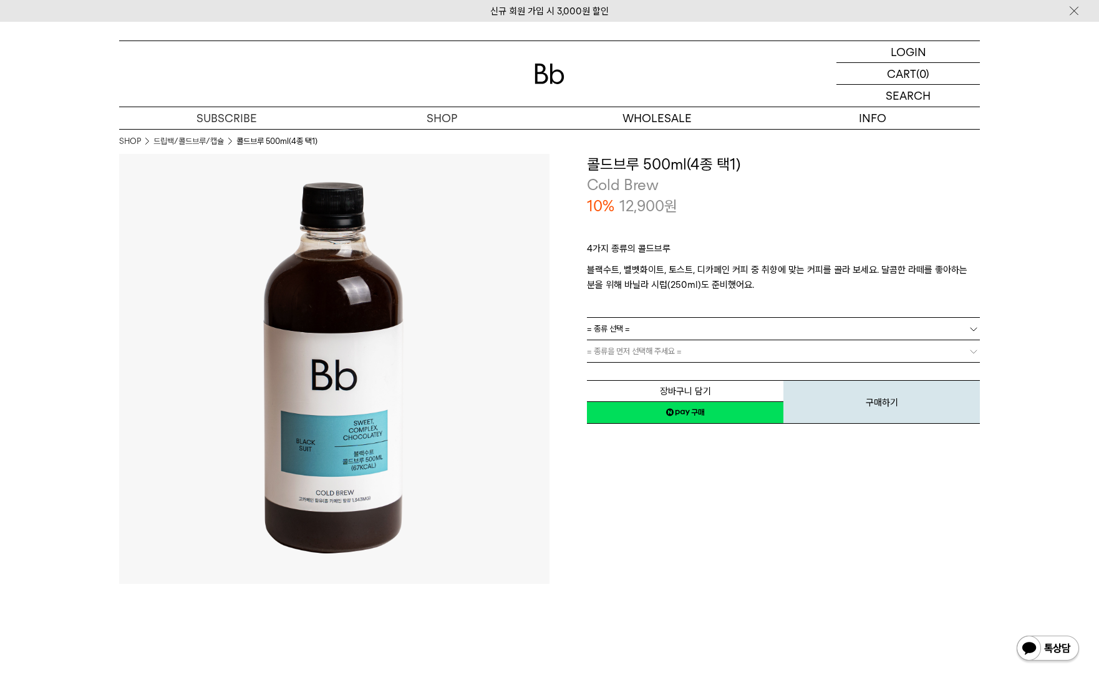
click at [669, 331] on link "= 종류 선택 =" at bounding box center [783, 329] width 393 height 22
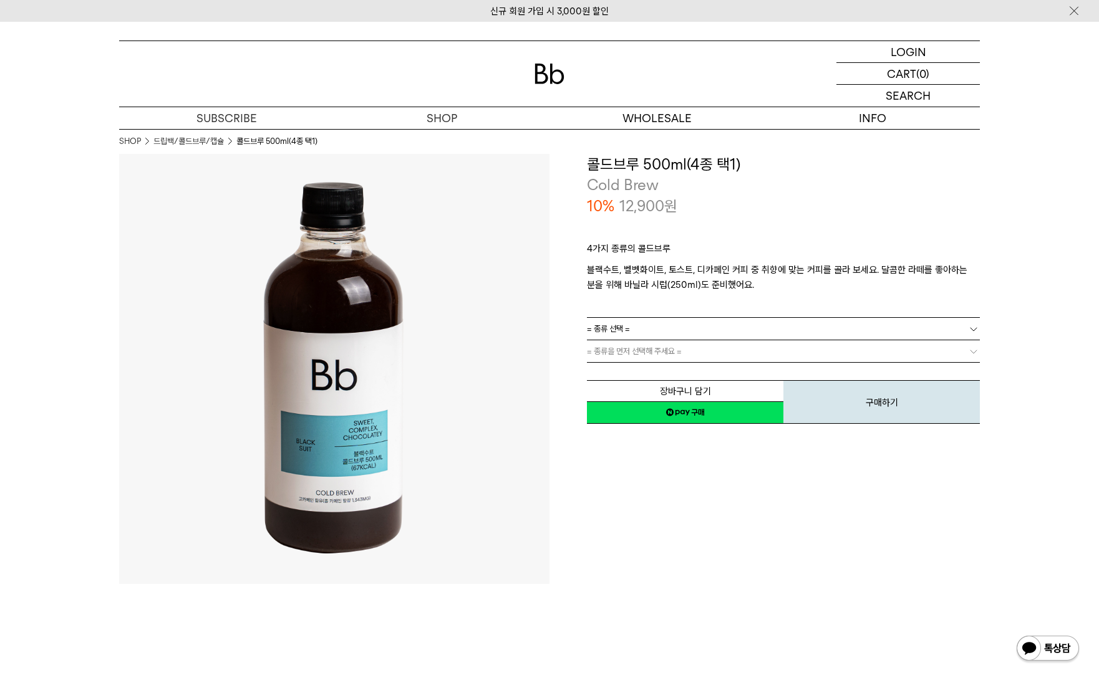
click at [796, 332] on link "= 종류 선택 =" at bounding box center [783, 329] width 393 height 22
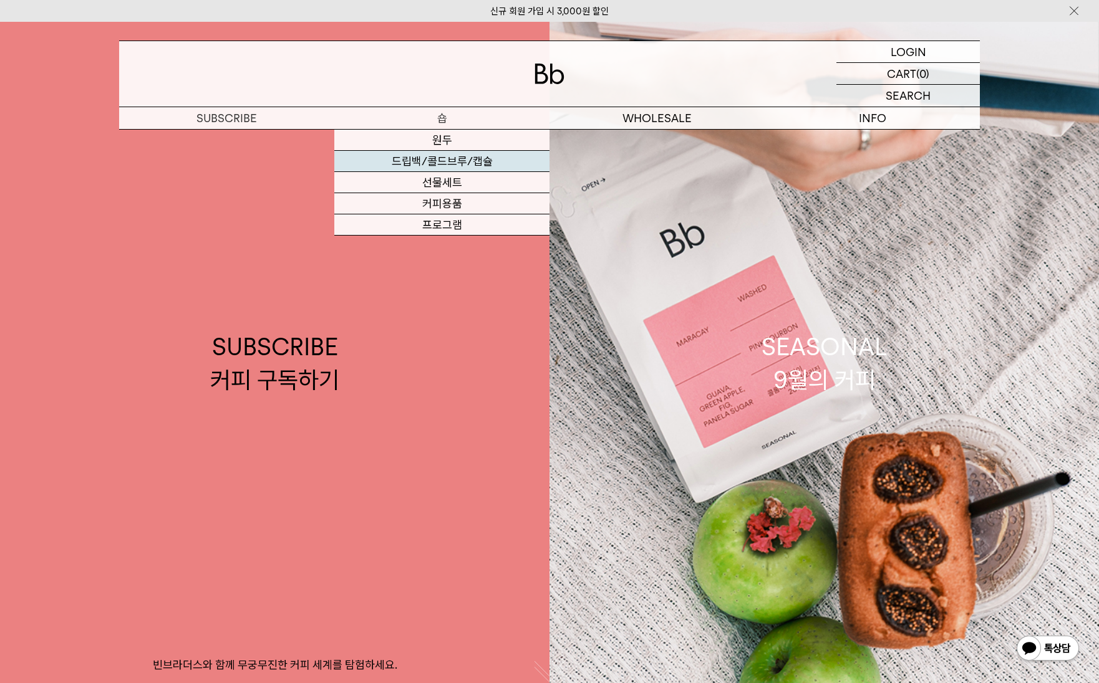
click at [445, 165] on link "드립백/콜드브루/캡슐" at bounding box center [441, 161] width 215 height 21
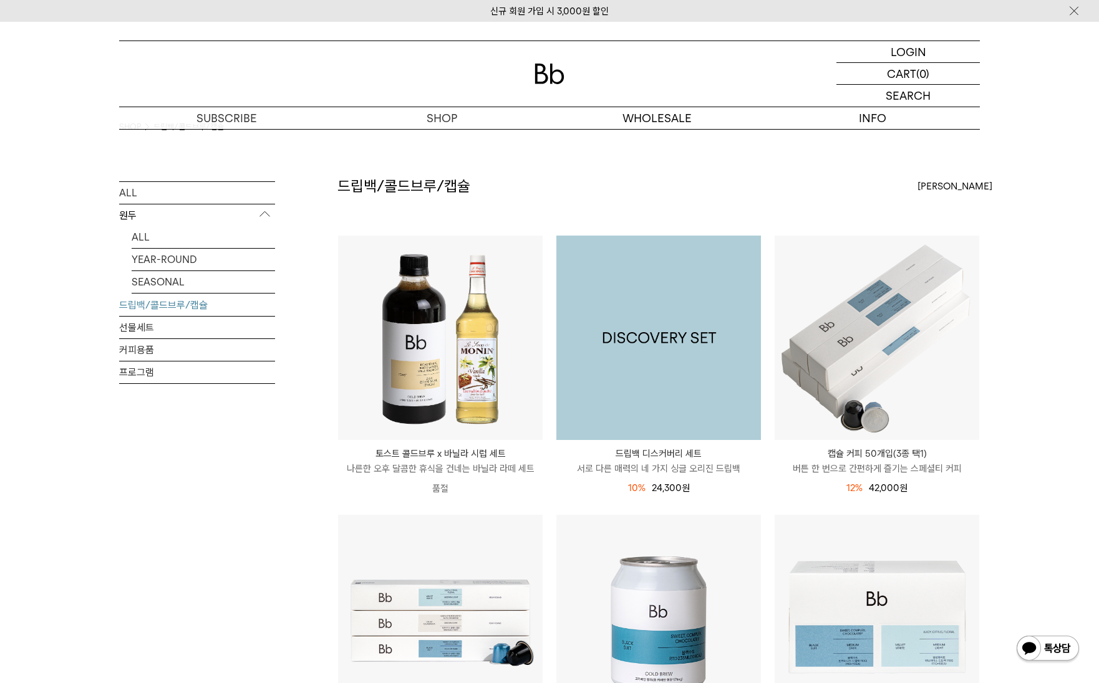
scroll to position [374, 0]
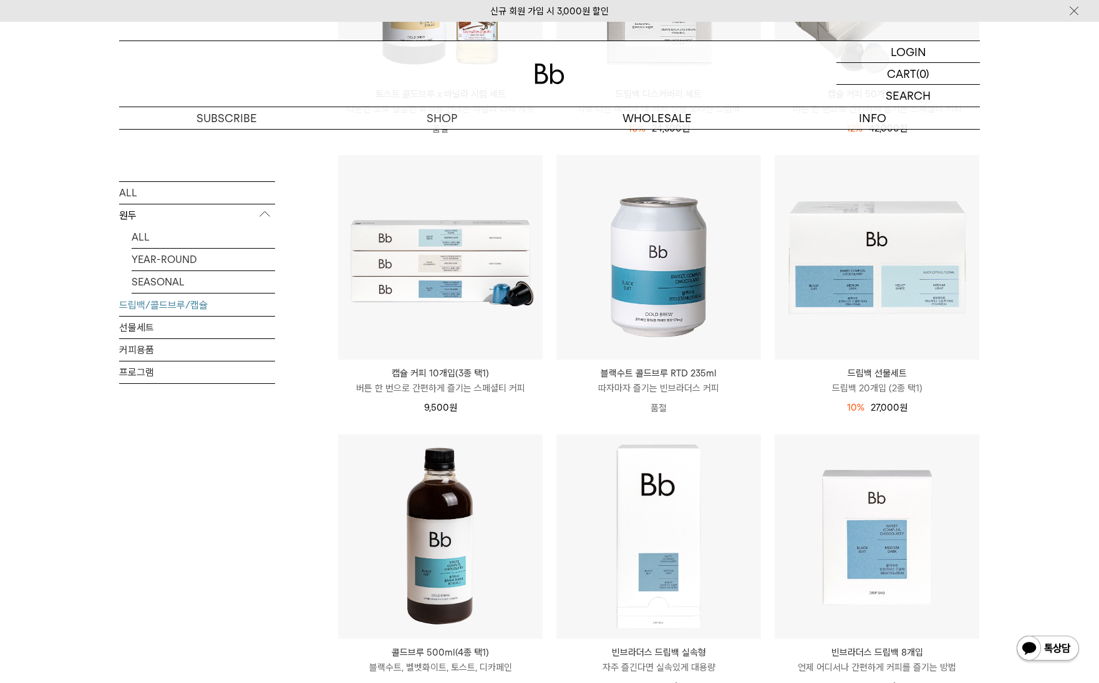
click at [307, 196] on div "ALL 원두 ALL YEAR-ROUND SEASONAL 드립백/콜드브루/캡슐 선물세트 커피용품 프로그램 드립백/콜드브루/캡슐 상품 9 개 **…" at bounding box center [549, 326] width 861 height 1023
click at [250, 465] on div "ALL 원두 ALL YEAR-ROUND SEASONAL 드립백/콜드브루/캡슐 선물세트 커피용품 프로그램" at bounding box center [197, 338] width 156 height 315
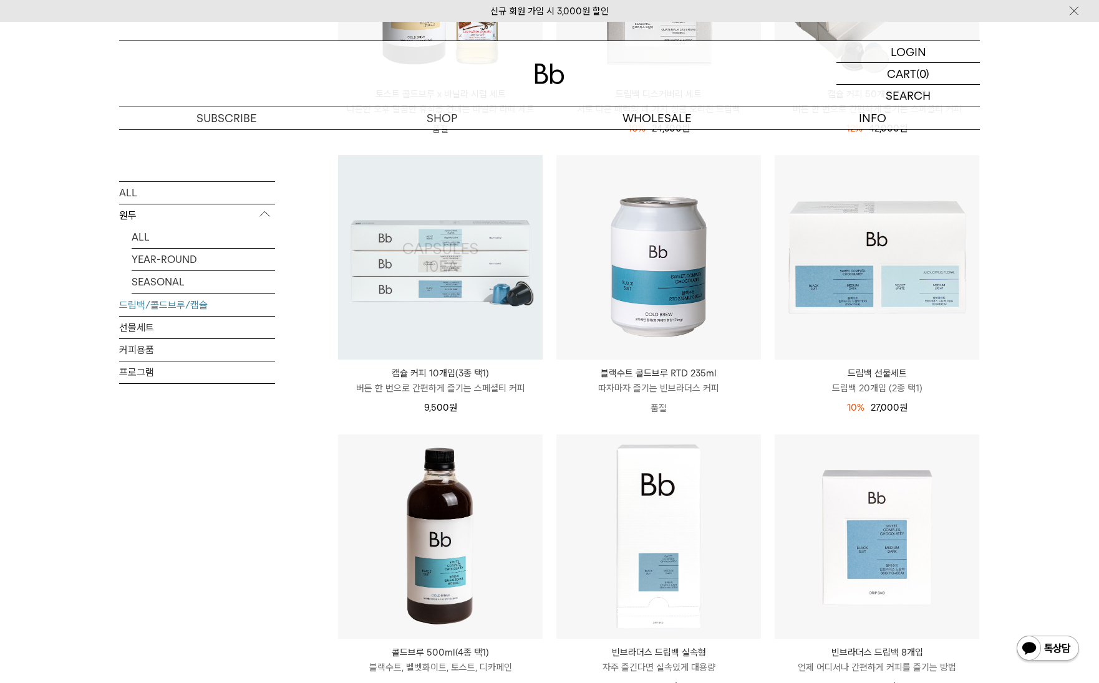
click at [480, 255] on img at bounding box center [440, 257] width 205 height 205
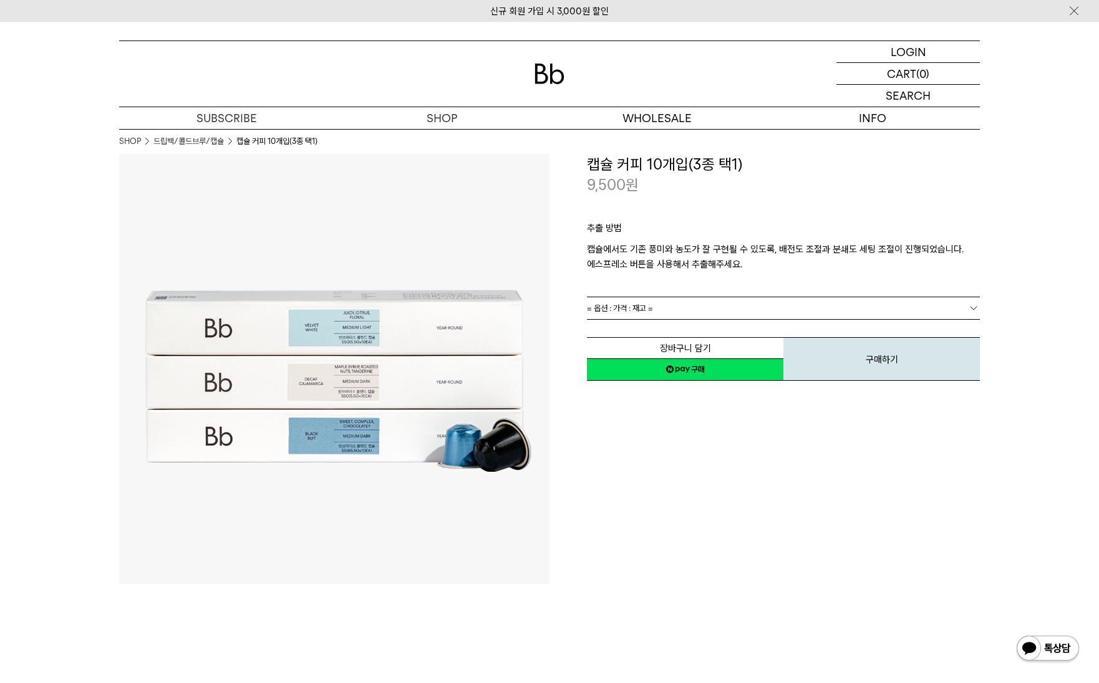
drag, startPoint x: 812, startPoint y: 488, endPoint x: 799, endPoint y: 398, distance: 90.1
click at [813, 488] on div "**********" at bounding box center [764, 369] width 430 height 430
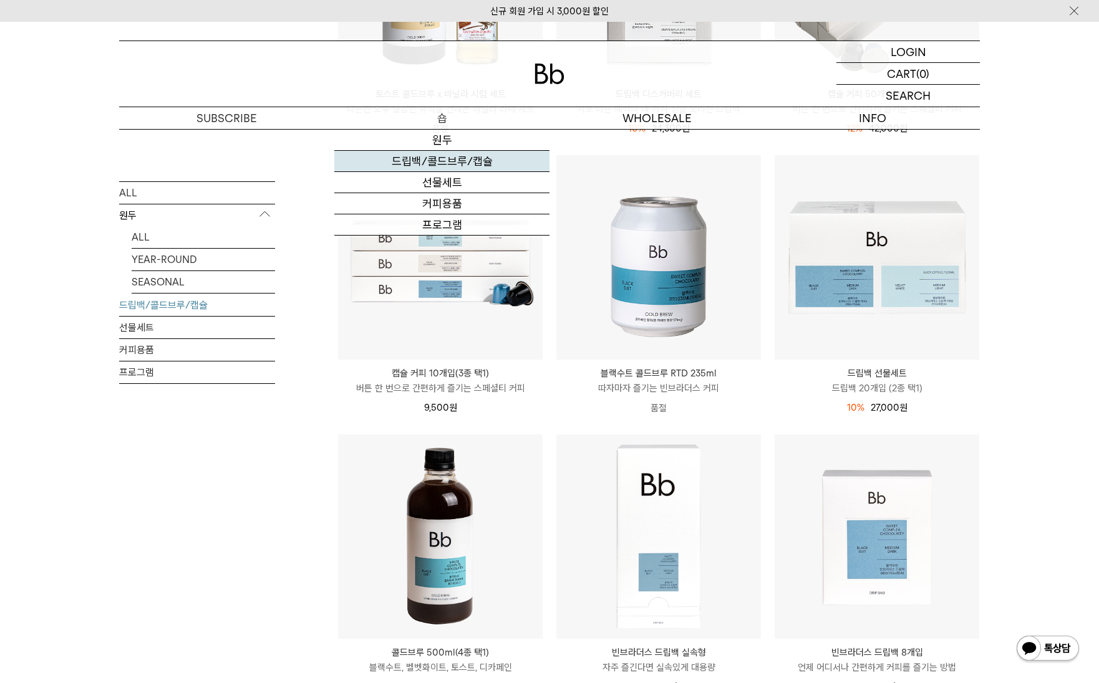
click at [445, 163] on link "드립백/콜드브루/캡슐" at bounding box center [441, 161] width 215 height 21
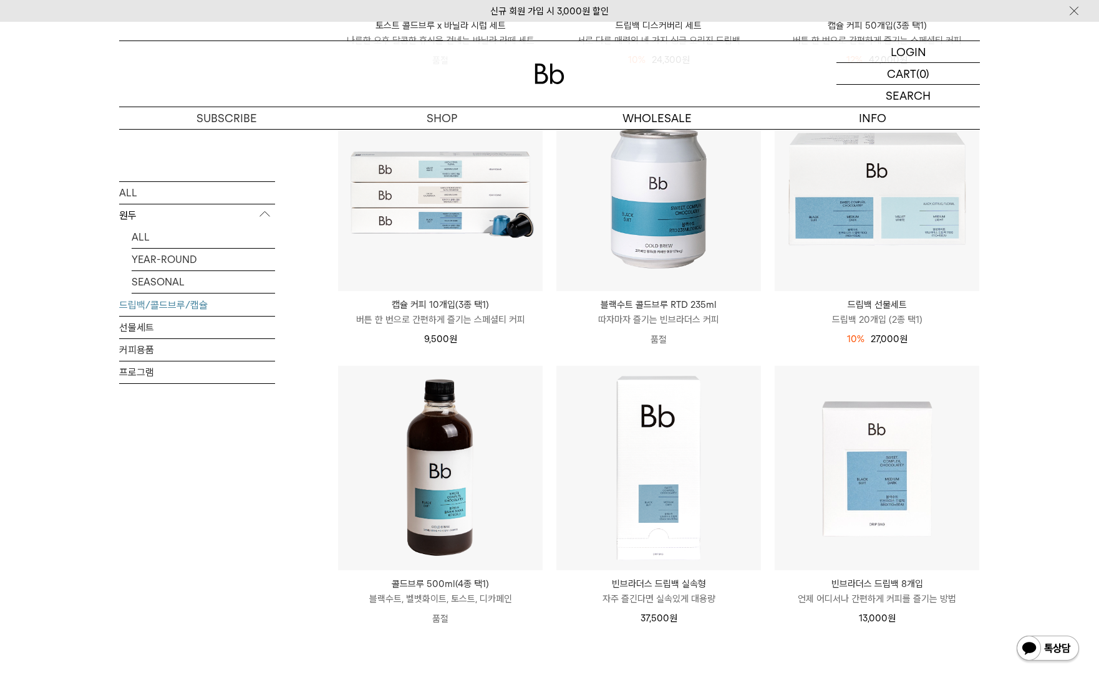
scroll to position [686, 0]
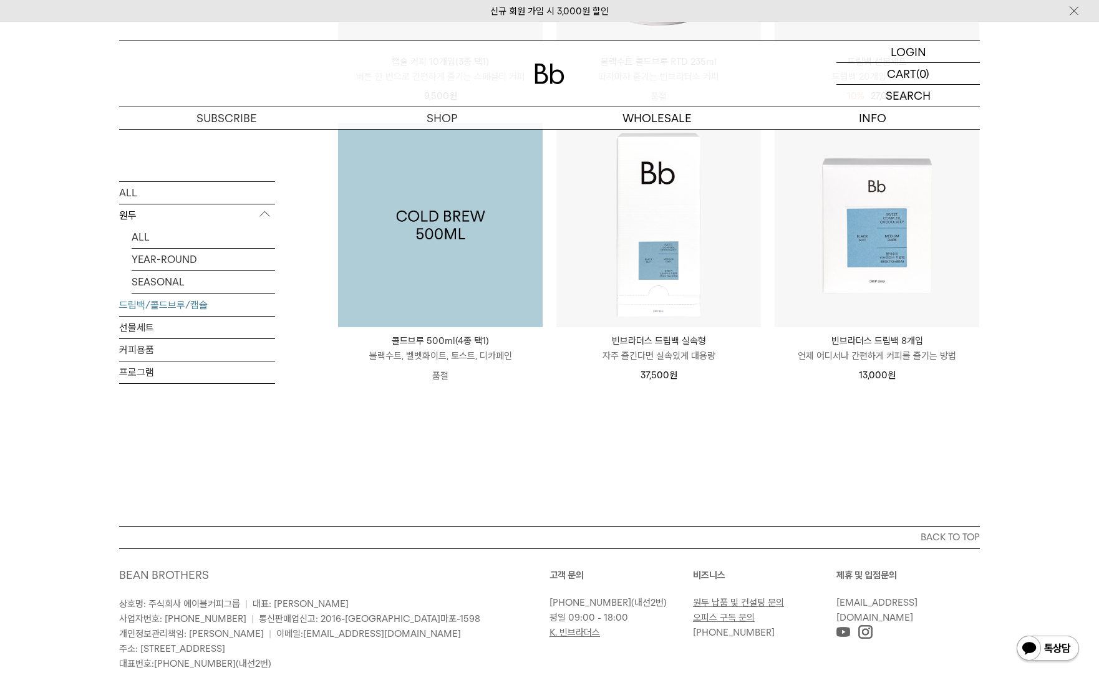
click at [455, 229] on img at bounding box center [440, 225] width 205 height 205
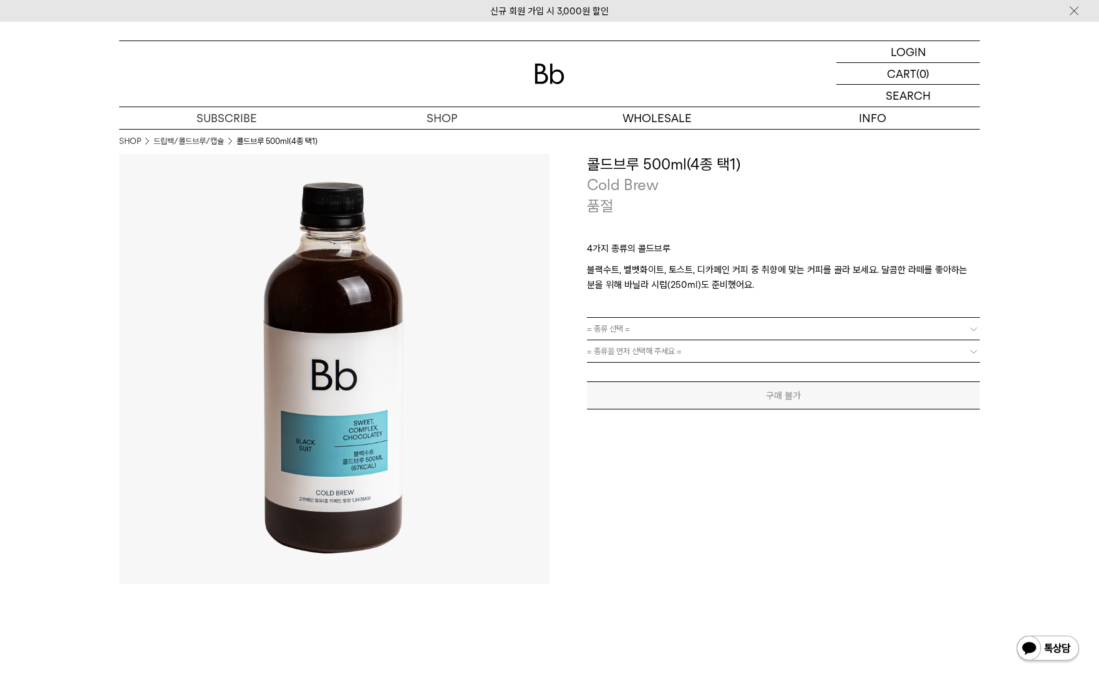
click at [771, 332] on link "= 종류 선택 =" at bounding box center [783, 329] width 393 height 22
click at [771, 324] on link "= 종류 선택 =" at bounding box center [783, 329] width 393 height 22
click at [771, 322] on link "= 종류 선택 =" at bounding box center [783, 329] width 393 height 22
click at [664, 538] on div "**********" at bounding box center [764, 369] width 430 height 430
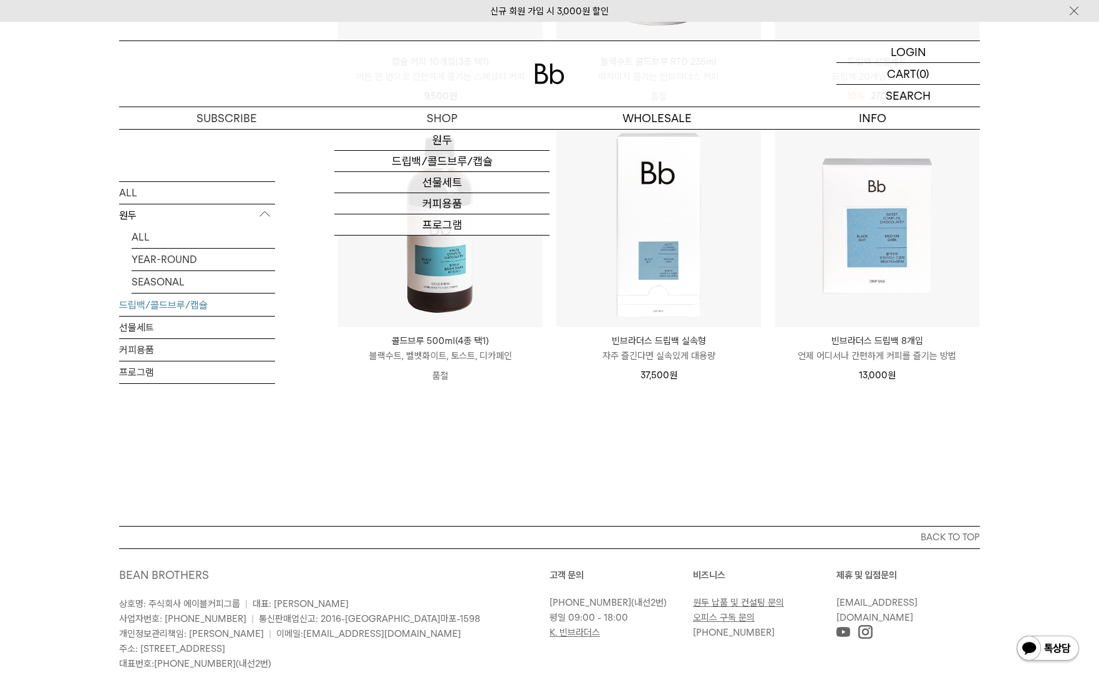
click at [376, 463] on div "드립백/콜드브루/캡슐 상품 9 개 최신순 최신순 인기순 낮은가격순" at bounding box center [658, 15] width 642 height 1023
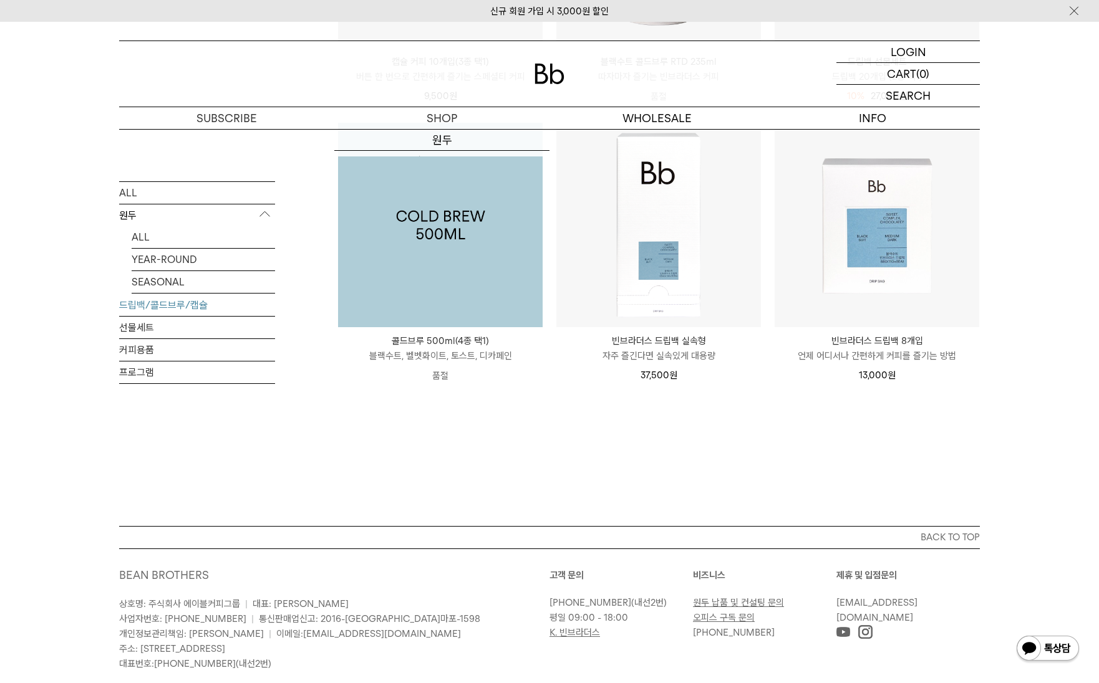
click at [393, 220] on img at bounding box center [440, 225] width 205 height 205
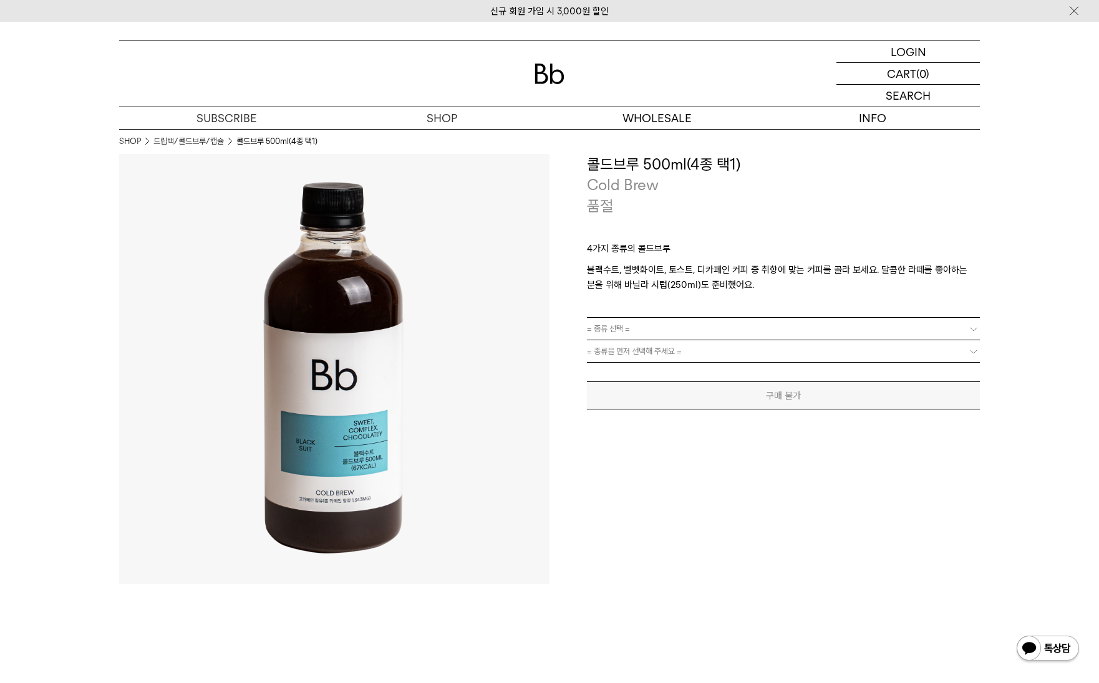
click at [685, 478] on div "**********" at bounding box center [764, 369] width 430 height 430
